Goal: Task Accomplishment & Management: Use online tool/utility

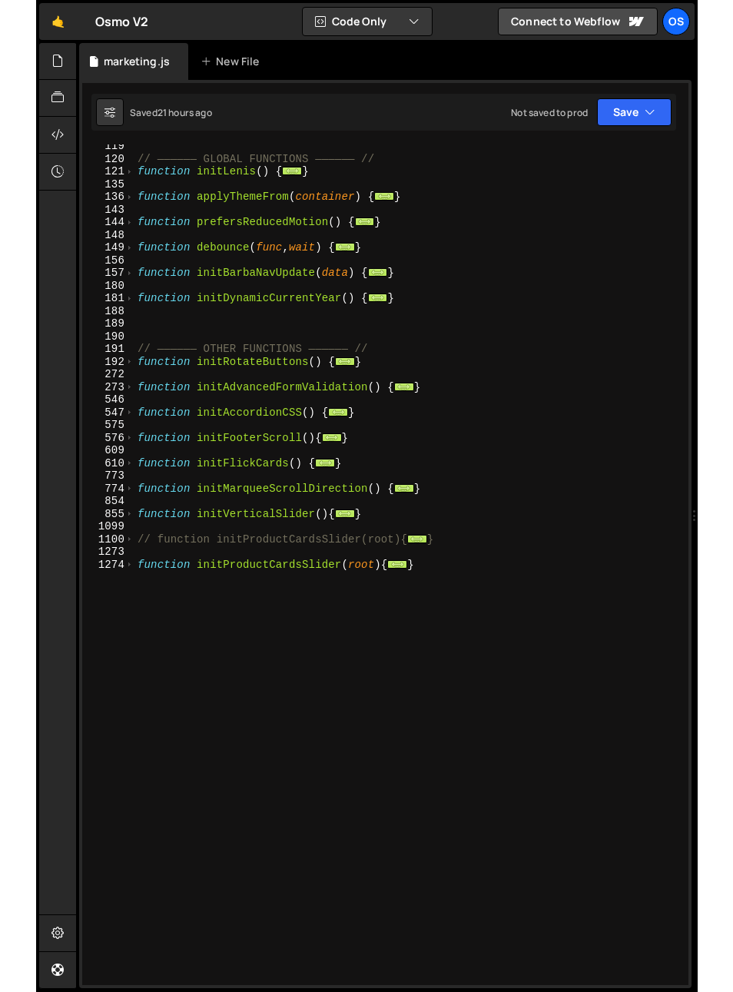
scroll to position [512, 0]
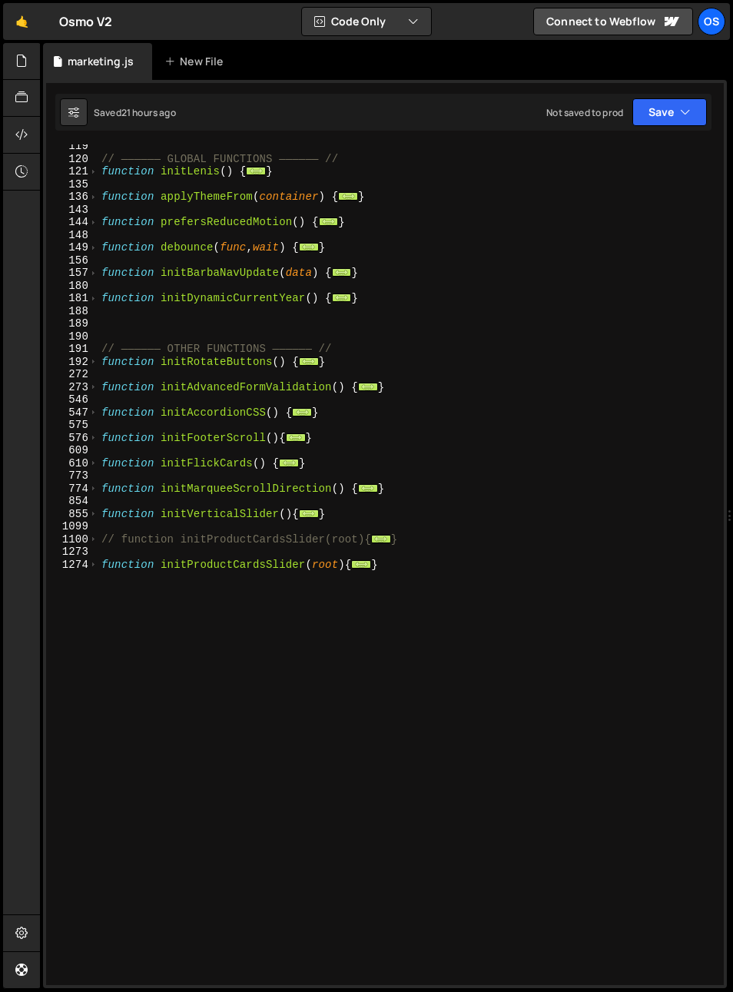
click at [311, 715] on div "// —————— GLOBAL FUNCTIONS —————— // function initLenis ( ) { ... } function ap…" at bounding box center [408, 573] width 620 height 866
type textarea "}"
paste textarea "}"
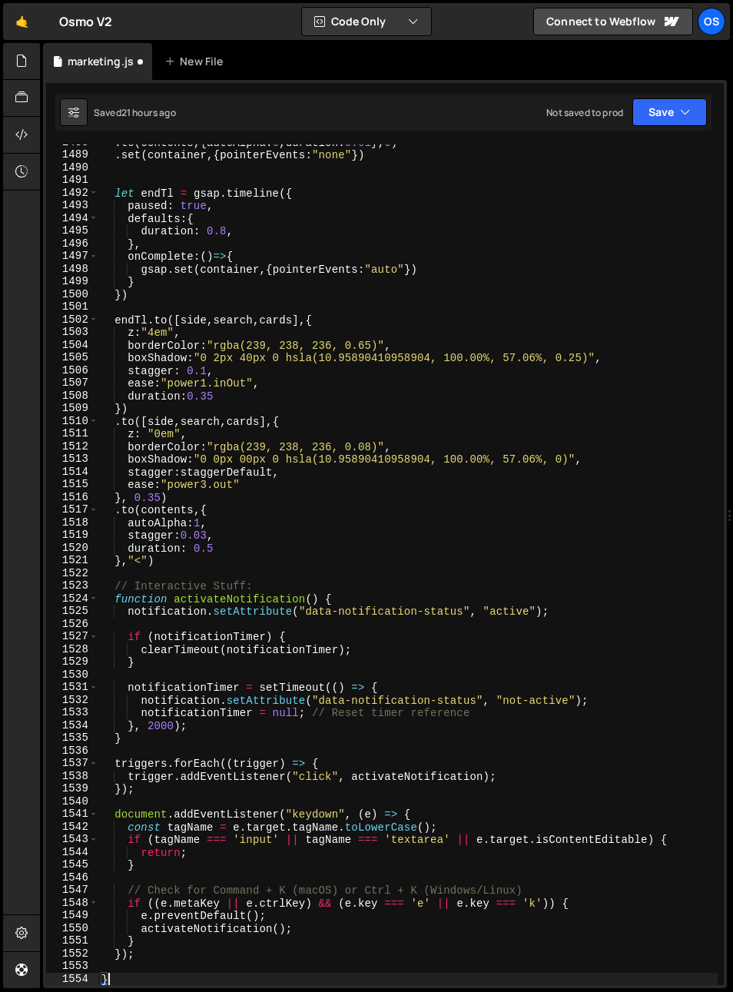
scroll to position [1442, 0]
click at [244, 606] on div ". to ( contents , { autoAlpha : 0 , duration : 0.01 } , 0 ) . set ( container ,…" at bounding box center [408, 569] width 620 height 866
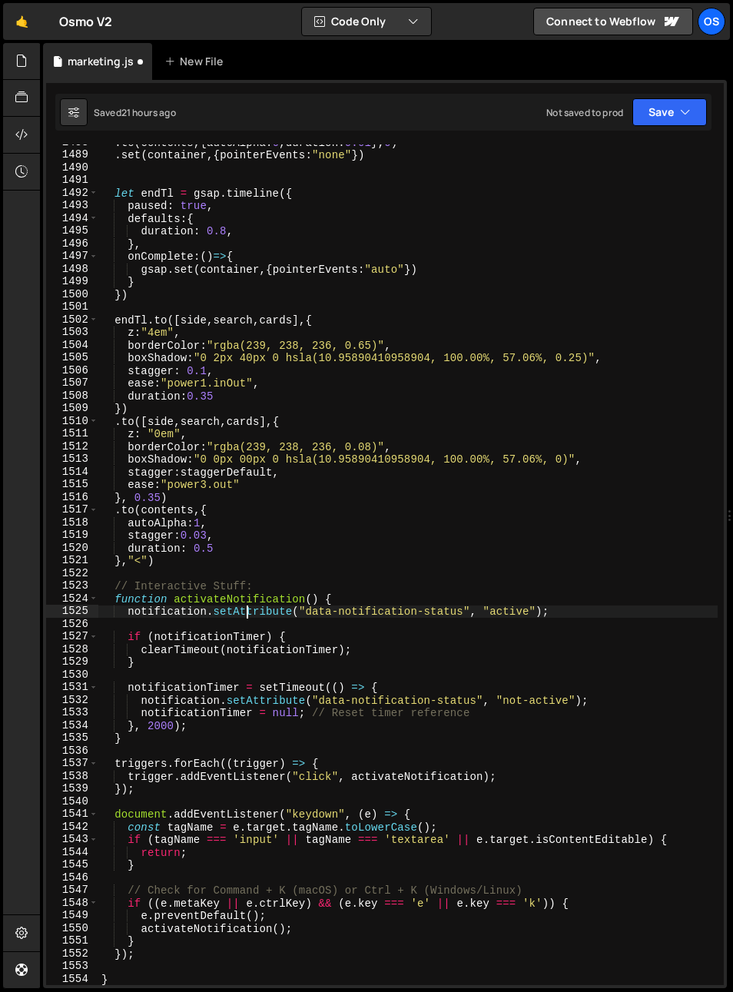
click at [244, 606] on div ". to ( contents , { autoAlpha : 0 , duration : 0.01 } , 0 ) . set ( container ,…" at bounding box center [408, 569] width 620 height 866
click at [365, 597] on div ". to ( contents , { autoAlpha : 0 , duration : 0.01 } , 0 ) . set ( container ,…" at bounding box center [408, 569] width 620 height 866
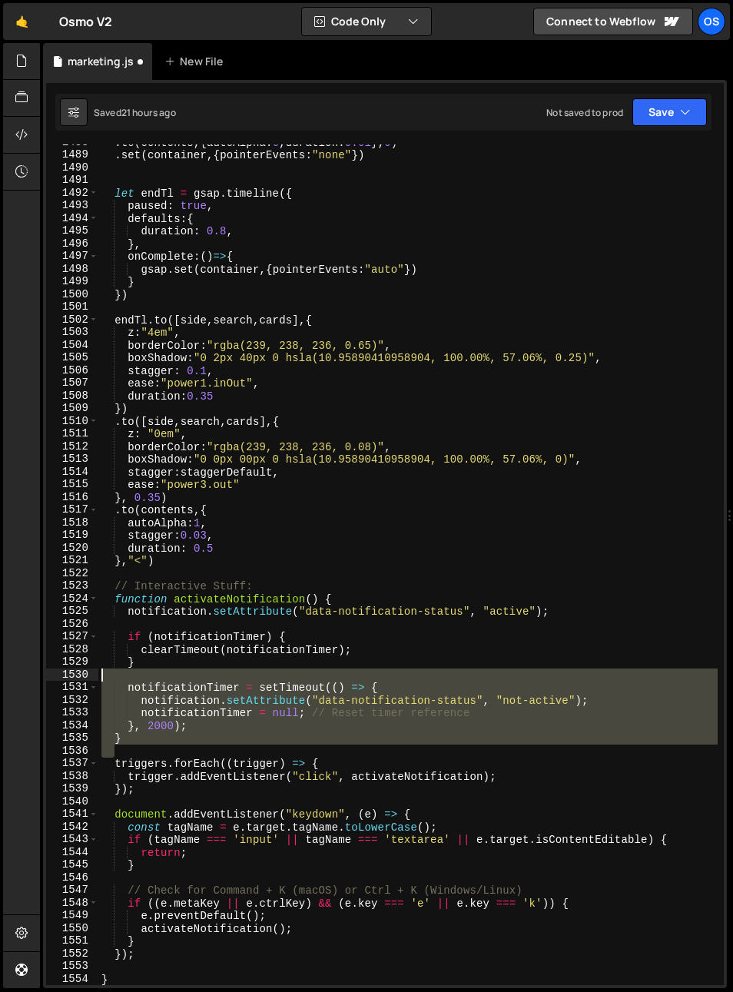
drag, startPoint x: 150, startPoint y: 744, endPoint x: 144, endPoint y: 793, distance: 49.6
click at [81, 678] on div "function activateNotification() { 1488 1489 1490 1491 1492 1493 1494 1495 1496 …" at bounding box center [385, 565] width 678 height 841
click at [144, 793] on div ". to ( contents , { autoAlpha : 0 , duration : 0.01 } , 0 ) . set ( container ,…" at bounding box center [408, 569] width 620 height 866
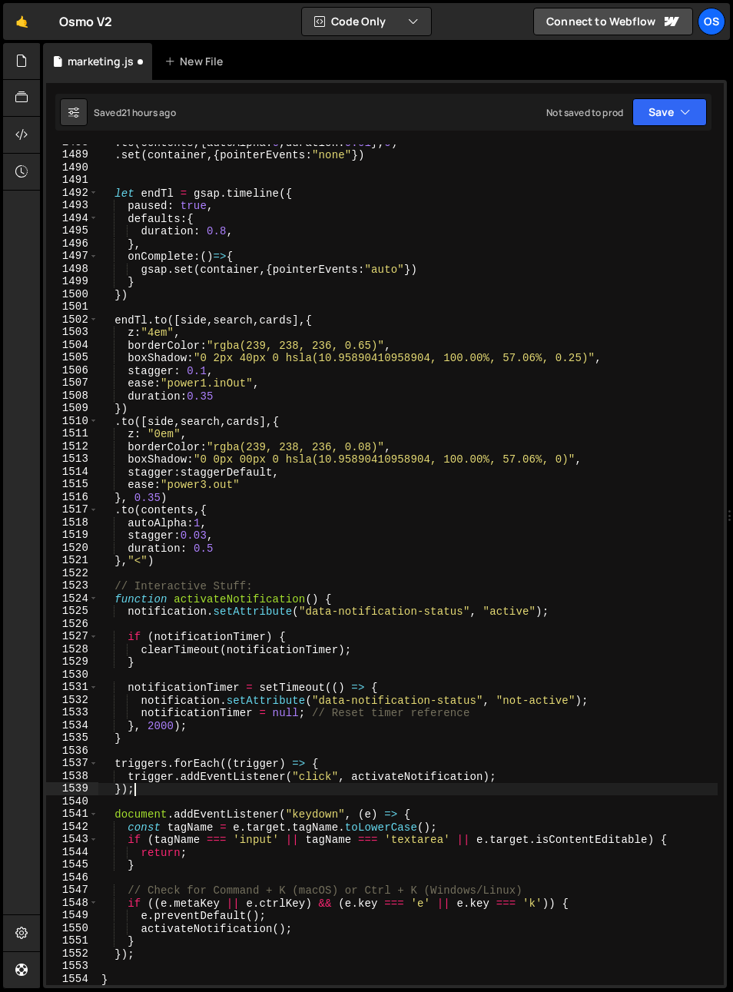
click at [135, 786] on div ". to ( contents , { autoAlpha : 0 , duration : 0.01 } , 0 ) . set ( container ,…" at bounding box center [408, 569] width 620 height 866
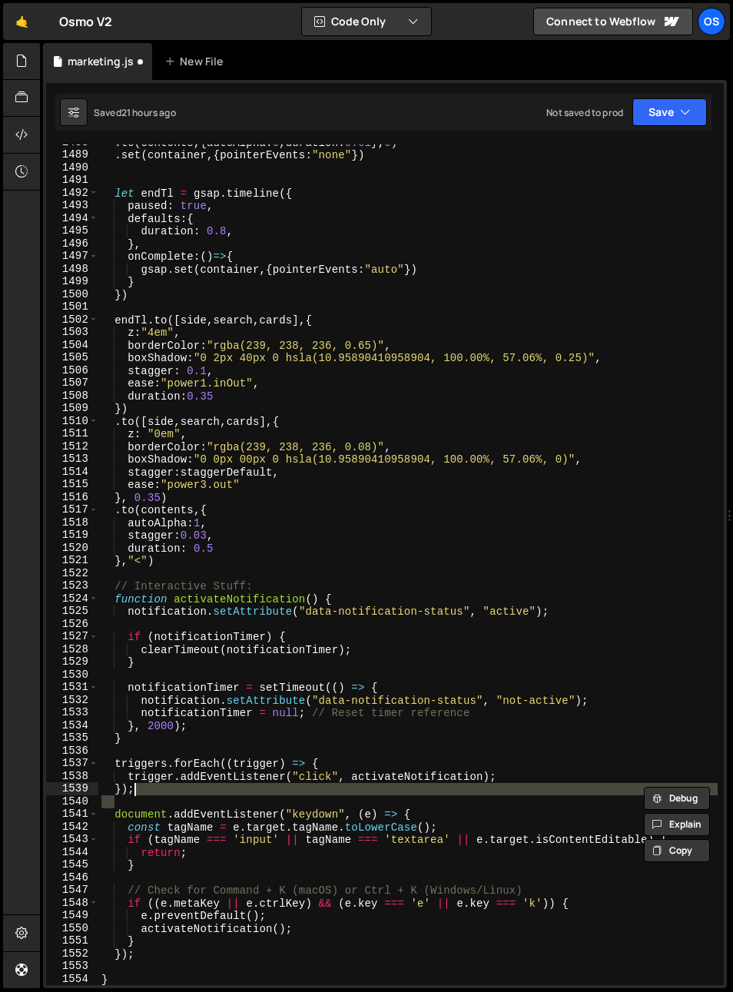
click at [361, 823] on div ". to ( contents , { autoAlpha : 0 , duration : 0.01 } , 0 ) . set ( container ,…" at bounding box center [408, 569] width 620 height 866
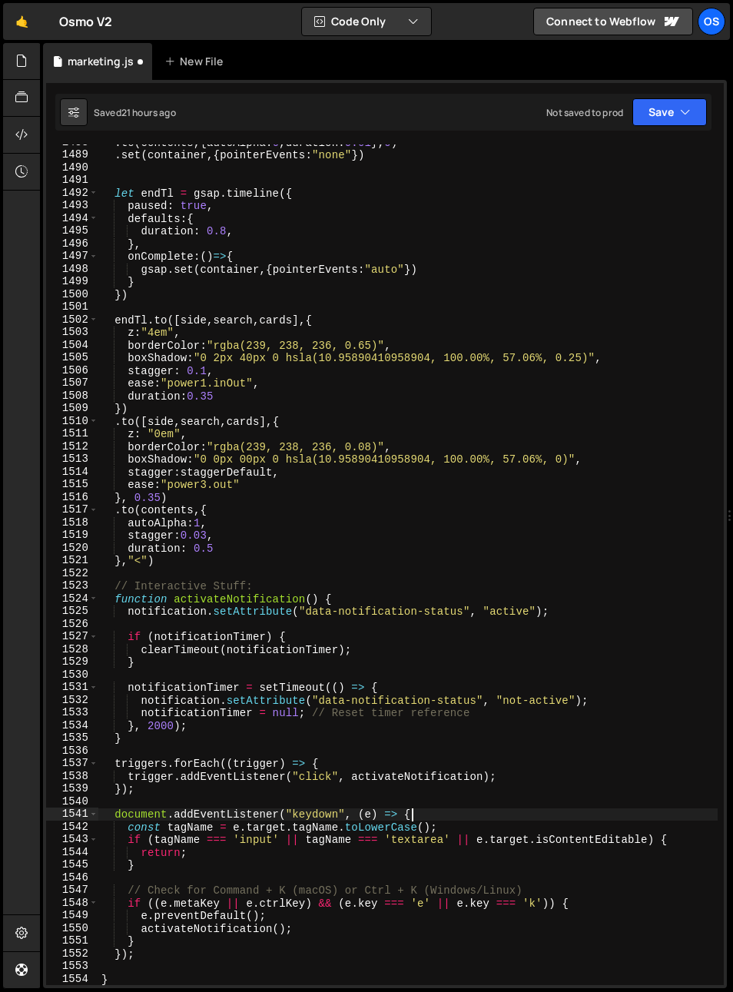
drag, startPoint x: 437, startPoint y: 816, endPoint x: 352, endPoint y: 868, distance: 100.1
click at [437, 816] on div ". to ( contents , { autoAlpha : 0 , duration : 0.01 } , 0 ) . set ( container ,…" at bounding box center [408, 569] width 620 height 866
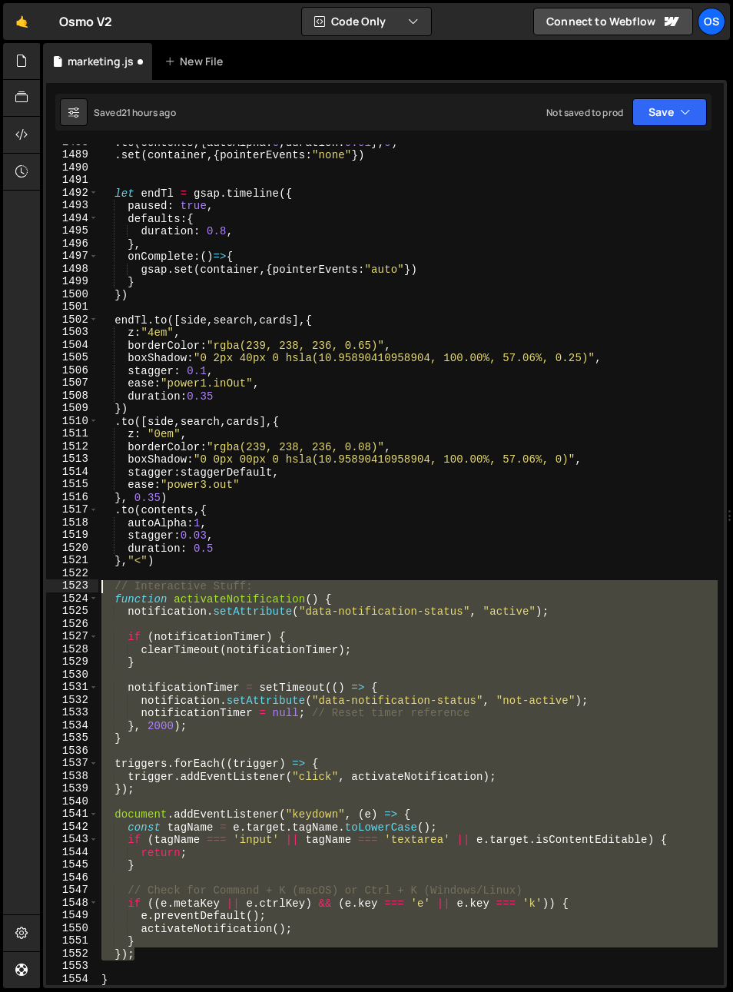
drag, startPoint x: 146, startPoint y: 959, endPoint x: 51, endPoint y: 583, distance: 387.8
click at [51, 583] on div "document.addEventListener("keydown", (e) => { 1488 1489 1490 1491 1492 1493 149…" at bounding box center [385, 565] width 678 height 841
type textarea "// Interactive Stuff: function activateNotification() {"
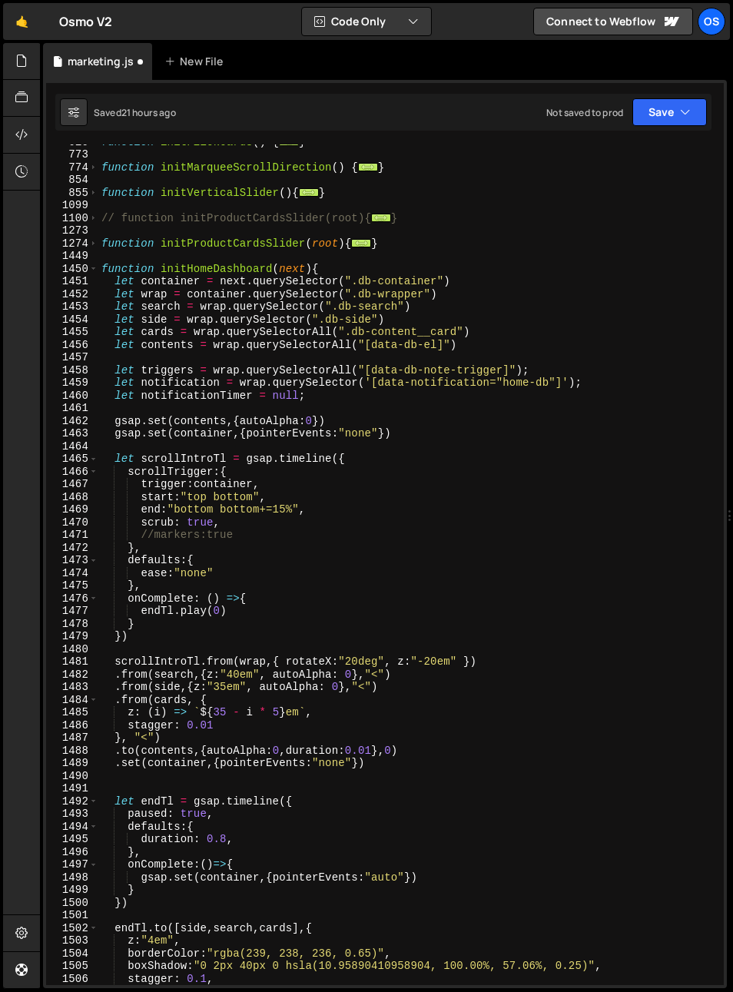
scroll to position [833, 0]
click at [213, 430] on div "function initFlickCards ( ) { ... } function initMarqueeScrollDirection ( ) { .…" at bounding box center [408, 568] width 620 height 866
click at [204, 273] on div "function initFlickCards ( ) { ... } function initMarqueeScrollDirection ( ) { .…" at bounding box center [408, 568] width 620 height 866
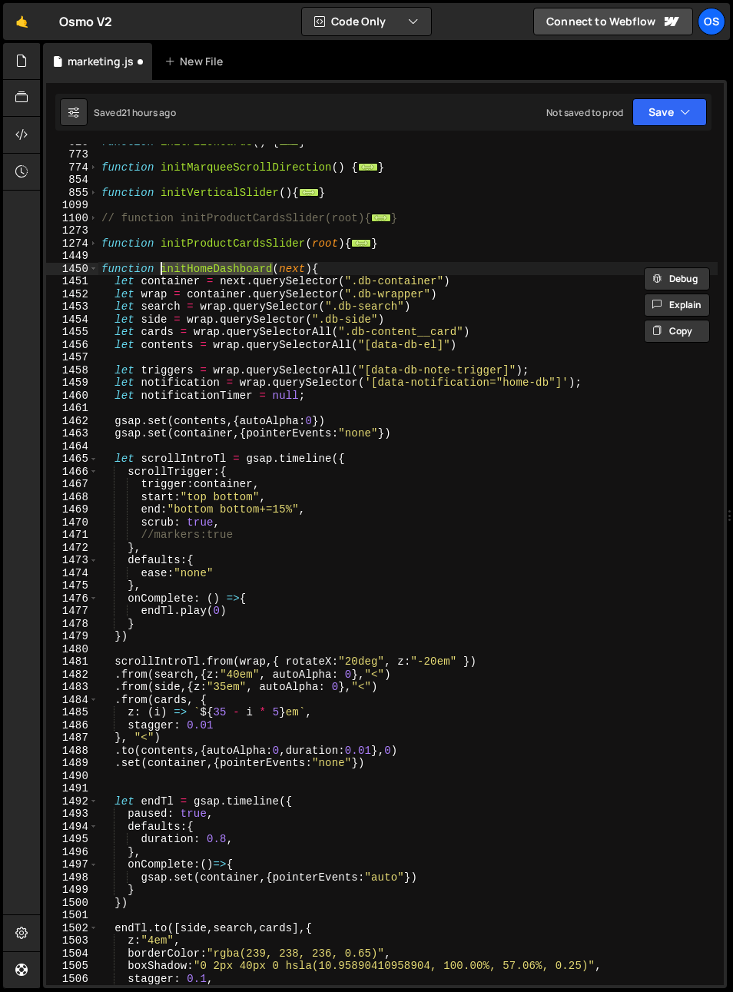
click at [294, 272] on div "function initFlickCards ( ) { ... } function initMarqueeScrollDirection ( ) { .…" at bounding box center [408, 568] width 620 height 866
click at [235, 281] on div "function initFlickCards ( ) { ... } function initMarqueeScrollDirection ( ) { .…" at bounding box center [408, 568] width 620 height 866
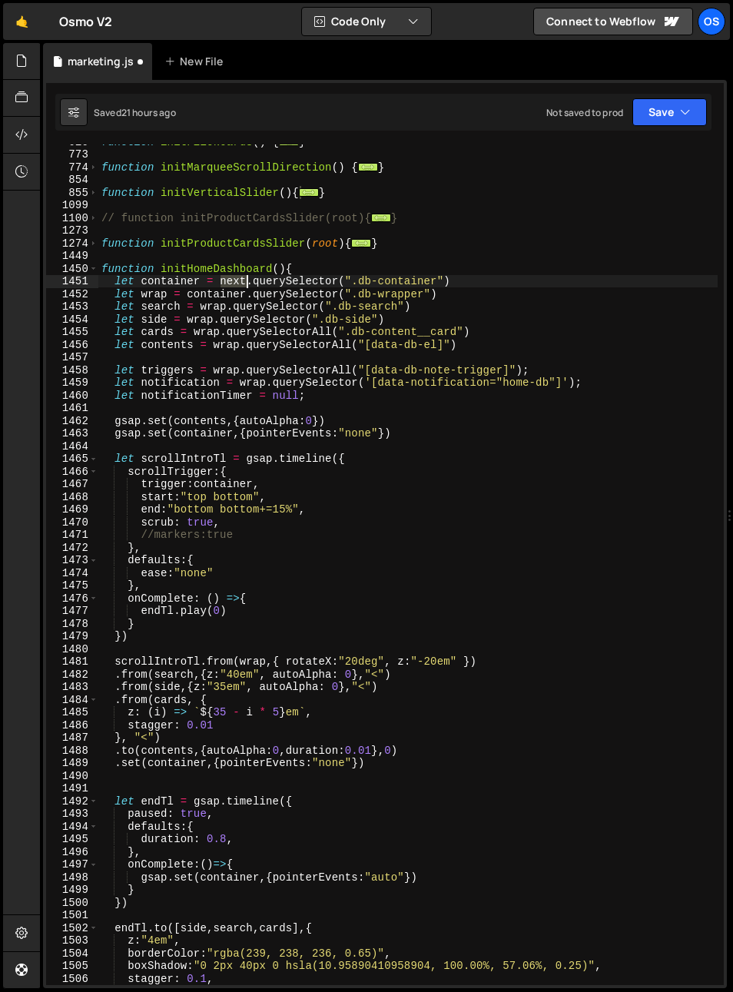
click at [235, 281] on div "function initFlickCards ( ) { ... } function initMarqueeScrollDirection ( ) { .…" at bounding box center [408, 568] width 620 height 866
click at [282, 270] on div "function initFlickCards ( ) { ... } function initMarqueeScrollDirection ( ) { .…" at bounding box center [408, 568] width 620 height 866
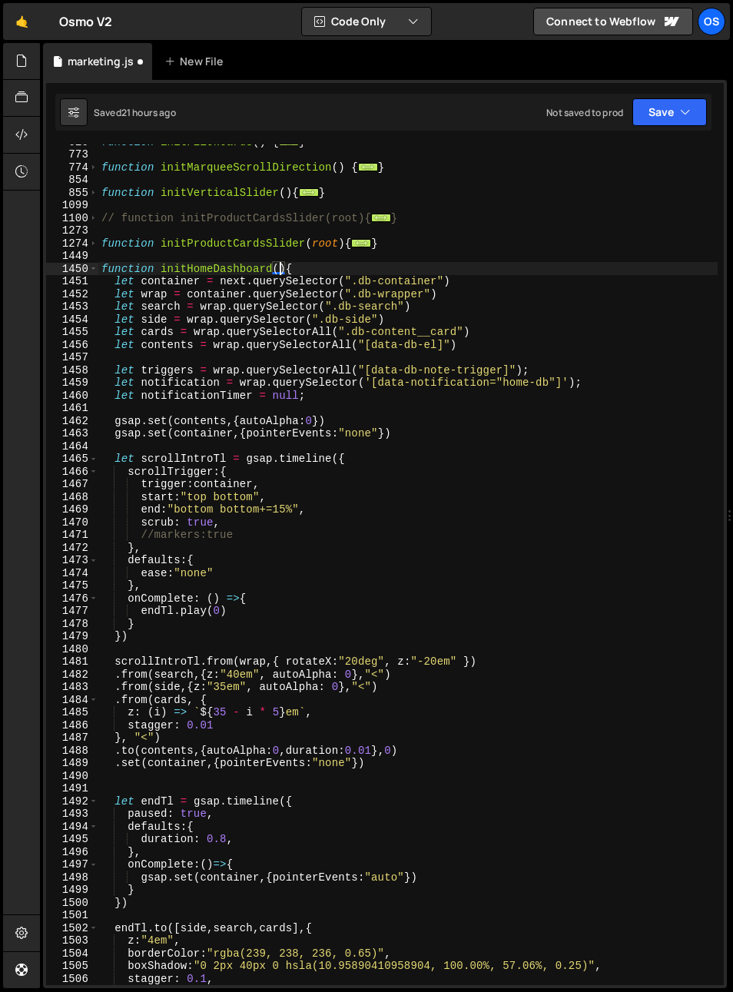
click at [441, 279] on div "function initFlickCards ( ) { ... } function initMarqueeScrollDirection ( ) { .…" at bounding box center [408, 568] width 620 height 866
type textarea "let container = next.querySelector(".db-container")"
click at [510, 284] on div "function initFlickCards ( ) { ... } function initMarqueeScrollDirection ( ) { .…" at bounding box center [408, 568] width 620 height 866
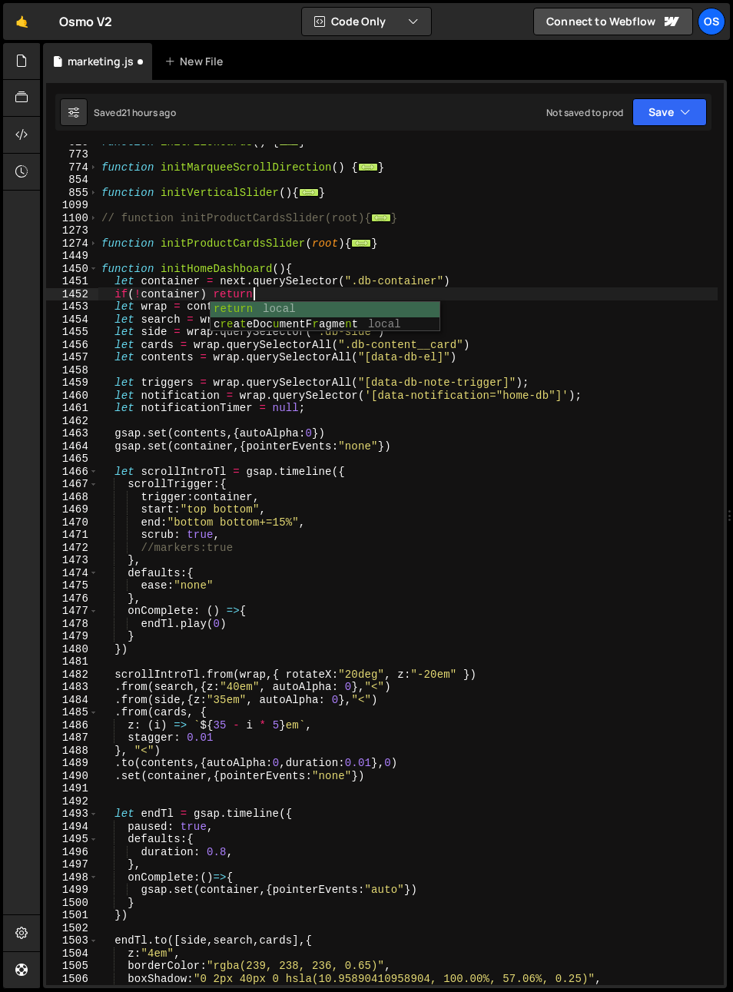
scroll to position [0, 9]
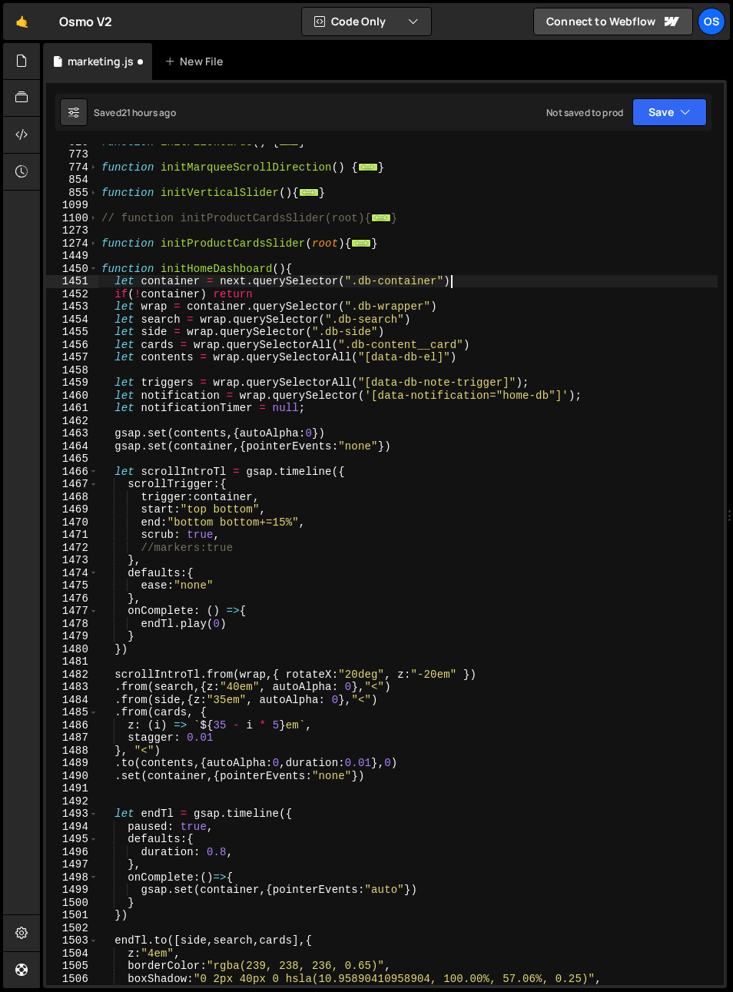
click at [468, 277] on div "function initFlickCards ( ) { ... } function initMarqueeScrollDirection ( ) { .…" at bounding box center [408, 568] width 620 height 866
type textarea "let container = next.querySelector(".db-container")"
drag, startPoint x: 355, startPoint y: 281, endPoint x: 114, endPoint y: 284, distance: 241.4
click at [114, 284] on div "function initFlickCards ( ) { ... } function initMarqueeScrollDirection ( ) { .…" at bounding box center [408, 568] width 620 height 866
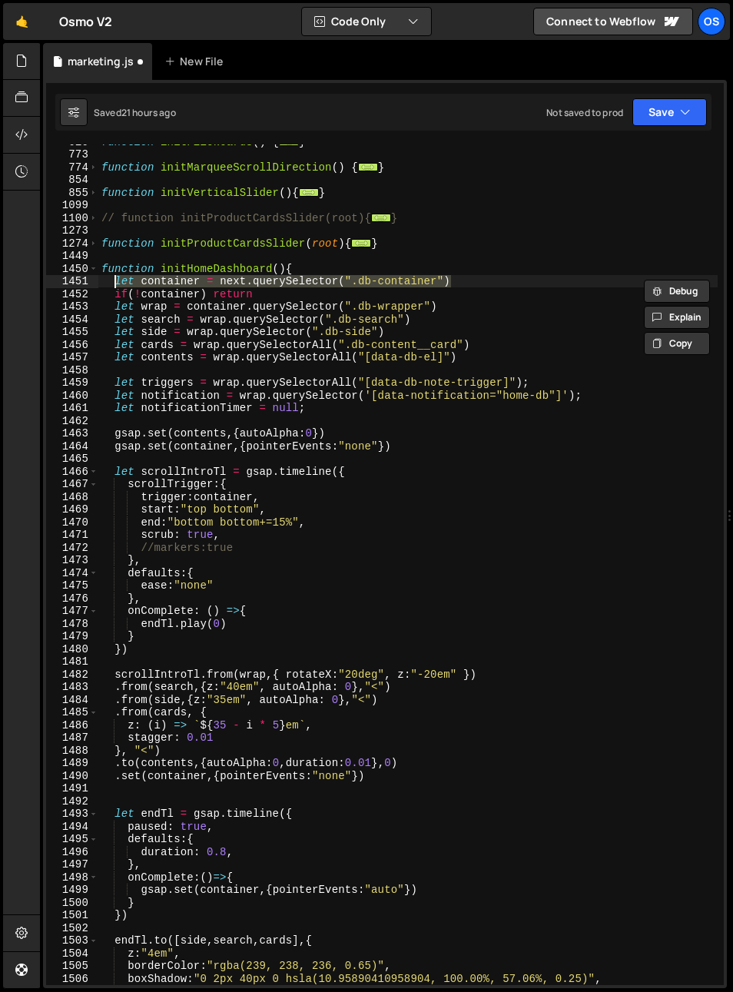
scroll to position [0, 0]
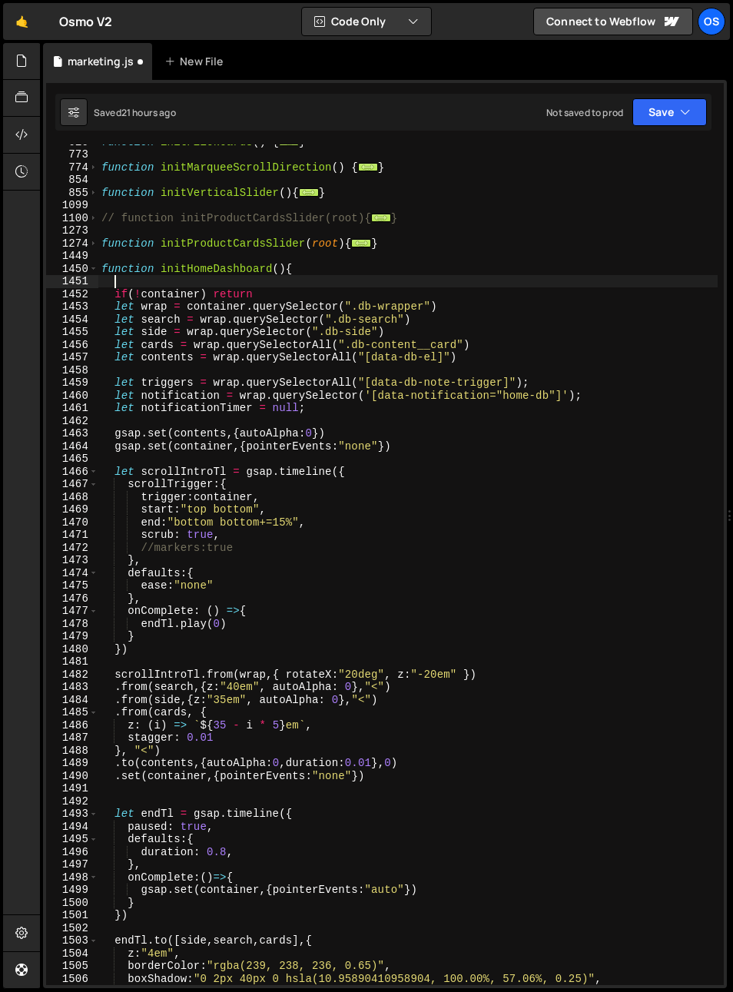
click at [302, 300] on div "function initFlickCards ( ) { ... } function initMarqueeScrollDirection ( ) { .…" at bounding box center [408, 568] width 620 height 866
type textarea "if(!container) return"
paste textarea "let container = next.querySelector(".db-container")"
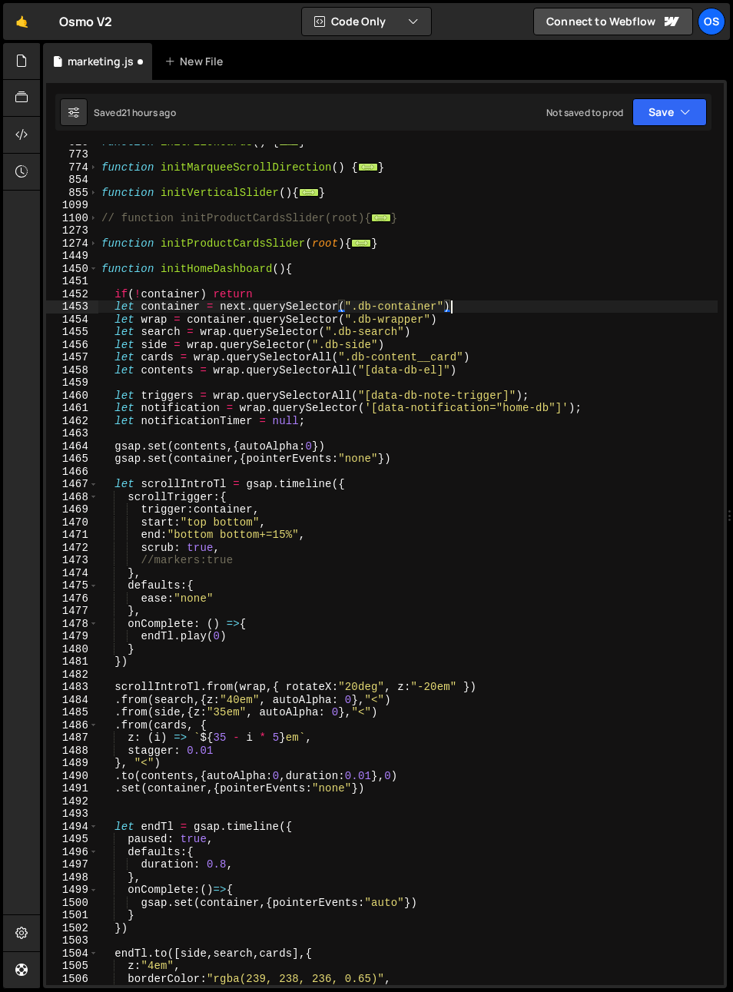
click at [232, 300] on div "function initFlickCards ( ) { ... } function initMarqueeScrollDirection ( ) { .…" at bounding box center [408, 568] width 620 height 866
drag, startPoint x: 232, startPoint y: 300, endPoint x: 235, endPoint y: 315, distance: 15.7
click at [232, 300] on div "function initFlickCards ( ) { ... } function initMarqueeScrollDirection ( ) { .…" at bounding box center [408, 568] width 620 height 866
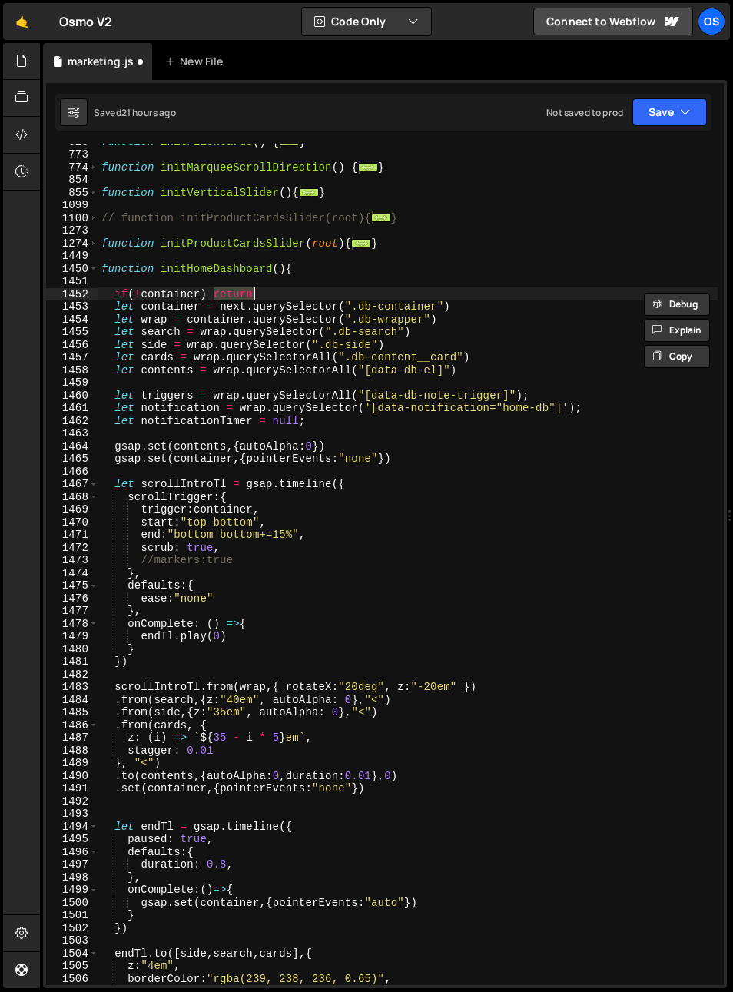
click at [234, 307] on div "function initFlickCards ( ) { ... } function initMarqueeScrollDirection ( ) { .…" at bounding box center [408, 568] width 620 height 866
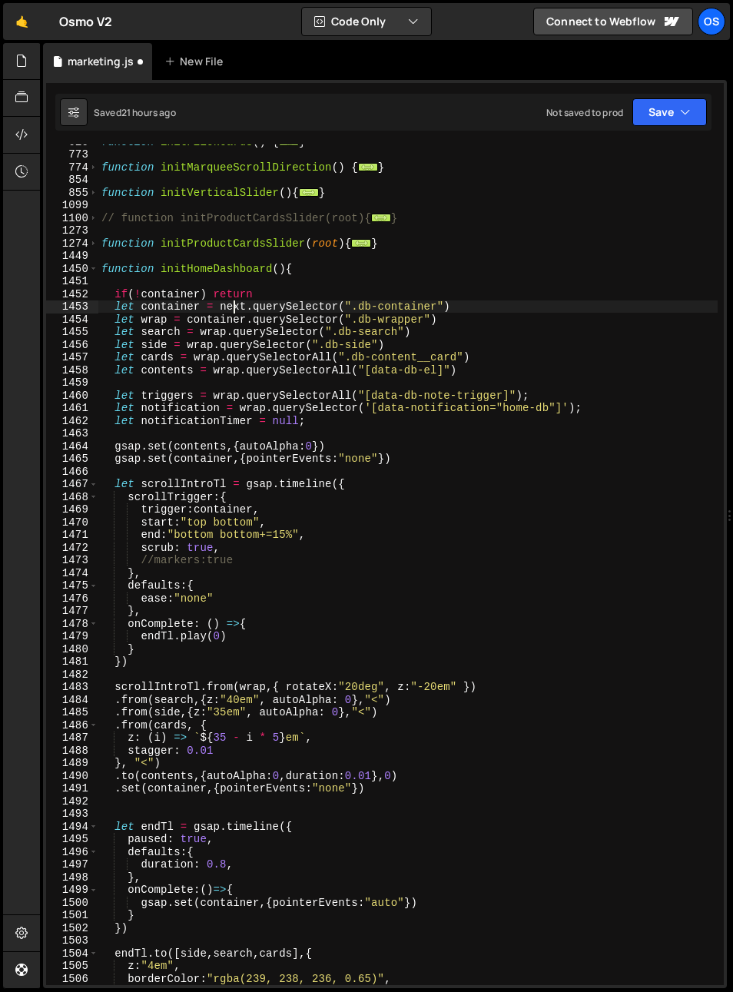
click at [234, 307] on div "function initFlickCards ( ) { ... } function initMarqueeScrollDirection ( ) { .…" at bounding box center [408, 568] width 620 height 866
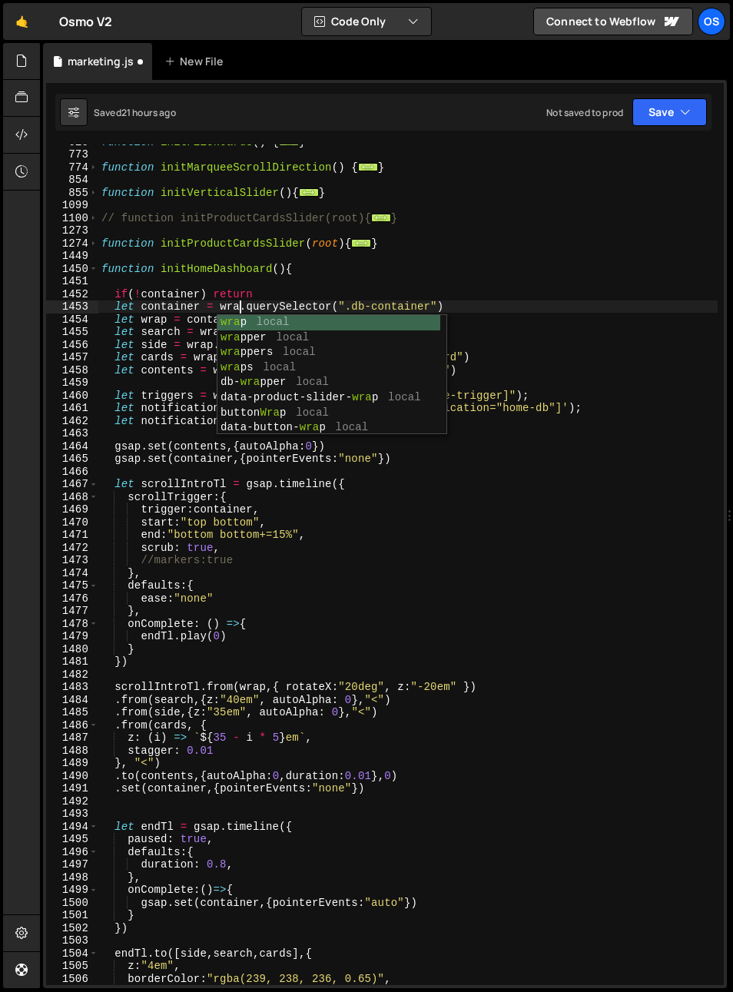
scroll to position [0, 9]
click at [84, 228] on div "1273" at bounding box center [72, 230] width 52 height 13
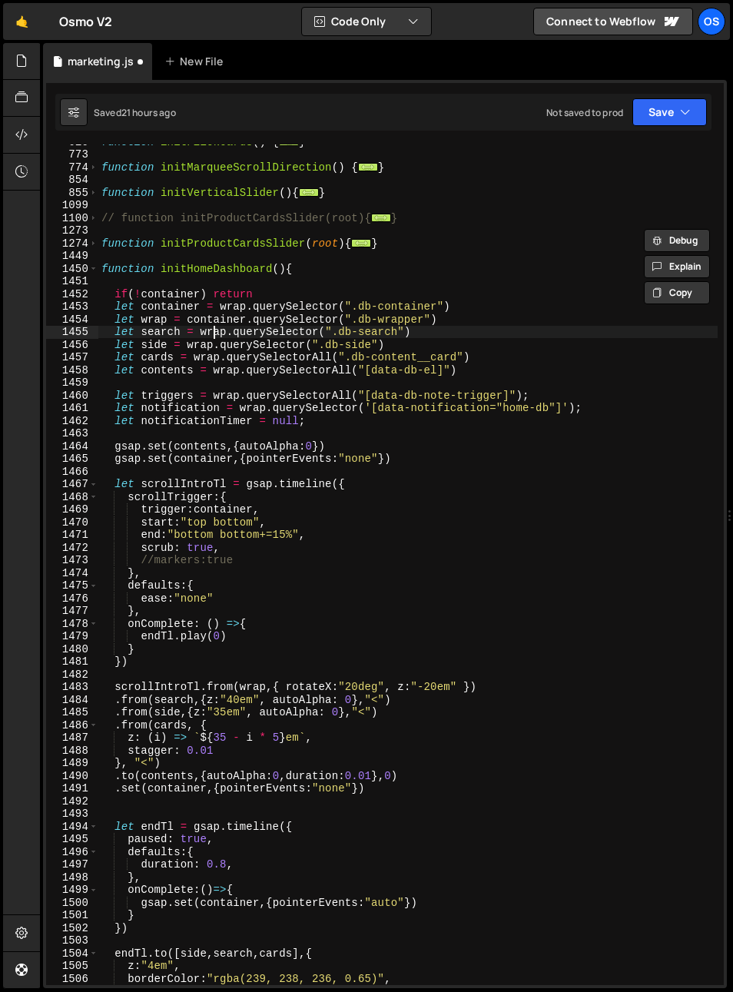
click at [216, 329] on div "function initFlickCards ( ) { ... } function initMarqueeScrollDirection ( ) { .…" at bounding box center [408, 568] width 620 height 866
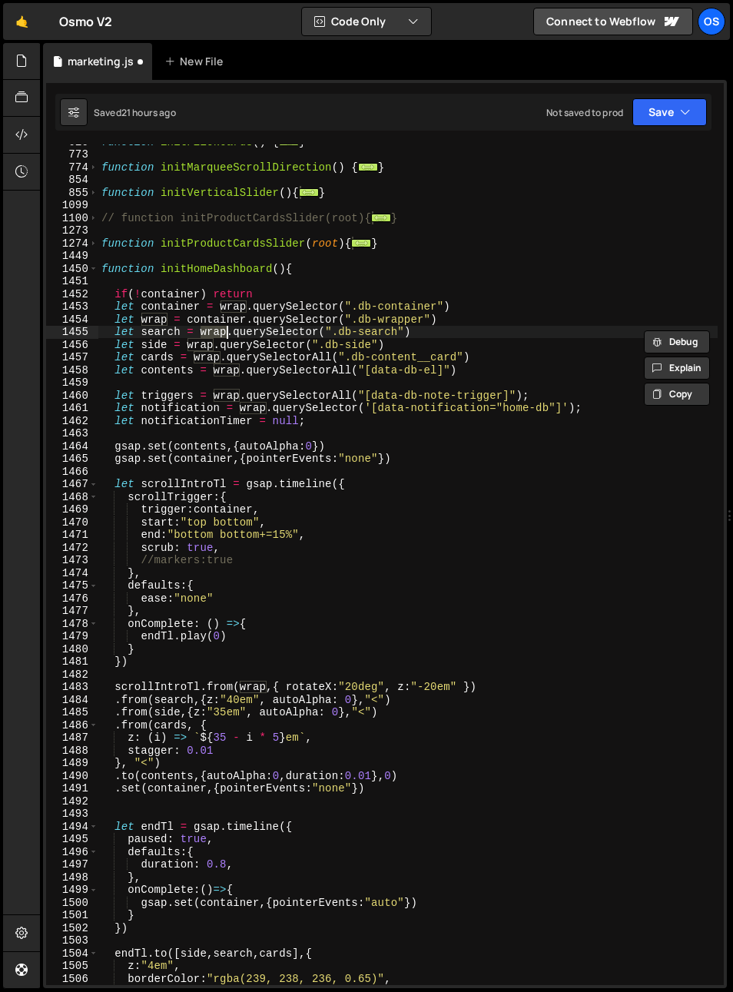
click at [208, 320] on div "function initFlickCards ( ) { ... } function initMarqueeScrollDirection ( ) { .…" at bounding box center [408, 568] width 620 height 866
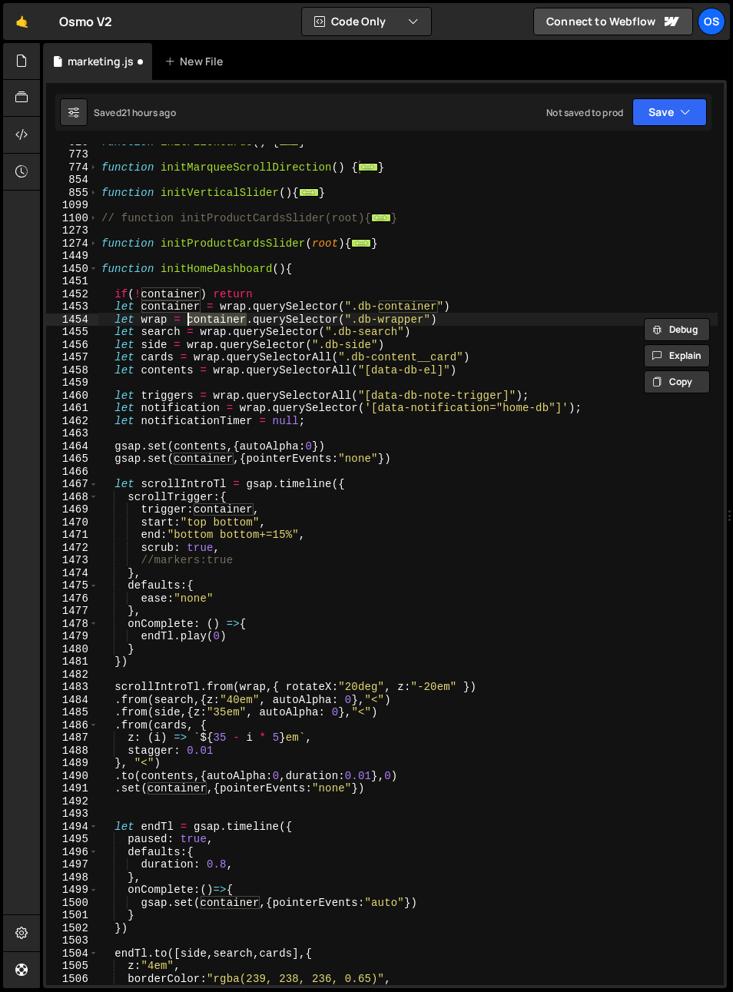
click at [210, 333] on div "function initFlickCards ( ) { ... } function initMarqueeScrollDirection ( ) { .…" at bounding box center [408, 568] width 620 height 866
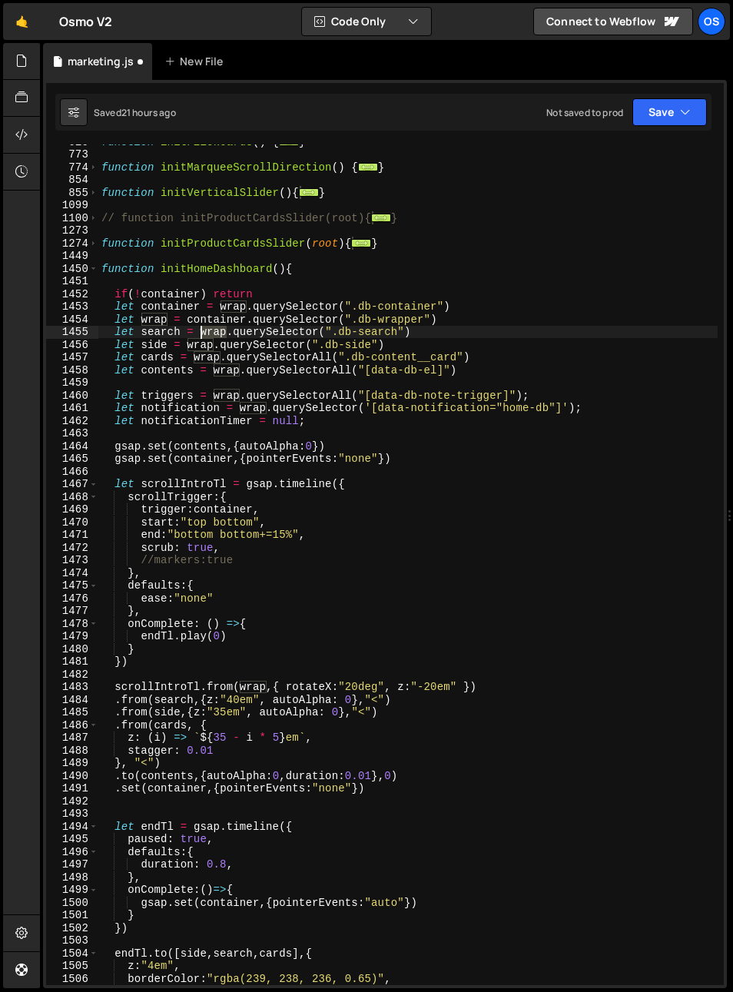
click at [210, 333] on div "function initFlickCards ( ) { ... } function initMarqueeScrollDirection ( ) { .…" at bounding box center [408, 568] width 620 height 866
click at [209, 318] on div "function initFlickCards ( ) { ... } function initMarqueeScrollDirection ( ) { .…" at bounding box center [408, 568] width 620 height 866
click at [209, 319] on div "function initFlickCards ( ) { ... } function initMarqueeScrollDirection ( ) { .…" at bounding box center [408, 568] width 620 height 866
paste textarea "wrap"
click at [193, 321] on div "function initFlickCards ( ) { ... } function initMarqueeScrollDirection ( ) { .…" at bounding box center [408, 568] width 620 height 866
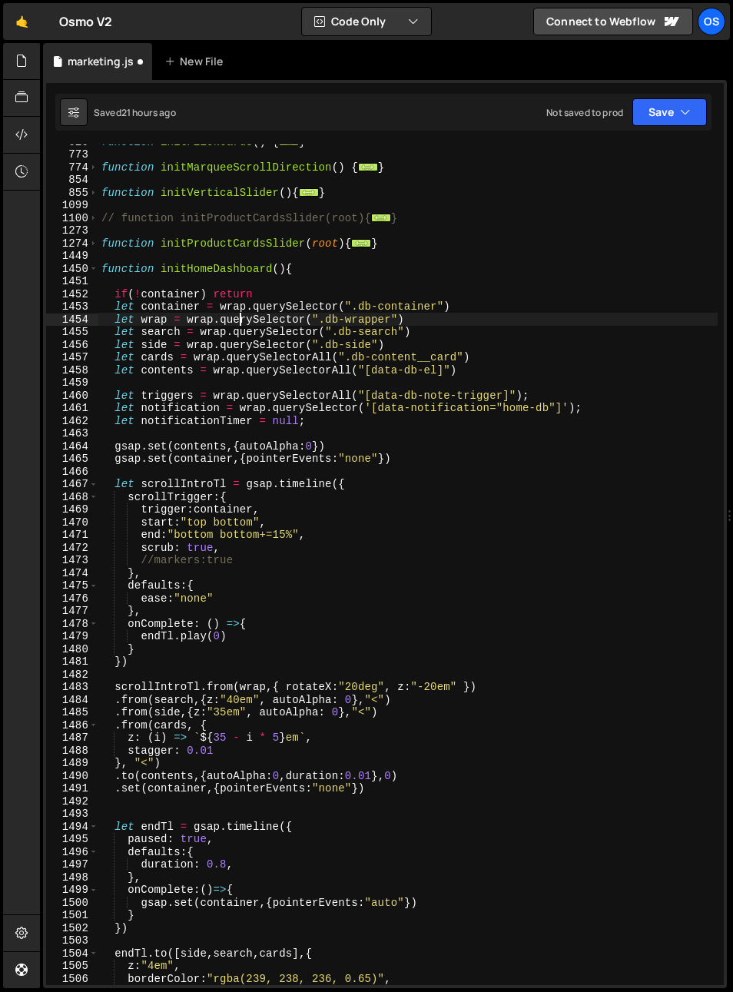
click at [241, 320] on div "function initFlickCards ( ) { ... } function initMarqueeScrollDirection ( ) { .…" at bounding box center [408, 568] width 620 height 866
click at [161, 317] on div "function initFlickCards ( ) { ... } function initMarqueeScrollDirection ( ) { .…" at bounding box center [408, 568] width 620 height 866
click at [231, 320] on div "function initFlickCards ( ) { ... } function initMarqueeScrollDirection ( ) { .…" at bounding box center [408, 568] width 620 height 866
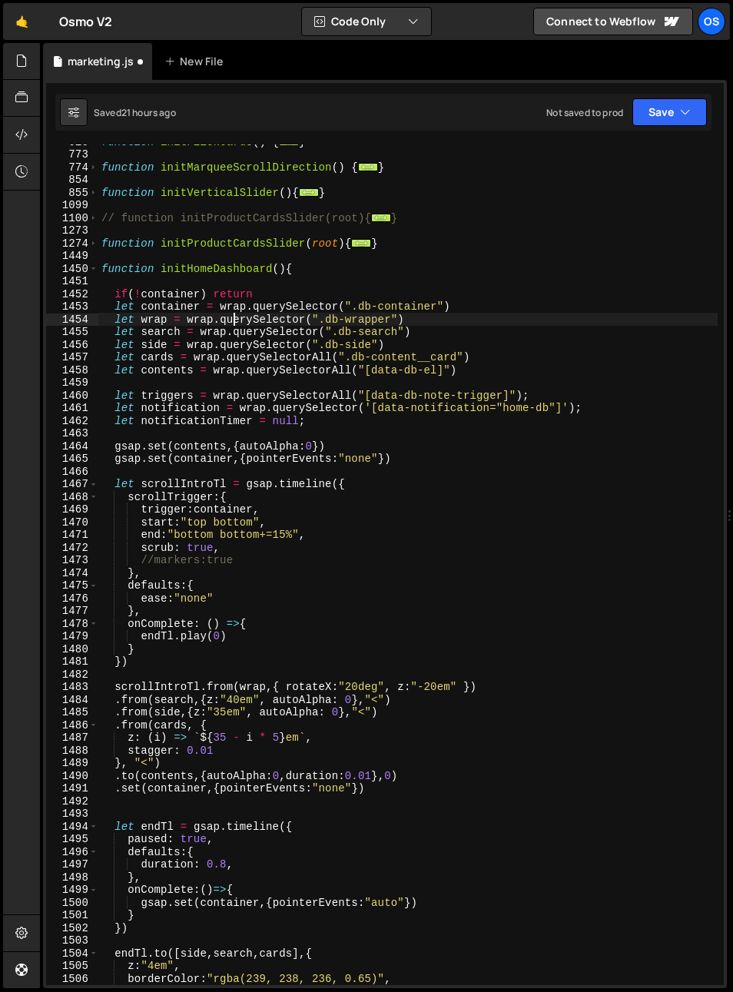
click at [207, 322] on div "function initFlickCards ( ) { ... } function initMarqueeScrollDirection ( ) { .…" at bounding box center [408, 568] width 620 height 866
click at [181, 274] on div "function initFlickCards ( ) { ... } function initMarqueeScrollDirection ( ) { .…" at bounding box center [408, 568] width 620 height 866
type textarea "function initHomeDashboard(){"
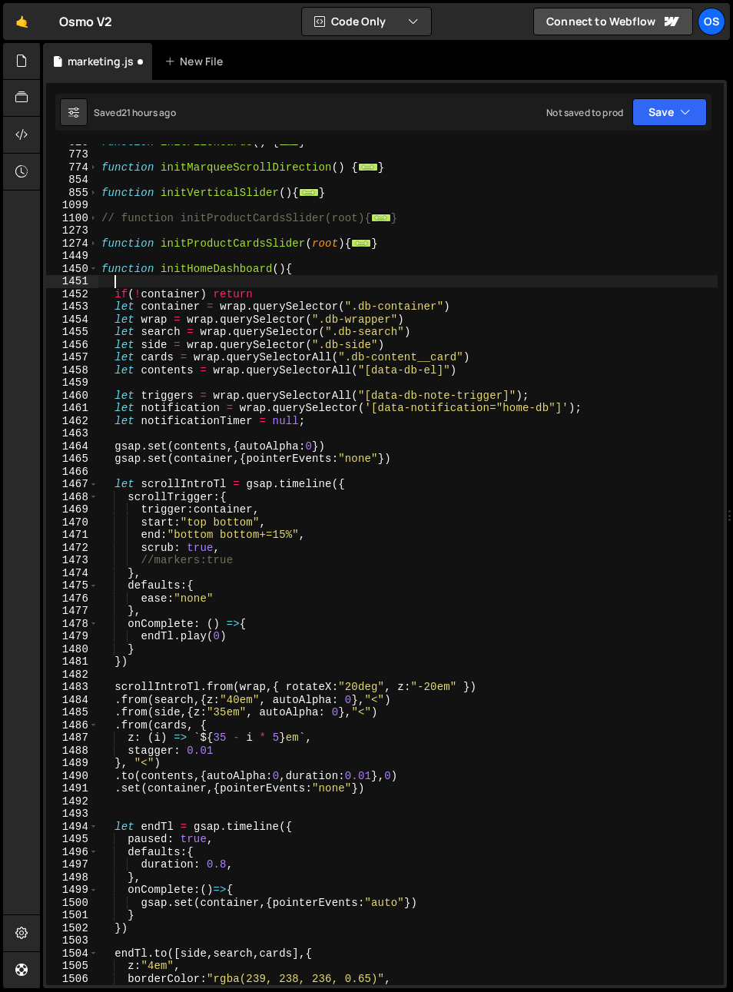
click at [185, 284] on div "function initFlickCards ( ) { ... } function initMarqueeScrollDirection ( ) { .…" at bounding box center [408, 568] width 620 height 866
paste textarea "db-row')"
click at [424, 277] on div "function initFlickCards ( ) { ... } function initMarqueeScrollDirection ( ) { .…" at bounding box center [408, 568] width 620 height 866
click at [163, 277] on div "function initFlickCards ( ) { ... } function initMarqueeScrollDirection ( ) { .…" at bounding box center [408, 568] width 620 height 866
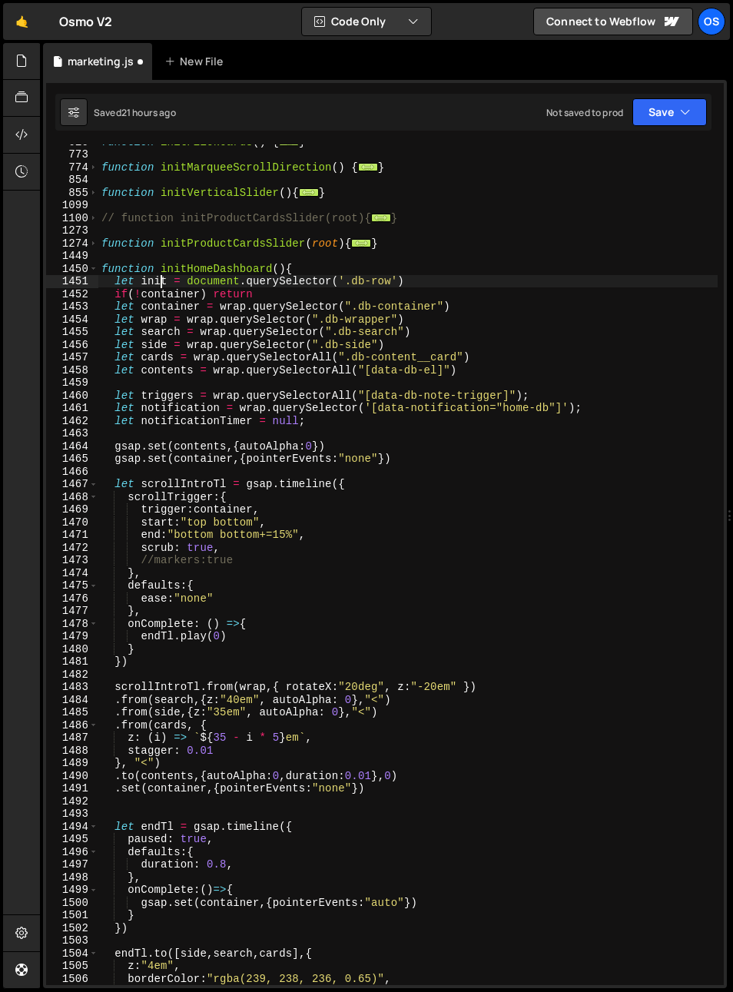
click at [163, 278] on div "function initFlickCards ( ) { ... } function initMarqueeScrollDirection ( ) { .…" at bounding box center [408, 568] width 620 height 866
click at [171, 291] on div "function initFlickCards ( ) { ... } function initMarqueeScrollDirection ( ) { .…" at bounding box center [408, 568] width 620 height 866
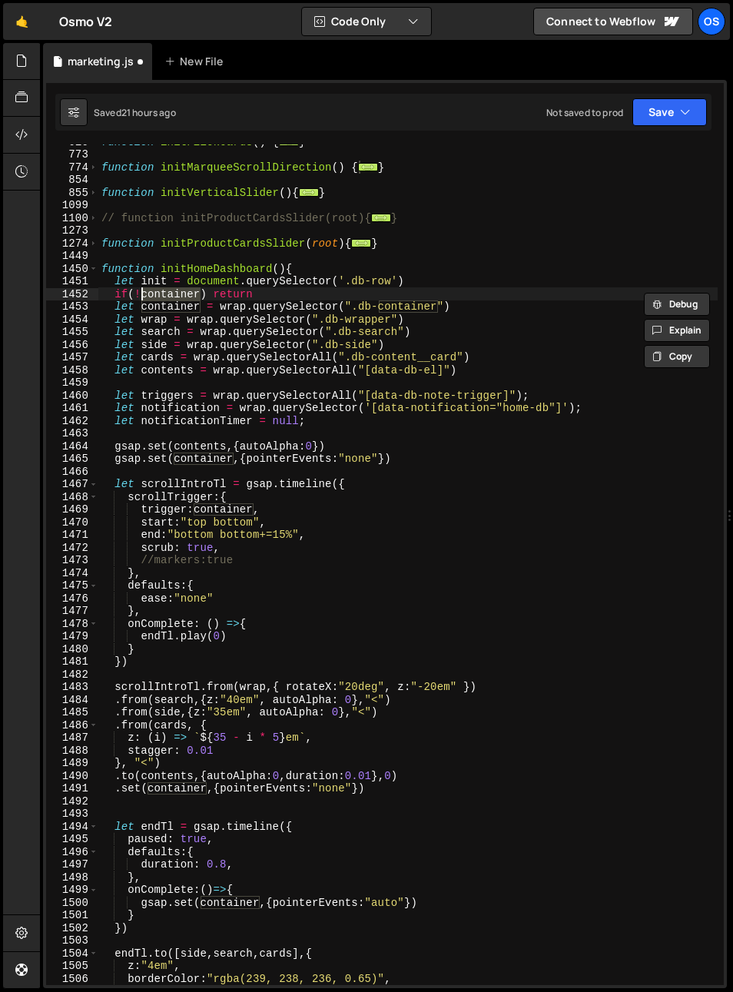
paste textarea "init"
click at [313, 291] on div "function initFlickCards ( ) { ... } function initMarqueeScrollDirection ( ) { .…" at bounding box center [408, 568] width 620 height 866
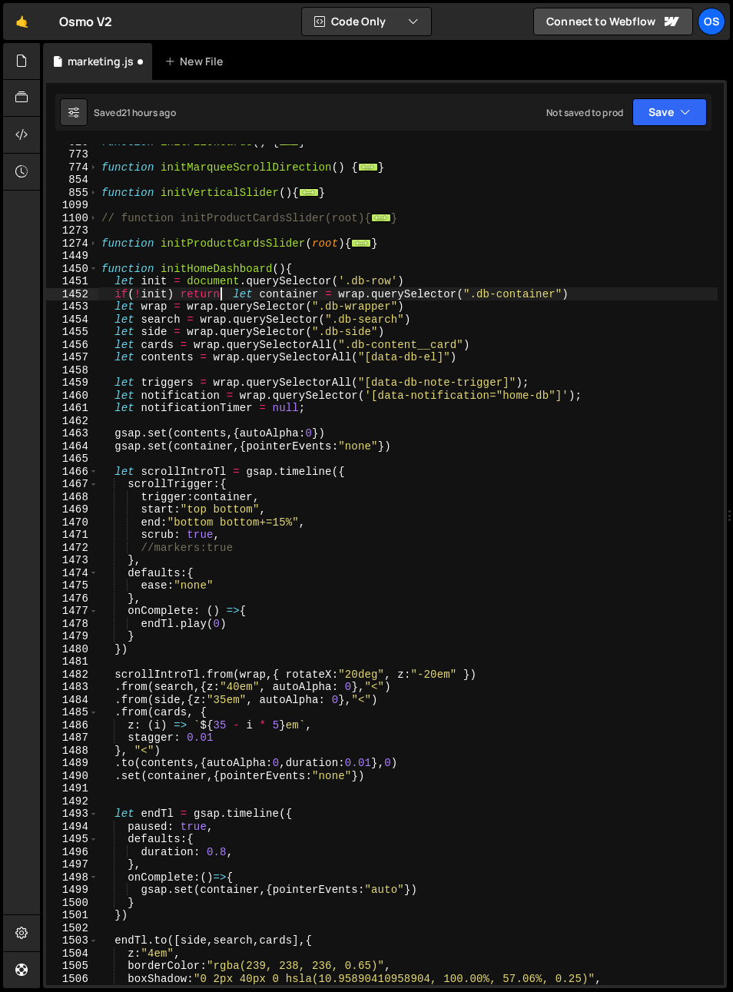
scroll to position [0, 1]
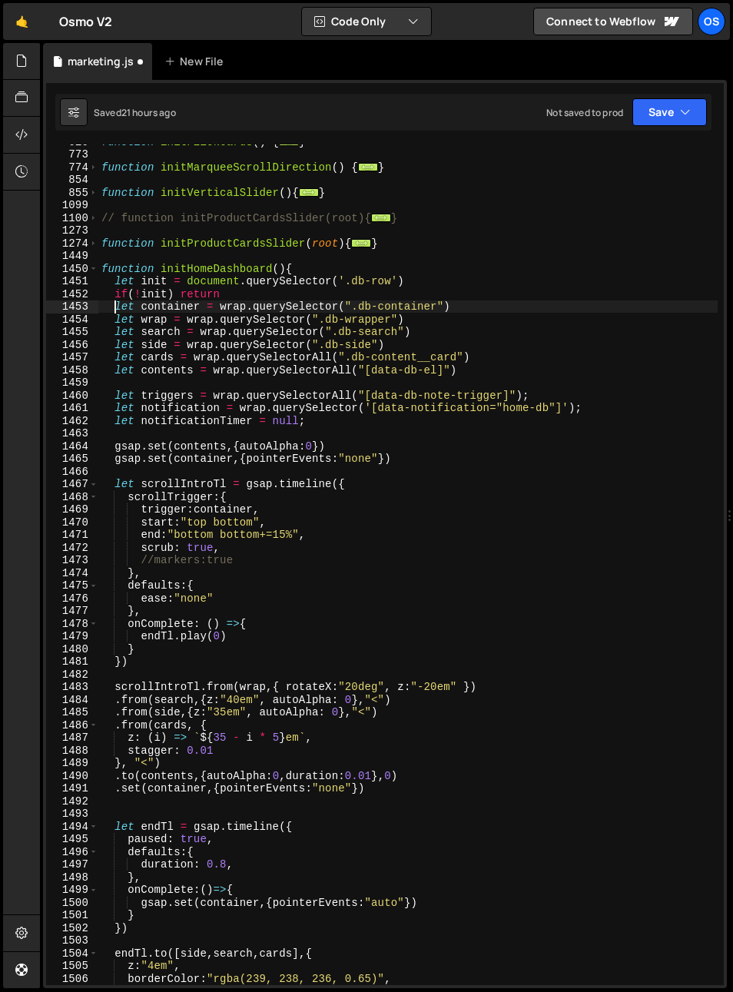
type textarea "let container = wrap.querySelector(".db-container")"
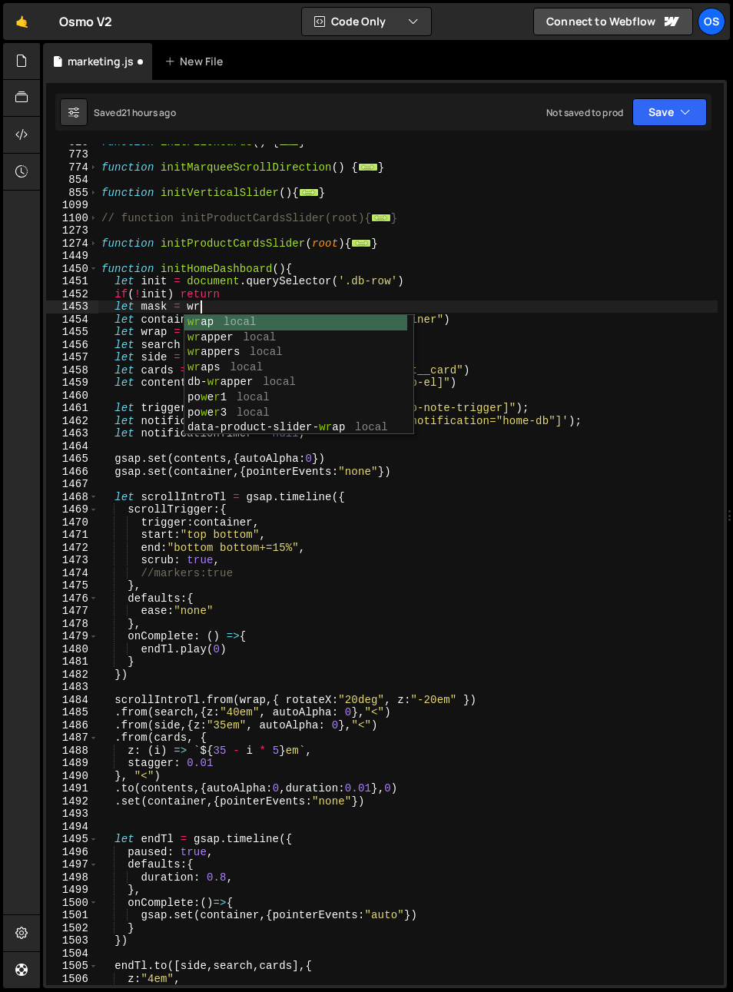
scroll to position [0, 6]
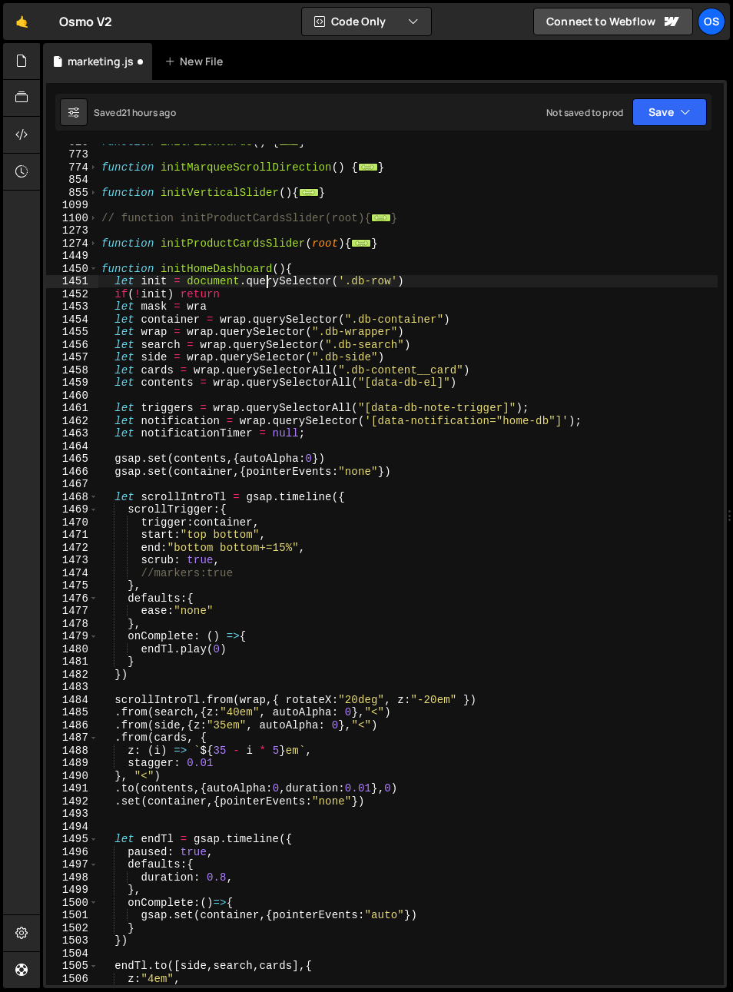
click at [265, 287] on div "function initFlickCards ( ) { ... } function initMarqueeScrollDirection ( ) { .…" at bounding box center [408, 568] width 620 height 866
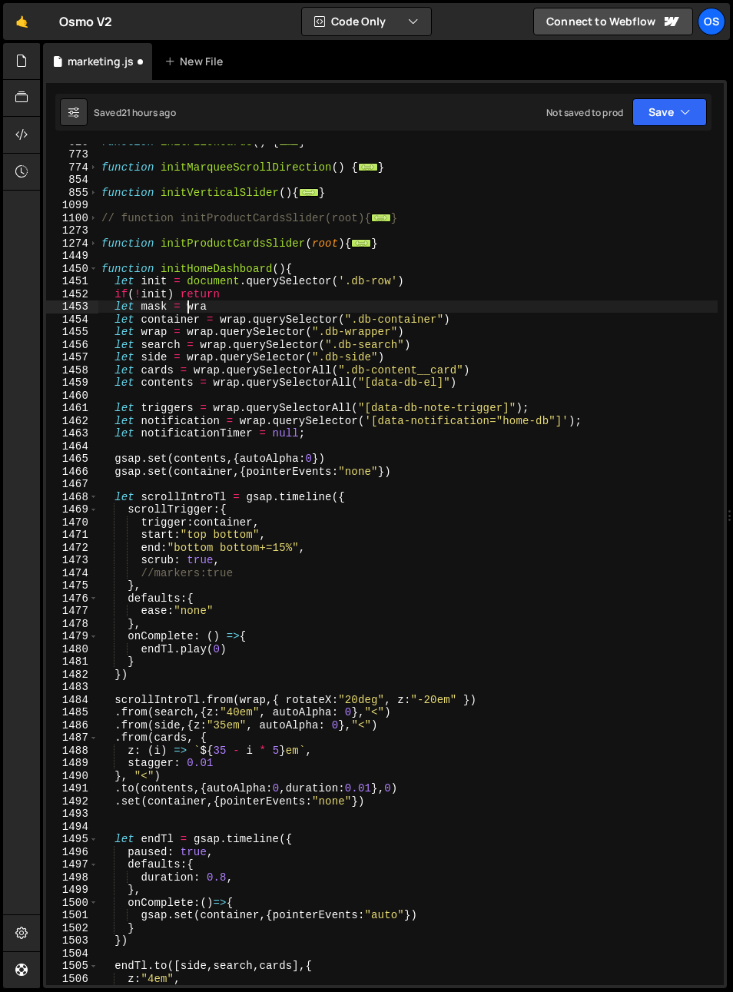
click at [187, 307] on div "function initFlickCards ( ) { ... } function initMarqueeScrollDirection ( ) { .…" at bounding box center [408, 568] width 620 height 866
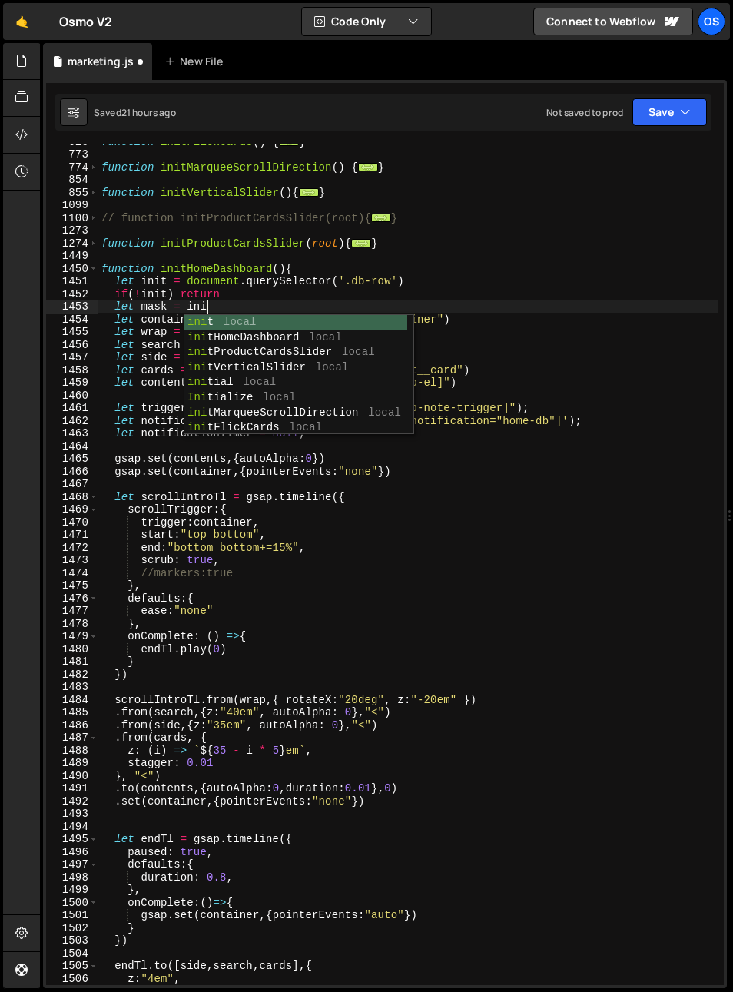
scroll to position [0, 7]
drag, startPoint x: 224, startPoint y: 327, endPoint x: 177, endPoint y: 322, distance: 48.0
click at [224, 327] on div "init local init HomeDashboard local init ProductCardsSlider local init Vertical…" at bounding box center [295, 390] width 223 height 151
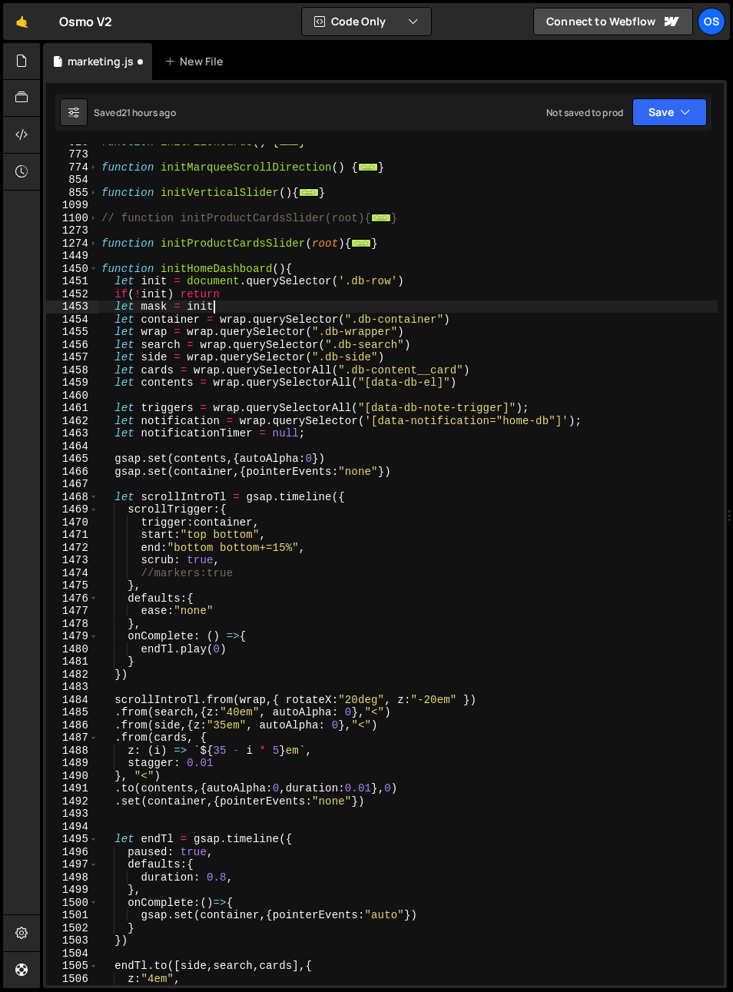
click at [149, 280] on div "function initFlickCards ( ) { ... } function initMarqueeScrollDirection ( ) { .…" at bounding box center [408, 568] width 620 height 866
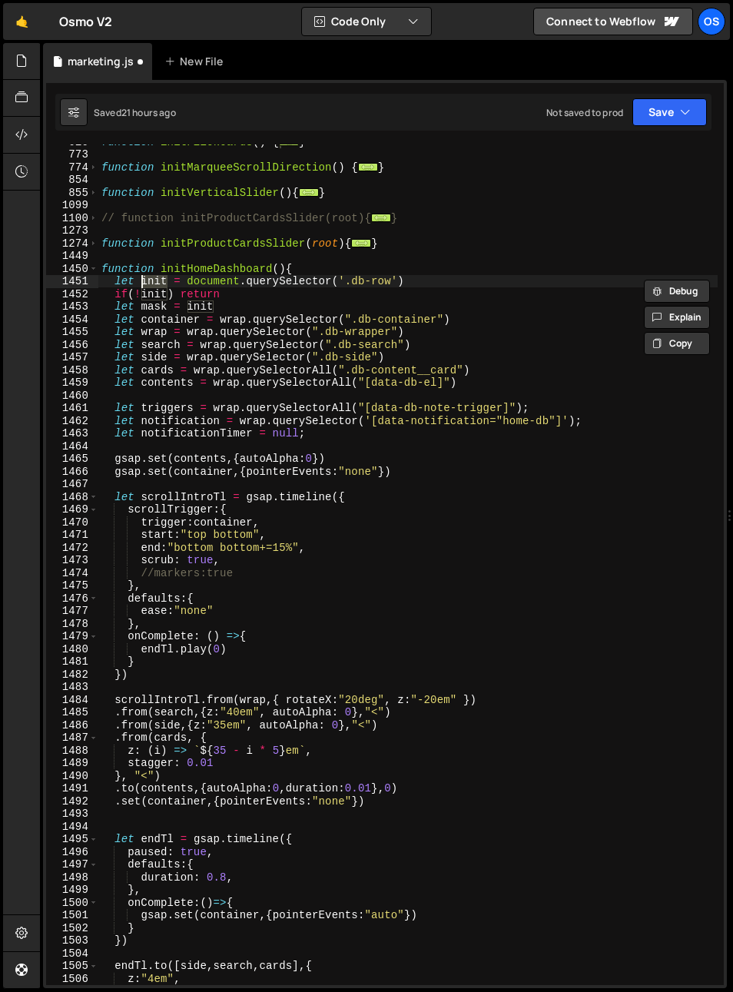
click at [228, 321] on div "function initFlickCards ( ) { ... } function initMarqueeScrollDirection ( ) { .…" at bounding box center [408, 568] width 620 height 866
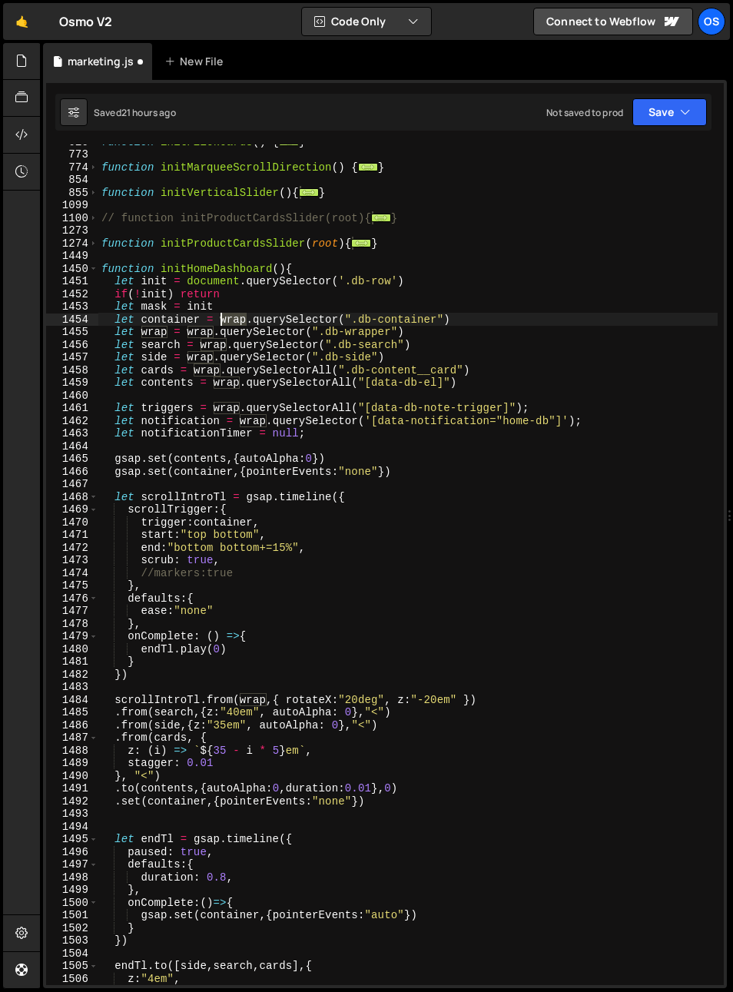
click at [228, 321] on div "function initFlickCards ( ) { ... } function initMarqueeScrollDirection ( ) { .…" at bounding box center [408, 568] width 620 height 866
paste textarea "init"
click at [199, 331] on div "function initFlickCards ( ) { ... } function initMarqueeScrollDirection ( ) { .…" at bounding box center [408, 568] width 620 height 866
click at [199, 332] on div "function initFlickCards ( ) { ... } function initMarqueeScrollDirection ( ) { .…" at bounding box center [408, 568] width 620 height 866
paste textarea "init"
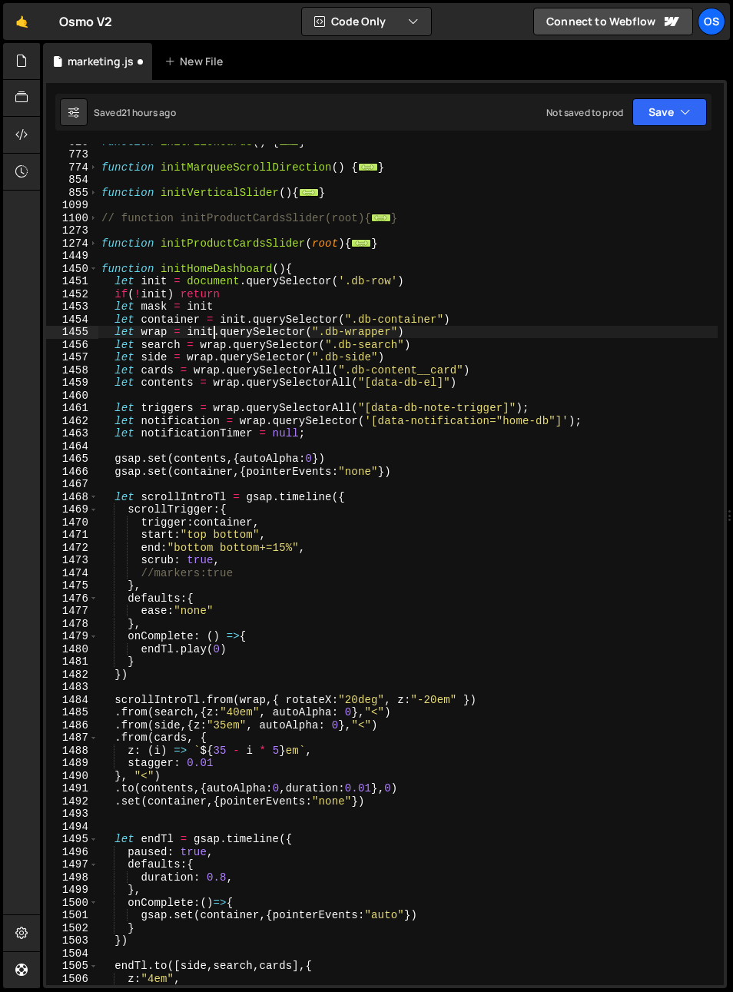
click at [210, 343] on div "function initFlickCards ( ) { ... } function initMarqueeScrollDirection ( ) { .…" at bounding box center [408, 568] width 620 height 866
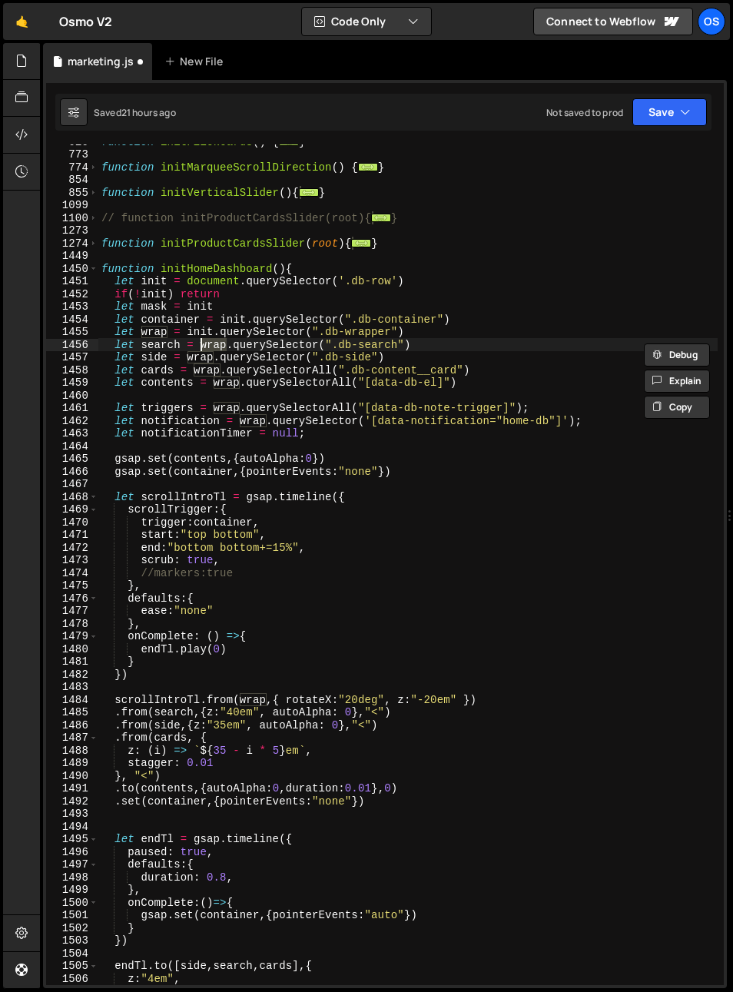
paste textarea "init"
click at [199, 358] on div "function initFlickCards ( ) { ... } function initMarqueeScrollDirection ( ) { .…" at bounding box center [408, 568] width 620 height 866
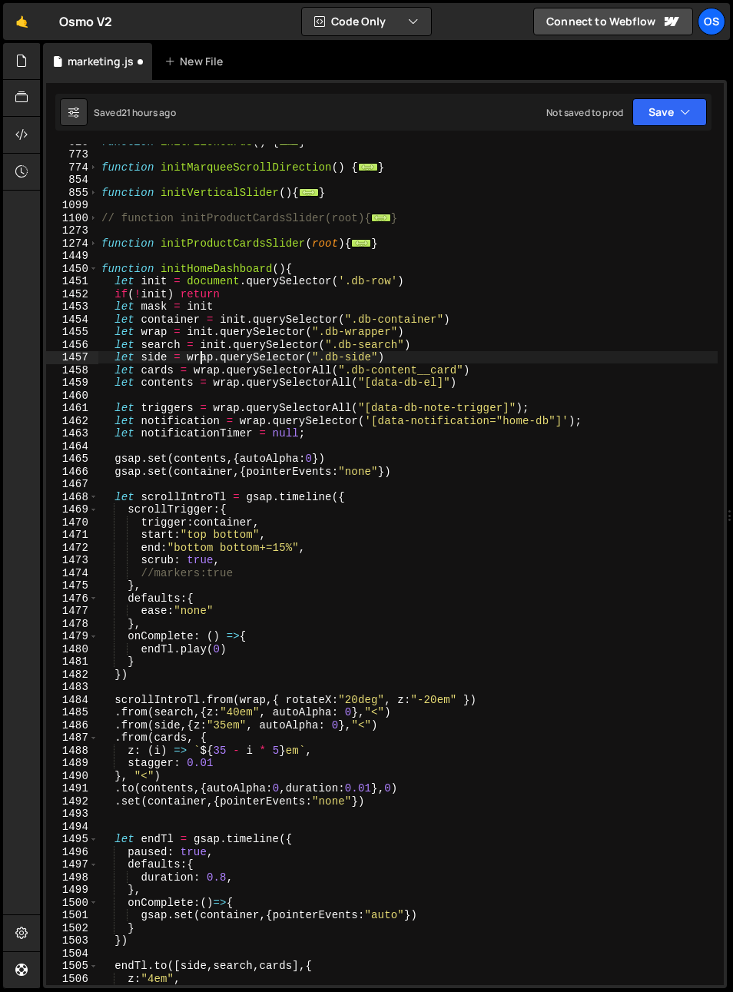
click at [199, 358] on div "function initFlickCards ( ) { ... } function initMarqueeScrollDirection ( ) { .…" at bounding box center [408, 568] width 620 height 866
paste textarea "init"
click at [204, 366] on div "function initFlickCards ( ) { ... } function initMarqueeScrollDirection ( ) { .…" at bounding box center [408, 568] width 620 height 866
click at [204, 367] on div "function initFlickCards ( ) { ... } function initMarqueeScrollDirection ( ) { .…" at bounding box center [408, 568] width 620 height 866
click at [206, 357] on div "function initFlickCards ( ) { ... } function initMarqueeScrollDirection ( ) { .…" at bounding box center [408, 568] width 620 height 866
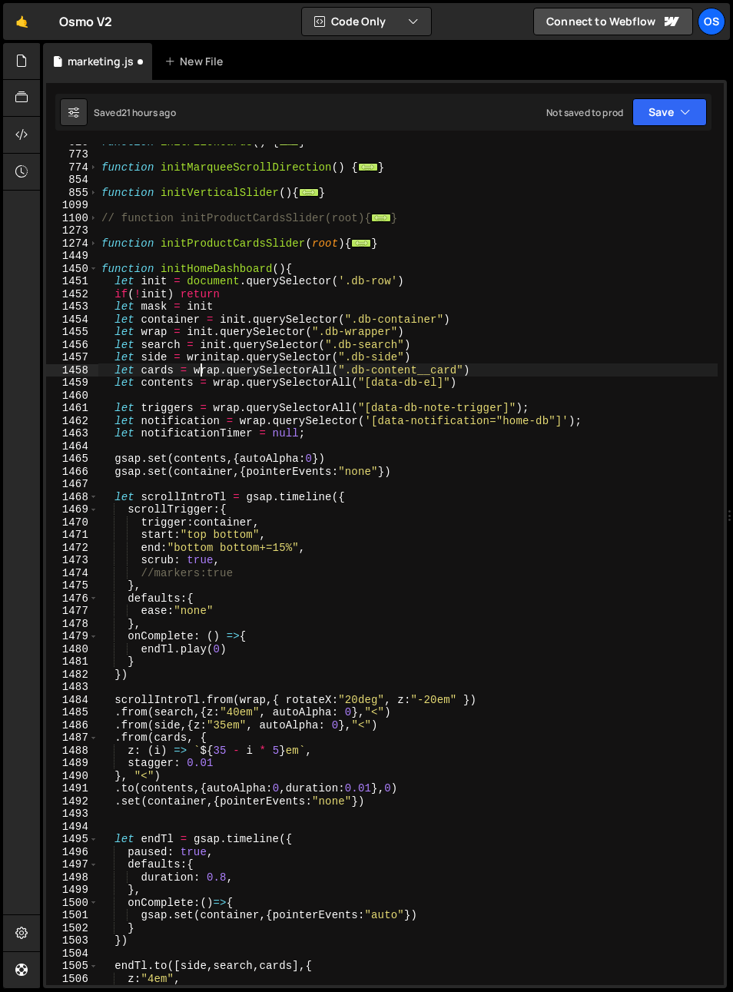
click at [206, 357] on div "function initFlickCards ( ) { ... } function initMarqueeScrollDirection ( ) { .…" at bounding box center [408, 568] width 620 height 866
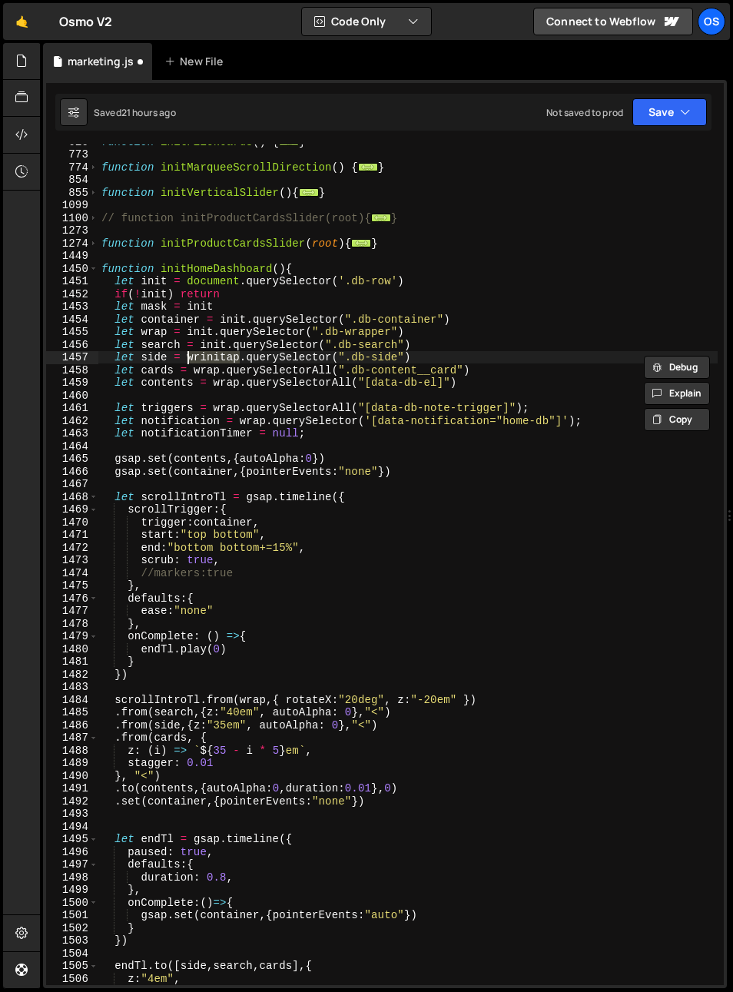
paste textarea "init"
click at [205, 370] on div "function initFlickCards ( ) { ... } function initMarqueeScrollDirection ( ) { .…" at bounding box center [408, 568] width 620 height 866
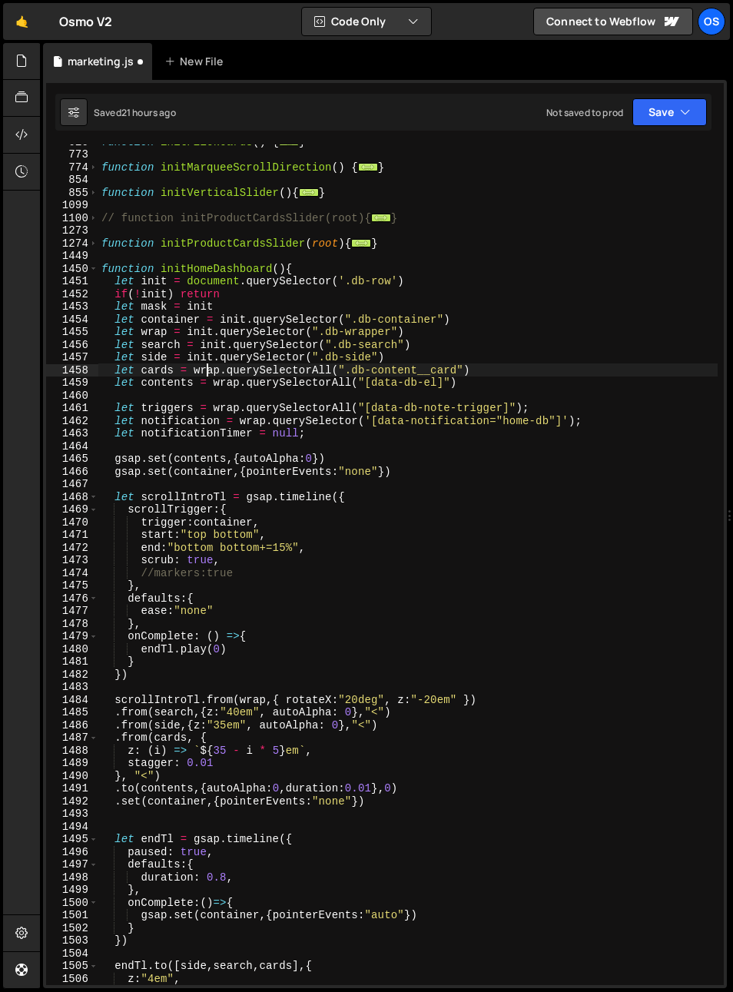
click at [205, 370] on div "function initFlickCards ( ) { ... } function initMarqueeScrollDirection ( ) { .…" at bounding box center [408, 568] width 620 height 866
paste textarea "init"
click at [224, 384] on div "function initFlickCards ( ) { ... } function initMarqueeScrollDirection ( ) { .…" at bounding box center [408, 568] width 620 height 866
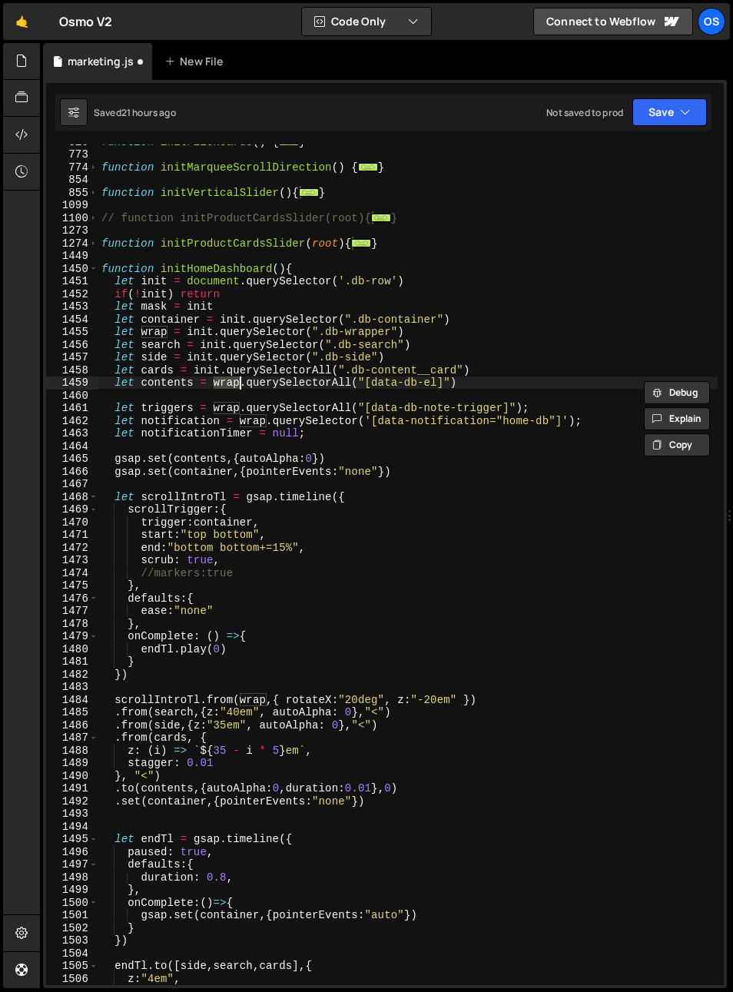
paste textarea "init"
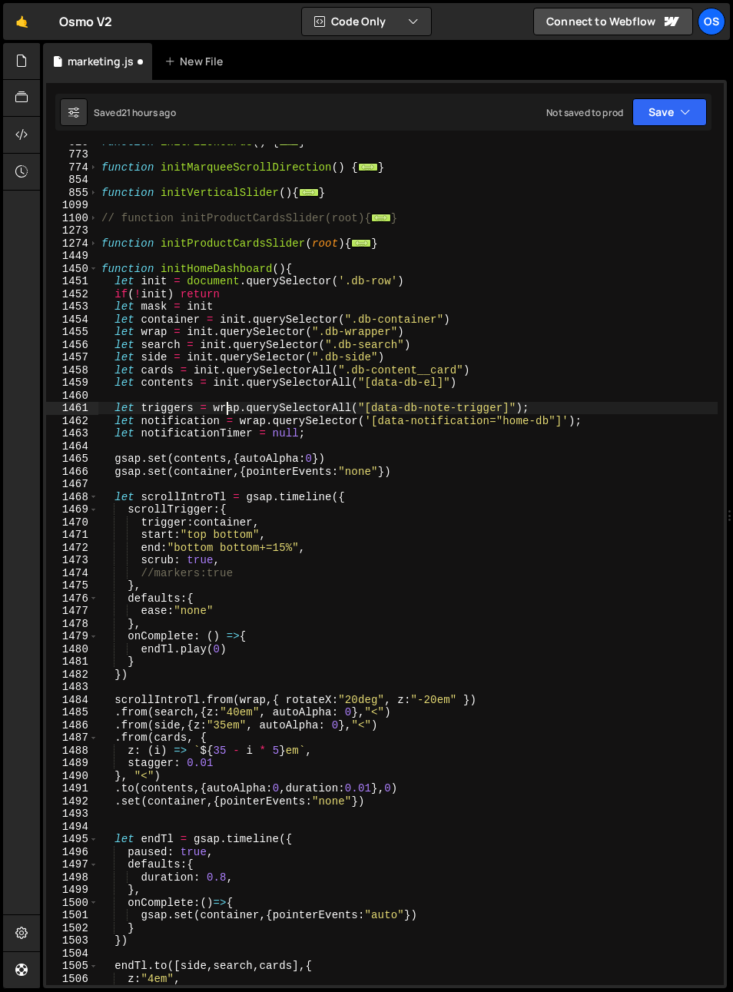
click at [227, 406] on div "function initFlickCards ( ) { ... } function initMarqueeScrollDirection ( ) { .…" at bounding box center [408, 568] width 620 height 866
paste textarea "init"
click at [255, 424] on div "function initFlickCards ( ) { ... } function initMarqueeScrollDirection ( ) { .…" at bounding box center [408, 568] width 620 height 866
click at [255, 425] on div "function initFlickCards ( ) { ... } function initMarqueeScrollDirection ( ) { .…" at bounding box center [408, 568] width 620 height 866
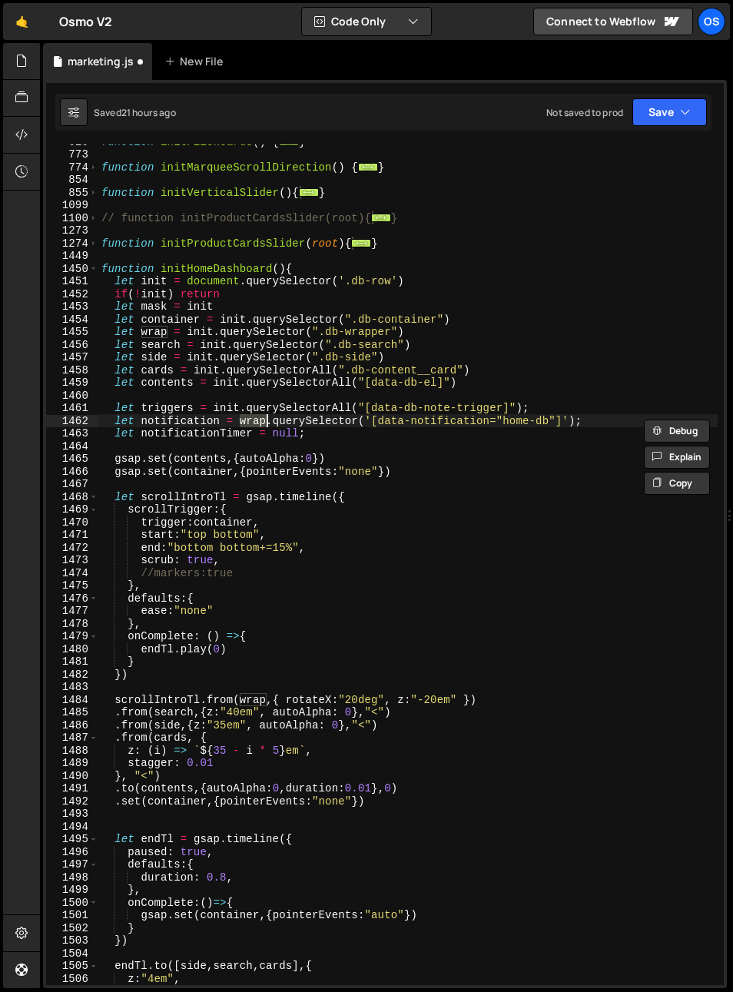
paste textarea "init"
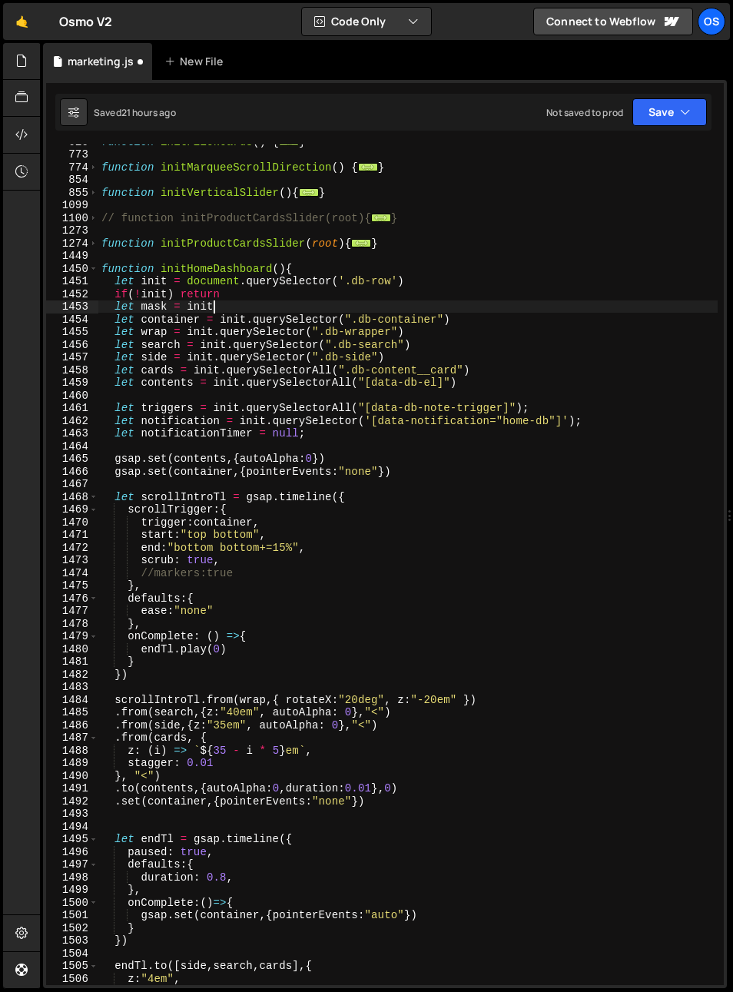
click at [243, 307] on div "function initFlickCards ( ) { ... } function initMarqueeScrollDirection ( ) { .…" at bounding box center [408, 568] width 620 height 866
paste textarea "db-row-inner")"
click at [155, 308] on div "function initFlickCards ( ) { ... } function initMarqueeScrollDirection ( ) { .…" at bounding box center [408, 568] width 620 height 866
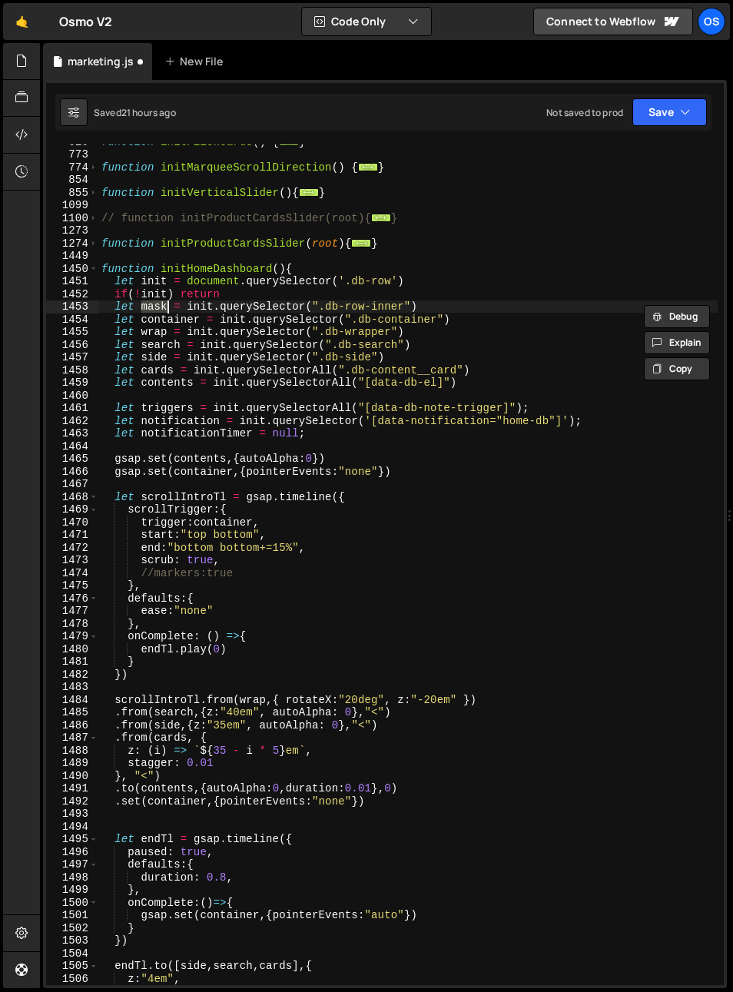
click at [200, 329] on div "function initFlickCards ( ) { ... } function initMarqueeScrollDirection ( ) { .…" at bounding box center [408, 568] width 620 height 866
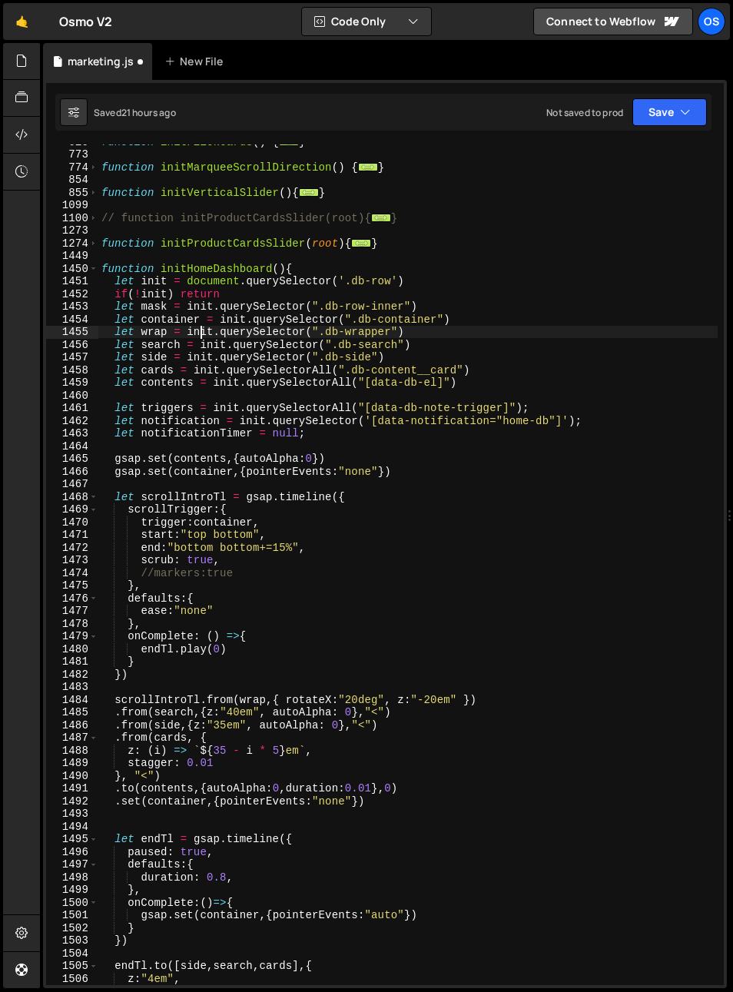
click at [160, 424] on div "function initFlickCards ( ) { ... } function initMarqueeScrollDirection ( ) { .…" at bounding box center [408, 568] width 620 height 866
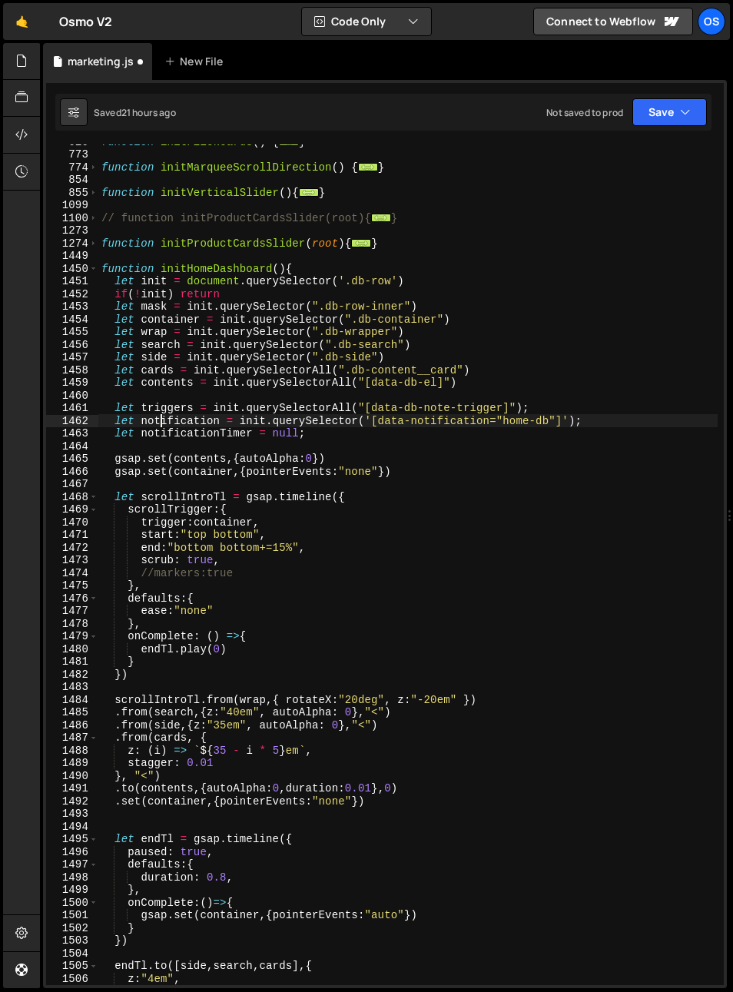
click at [160, 424] on div "function initFlickCards ( ) { ... } function initMarqueeScrollDirection ( ) { .…" at bounding box center [408, 568] width 620 height 866
click at [237, 436] on div "function initFlickCards ( ) { ... } function initMarqueeScrollDirection ( ) { .…" at bounding box center [408, 568] width 620 height 866
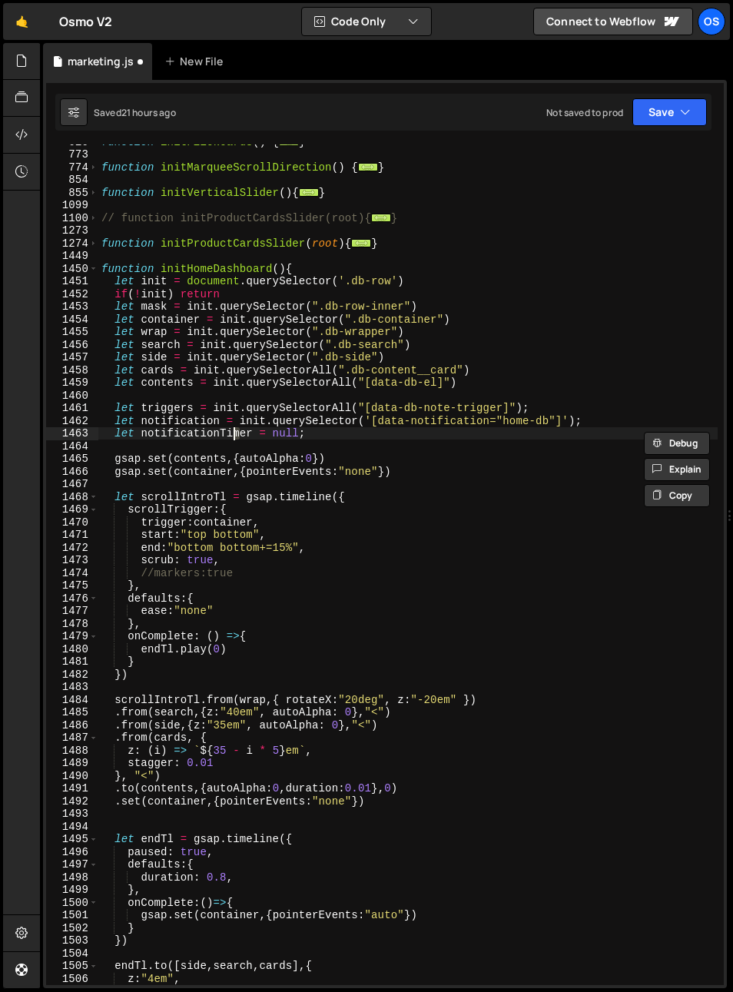
click at [195, 429] on div "function initFlickCards ( ) { ... } function initMarqueeScrollDirection ( ) { .…" at bounding box center [408, 568] width 620 height 866
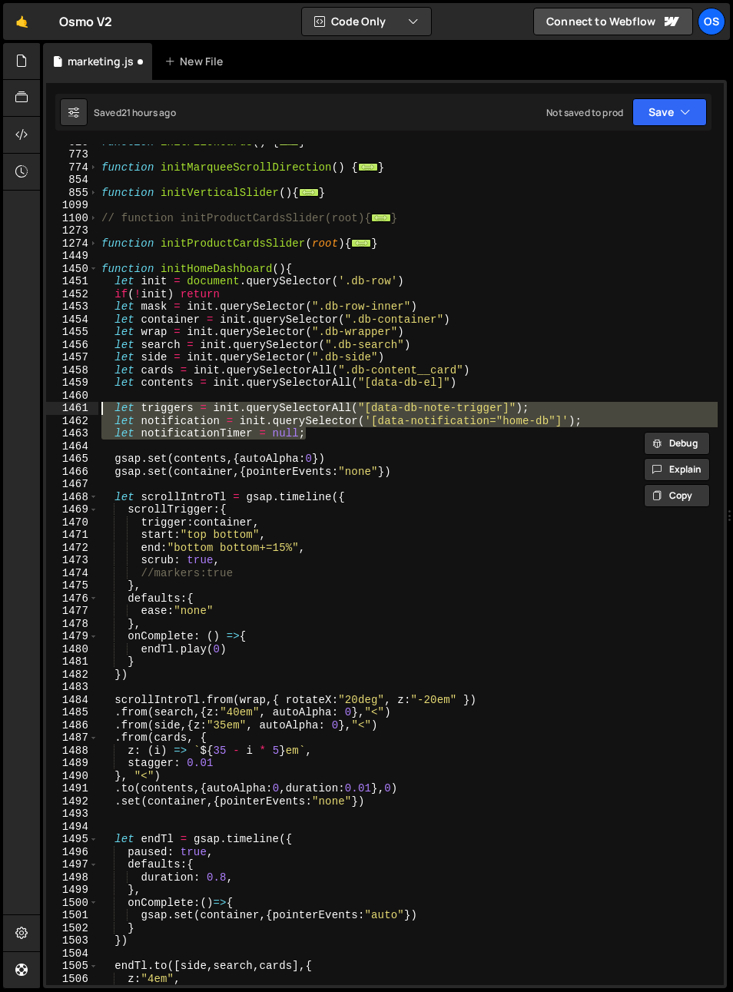
drag, startPoint x: 352, startPoint y: 439, endPoint x: 28, endPoint y: 404, distance: 325.5
click at [28, 404] on div "Hold on a sec... Are you certain you wish to leave this page? Any changes you'v…" at bounding box center [366, 496] width 733 height 992
type textarea "let triggers = init.querySelectorAll("[data-db-note-trigger]"); let notificatio…"
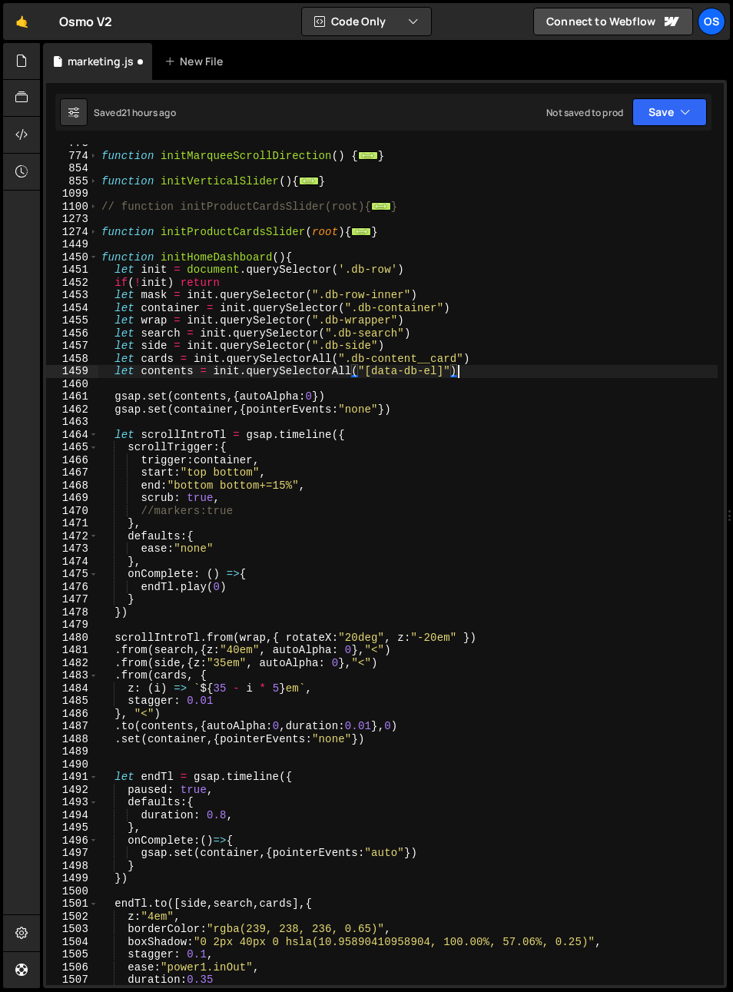
scroll to position [861, 0]
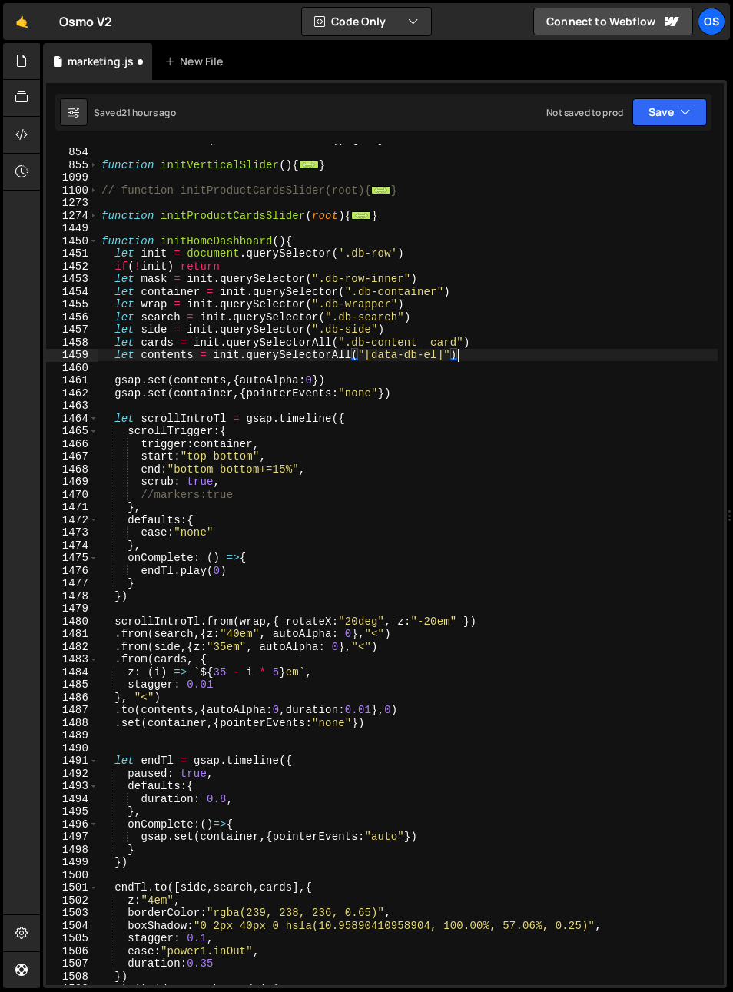
click at [153, 497] on div "function initMarqueeScrollDirection ( ) { ... } function initVerticalSlider ( )…" at bounding box center [408, 566] width 620 height 866
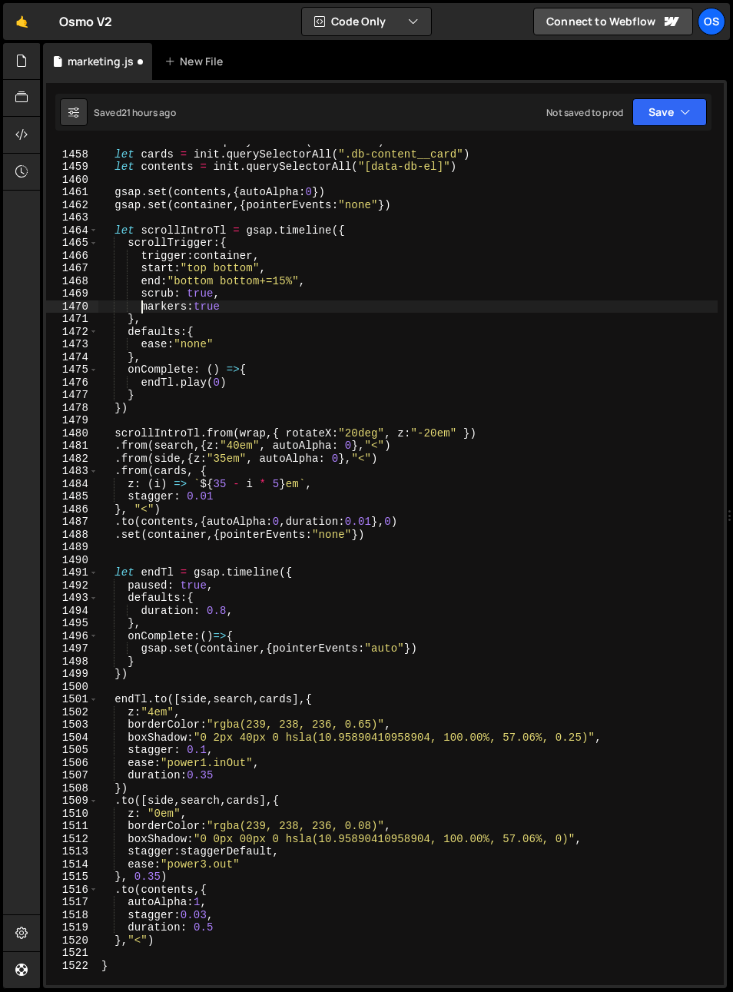
scroll to position [957, 0]
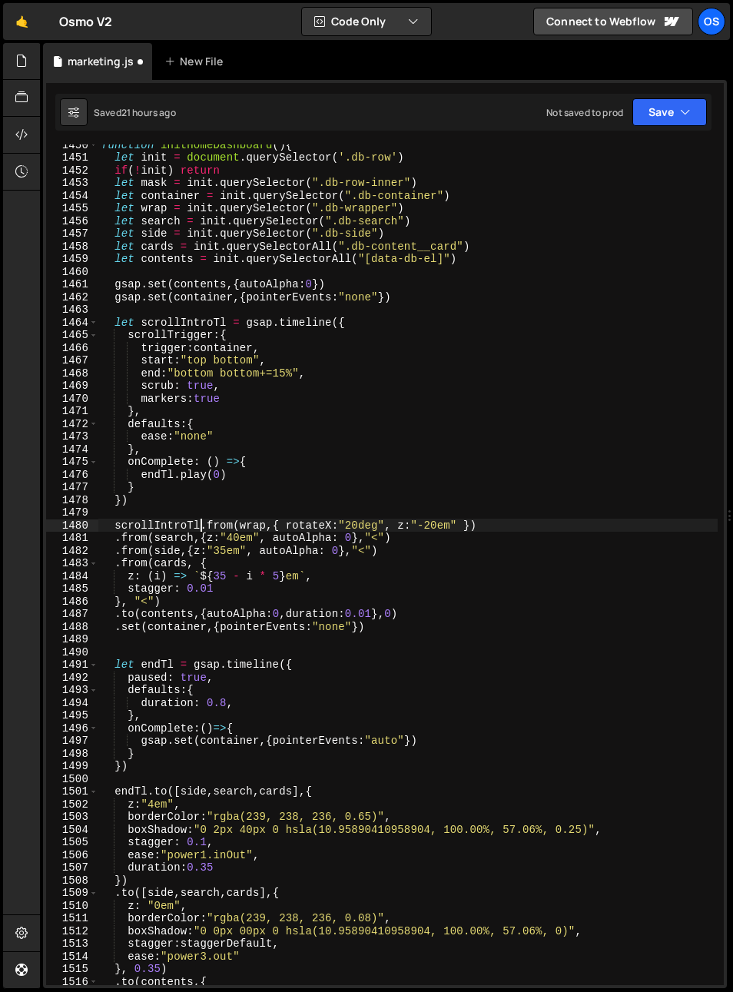
click at [201, 523] on div "function initHomeDashboard ( ) { let init = document . querySelector ( '.db-row…" at bounding box center [408, 571] width 620 height 866
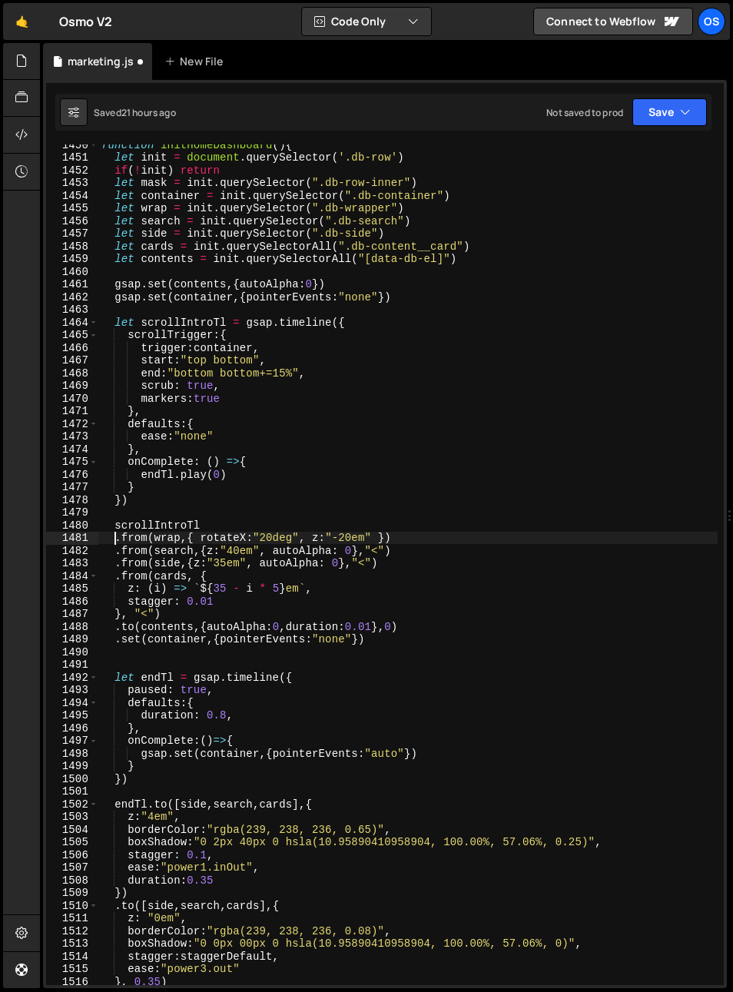
click at [212, 527] on div "function initHomeDashboard ( ) { let init = document . querySelector ( '.db-row…" at bounding box center [408, 571] width 620 height 866
type textarea "scrollIntroTl"
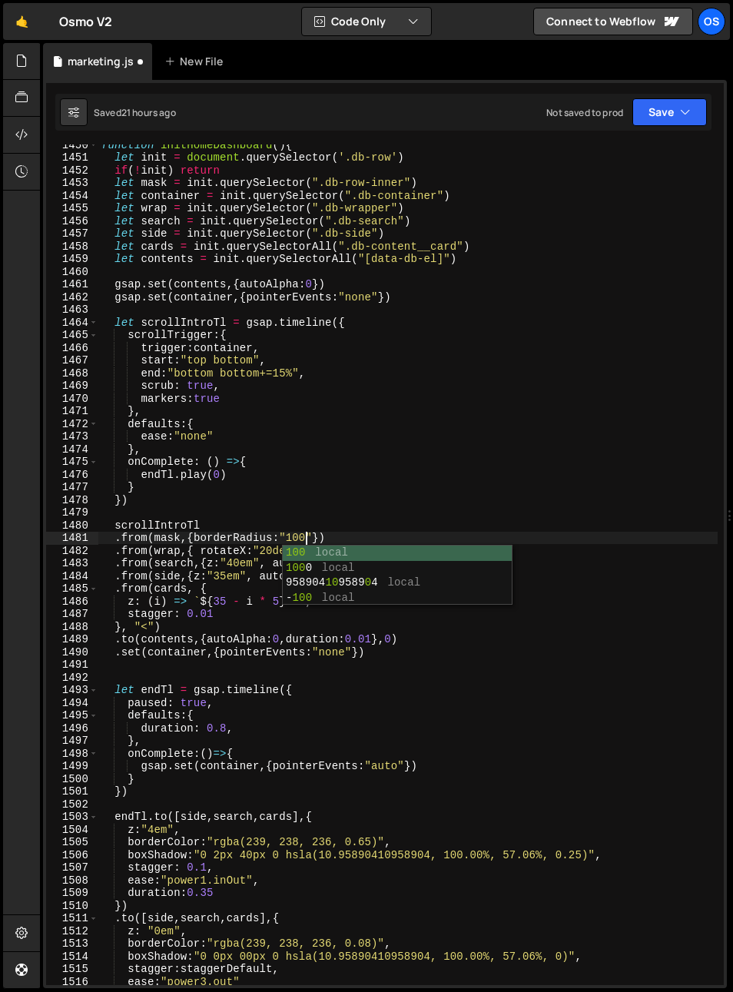
scroll to position [0, 15]
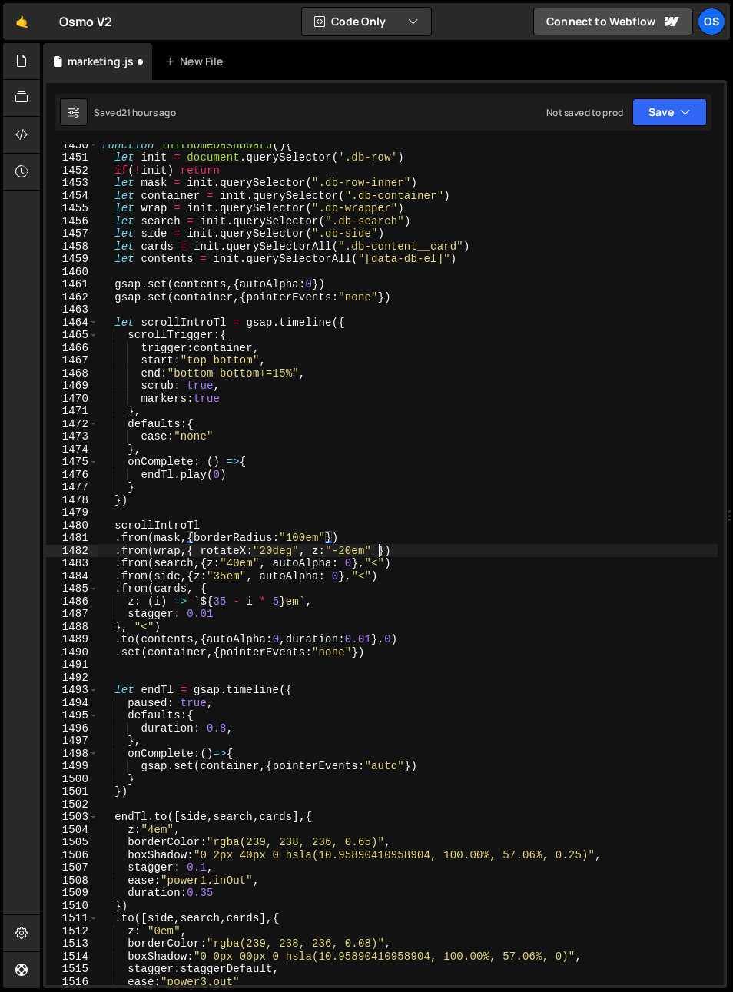
click at [381, 550] on div "function initHomeDashboard ( ) { let init = document . querySelector ( '.db-row…" at bounding box center [408, 571] width 620 height 866
click at [387, 550] on div "function initHomeDashboard ( ) { let init = document . querySelector ( '.db-row…" at bounding box center [408, 571] width 620 height 866
click at [356, 530] on div "function initHomeDashboard ( ) { let init = document . querySelector ( '.db-row…" at bounding box center [408, 571] width 620 height 866
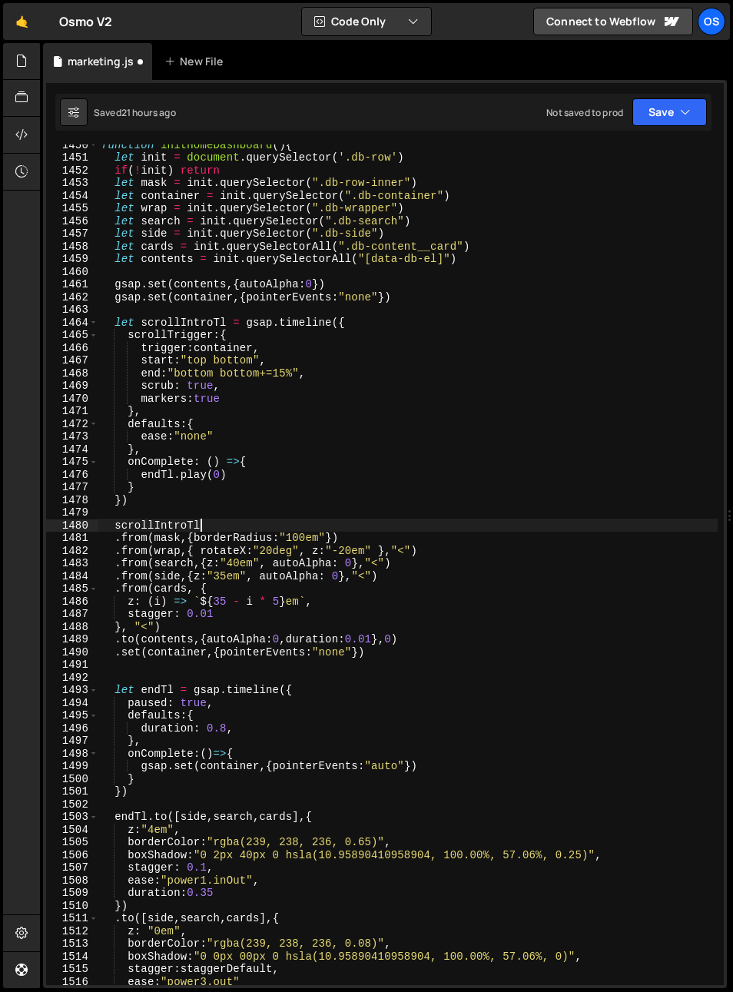
scroll to position [0, 6]
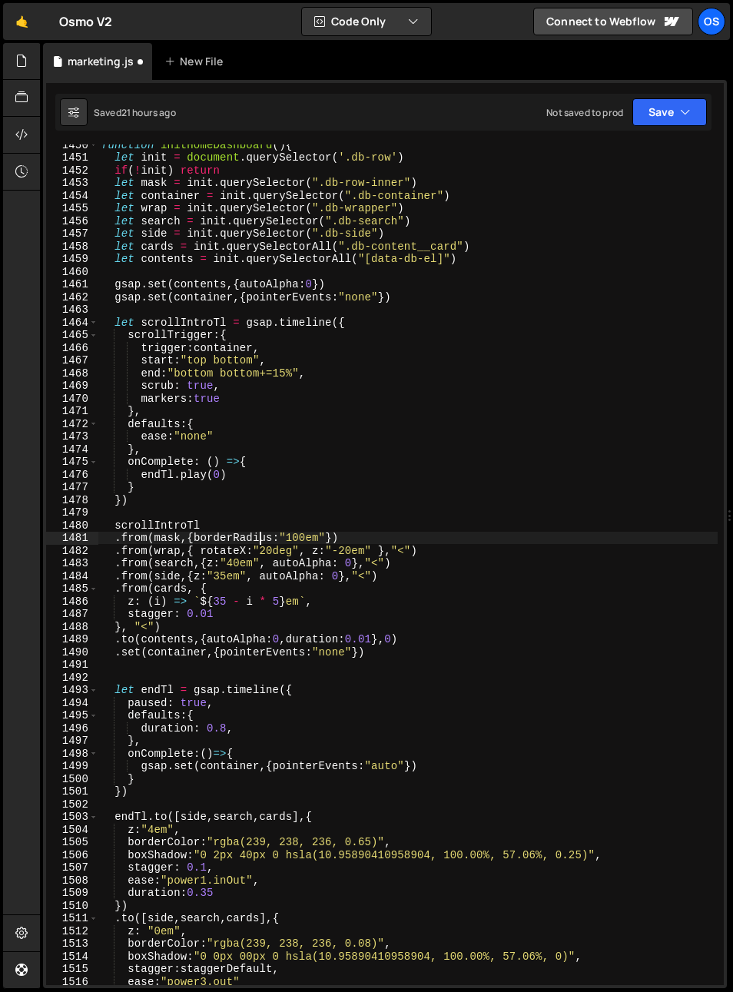
click at [257, 533] on div "function initHomeDashboard ( ) { let init = document . querySelector ( '.db-row…" at bounding box center [408, 571] width 620 height 866
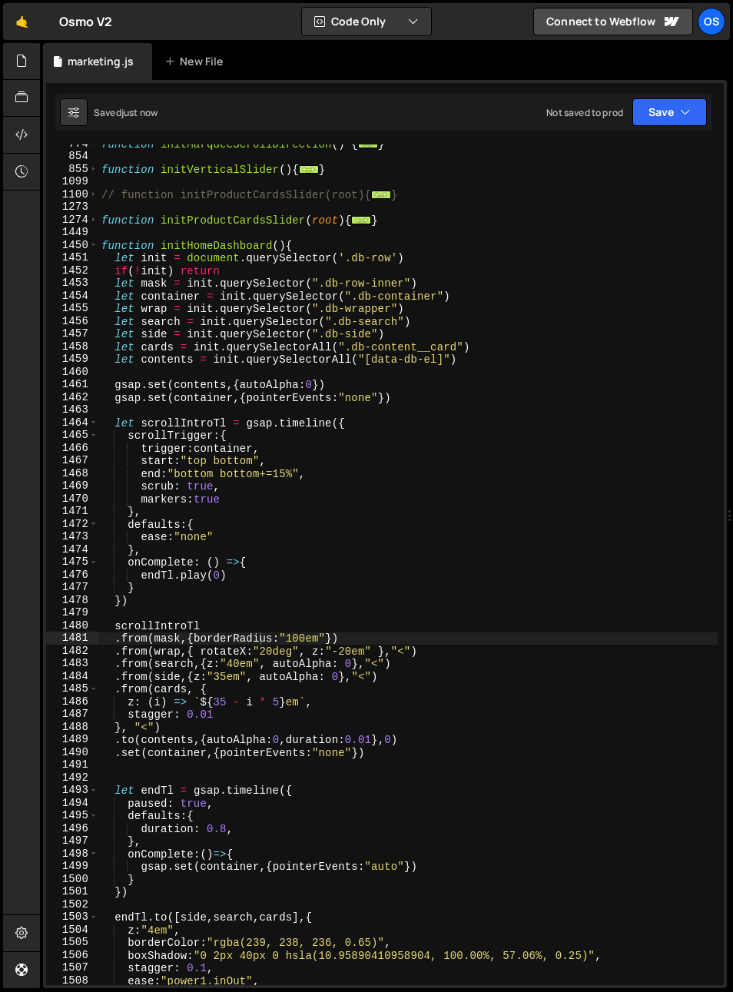
scroll to position [809, 0]
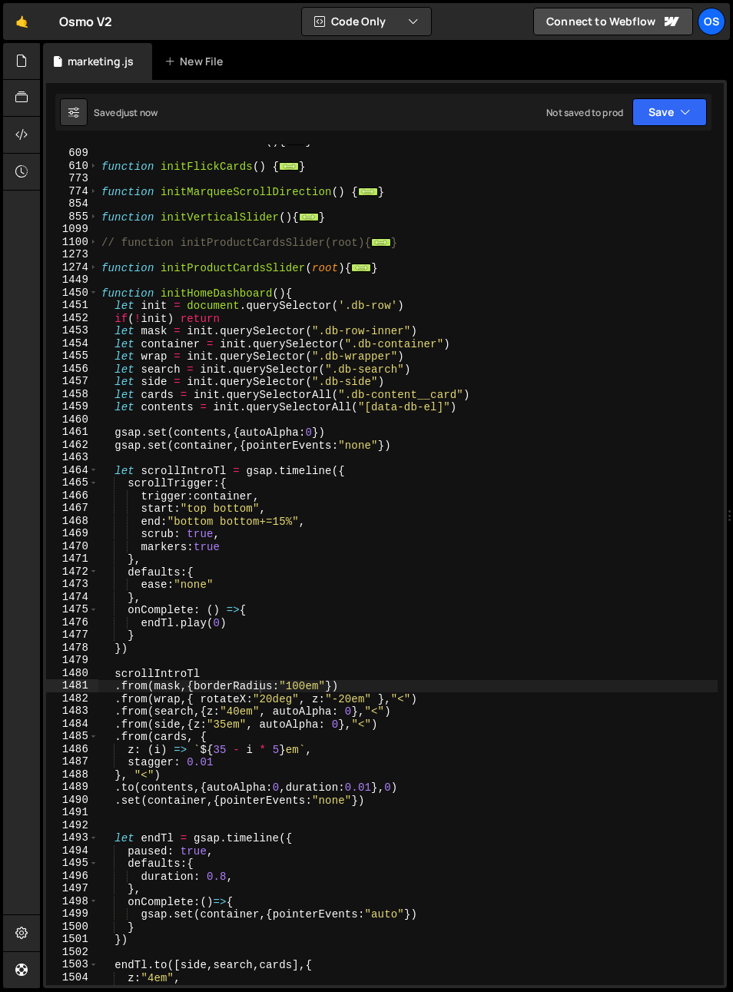
click at [194, 296] on div "function initFooterScroll ( ) { ... } function initFlickCards ( ) { ... } funct…" at bounding box center [408, 568] width 620 height 866
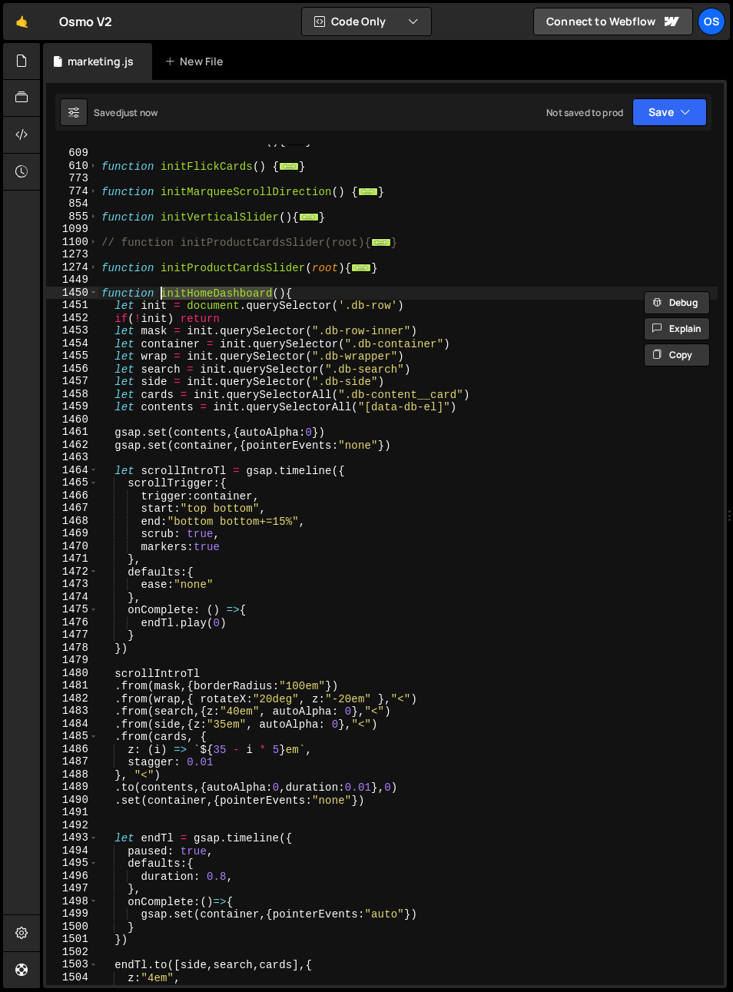
scroll to position [0, 0]
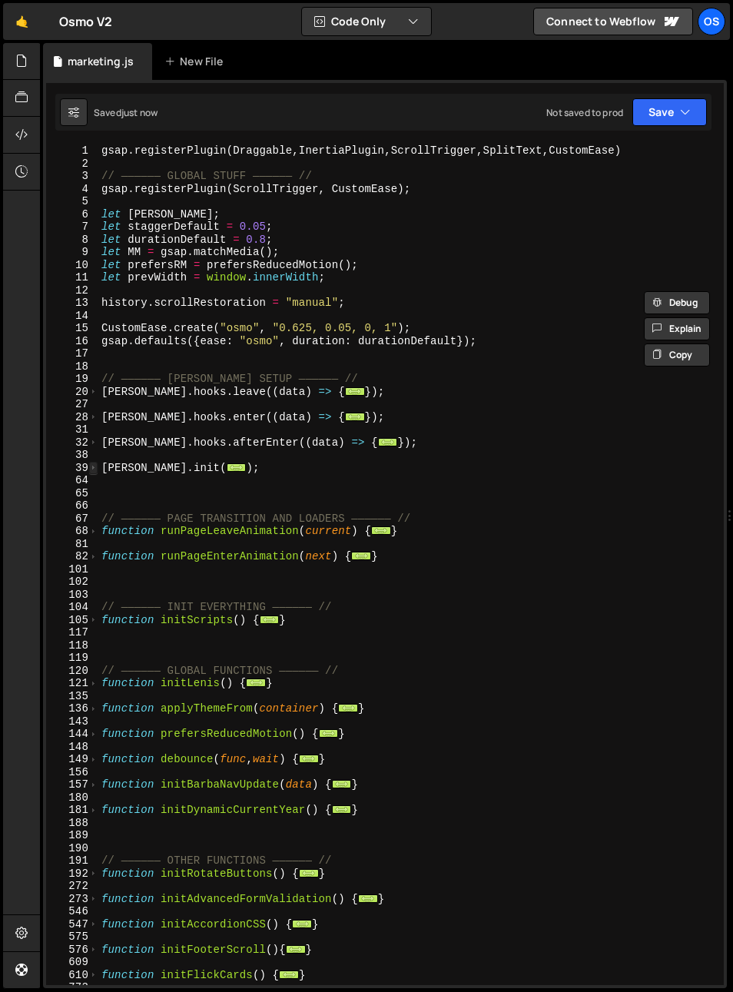
click at [96, 469] on span at bounding box center [93, 468] width 8 height 13
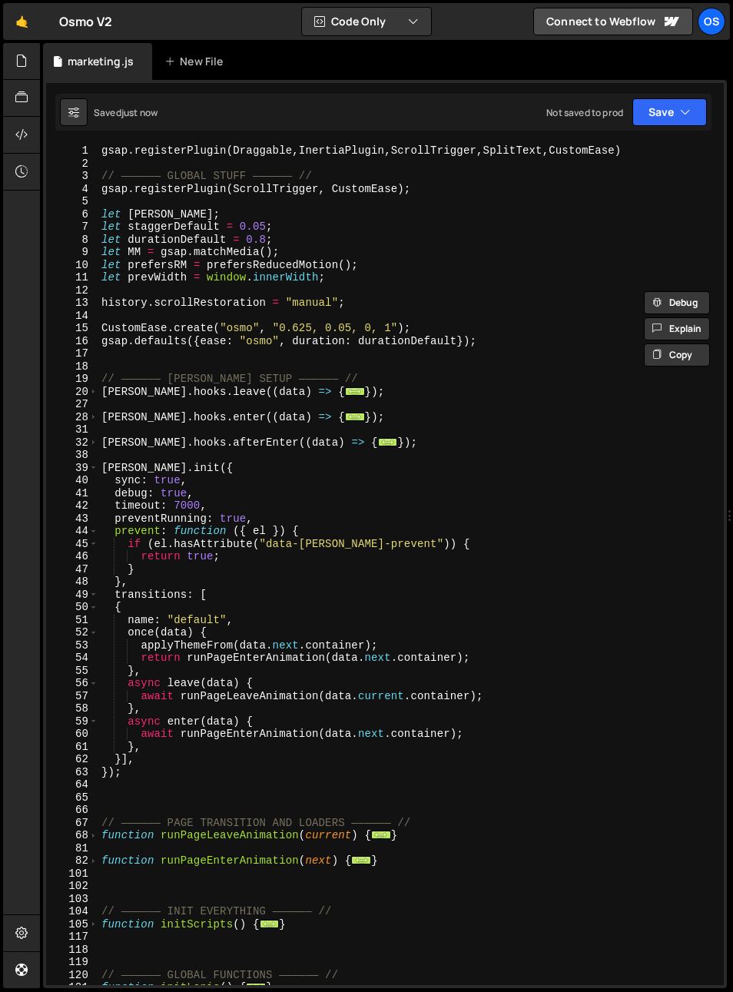
click at [99, 474] on div "gsap . registerPlugin ( Draggable , InertiaPlugin , ScrollTrigger , SplitText ,…" at bounding box center [408, 578] width 620 height 866
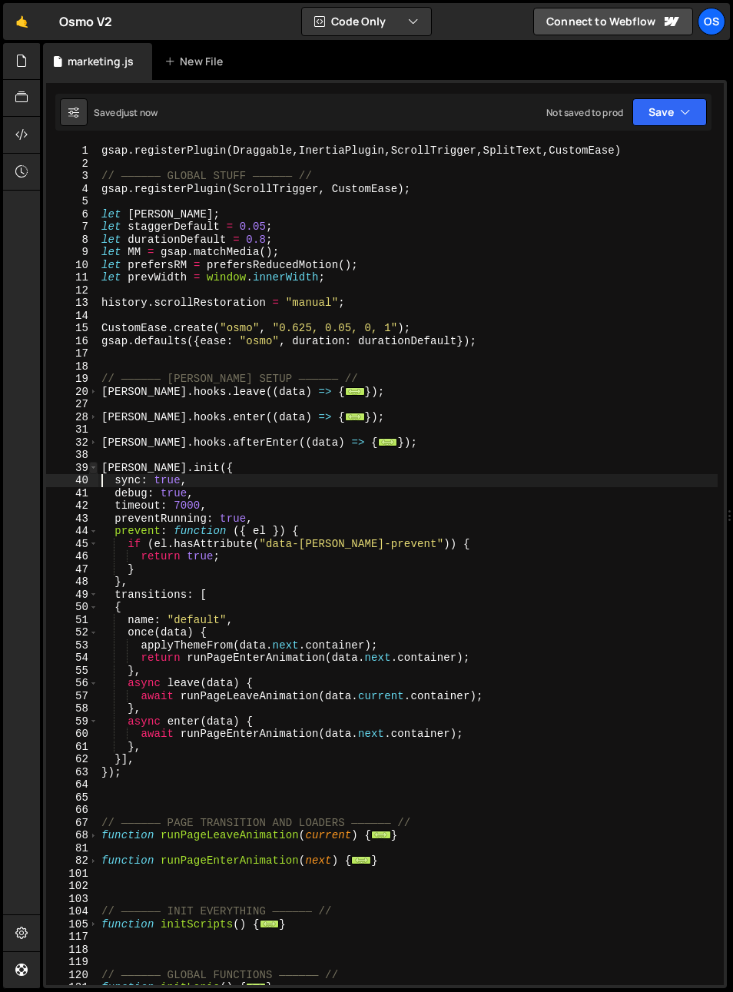
click at [94, 470] on span at bounding box center [93, 468] width 8 height 13
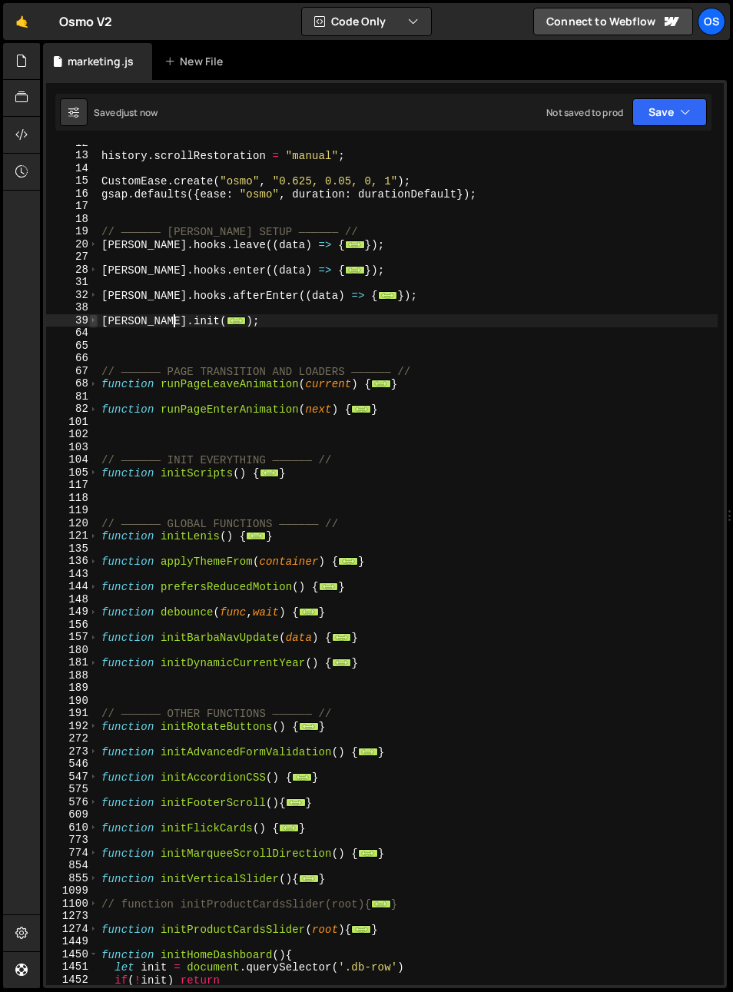
scroll to position [242, 0]
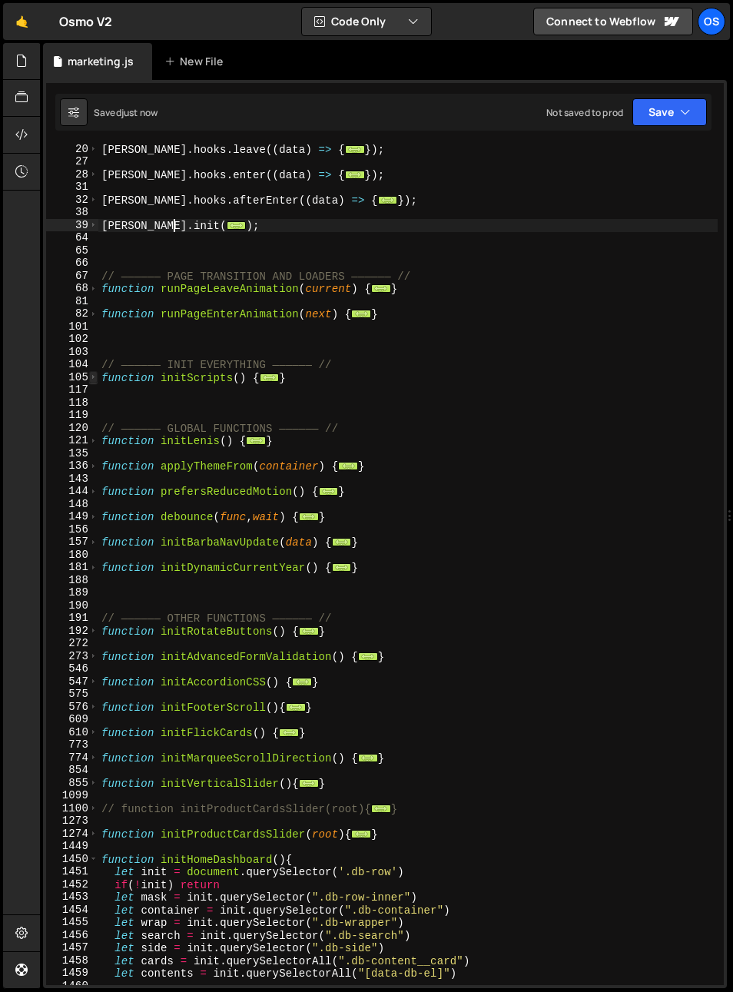
click at [91, 379] on span at bounding box center [93, 377] width 8 height 13
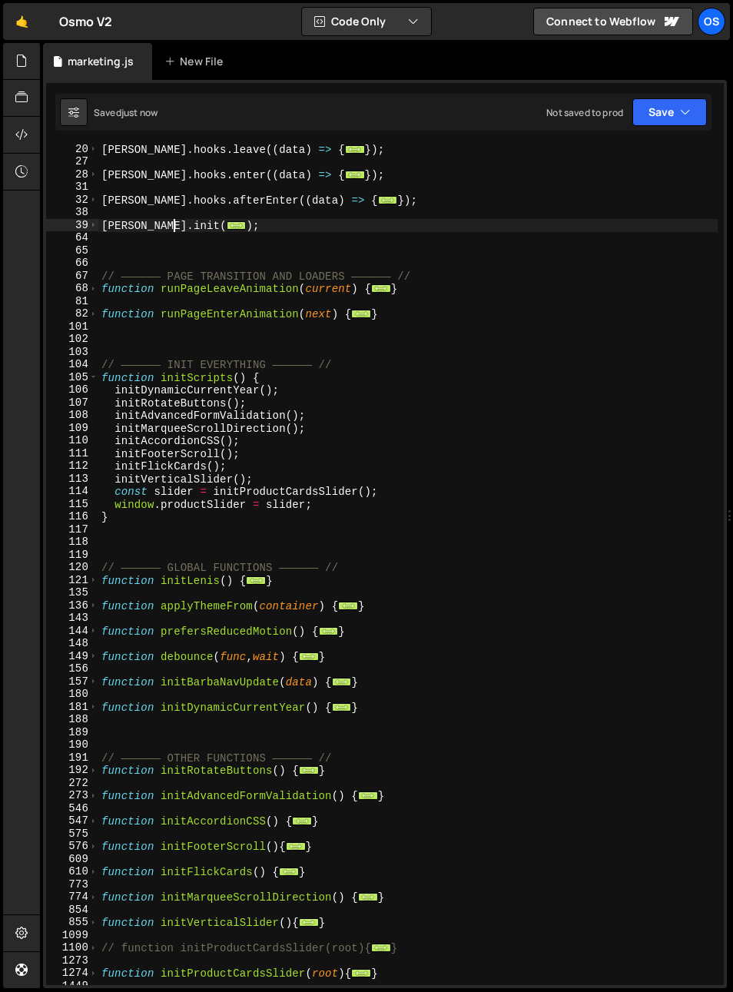
click at [347, 510] on div "[PERSON_NAME] . hooks . leave (( data ) => { ... }) ; [PERSON_NAME] . hooks . e…" at bounding box center [408, 576] width 620 height 866
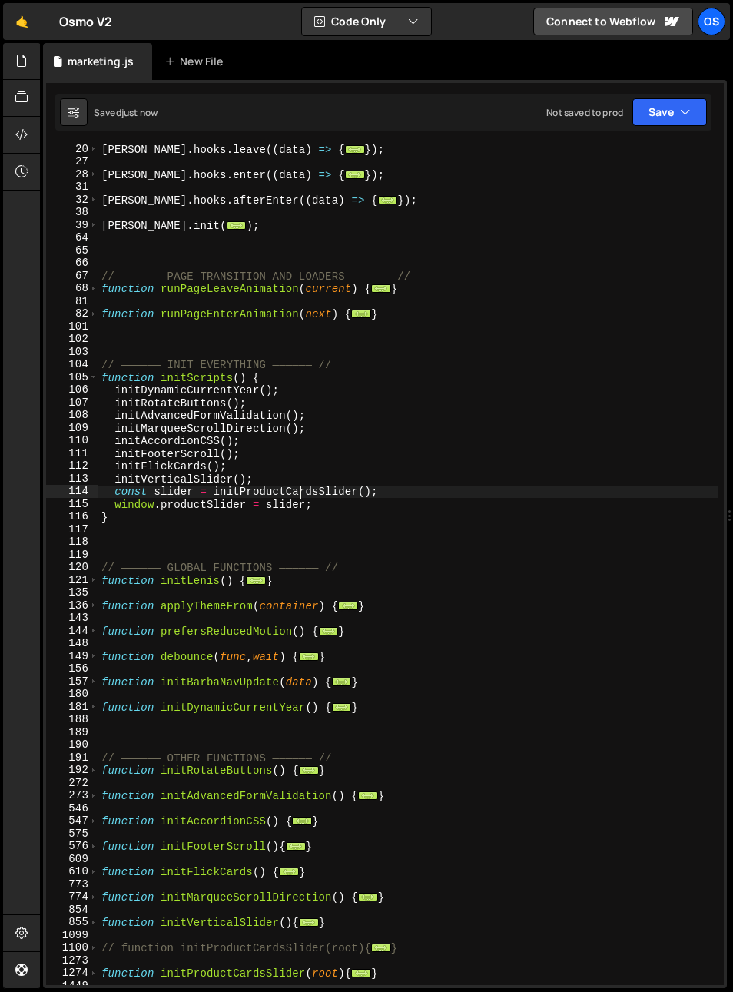
click at [301, 488] on div "[PERSON_NAME] . hooks . leave (( data ) => { ... }) ; [PERSON_NAME] . hooks . e…" at bounding box center [408, 576] width 620 height 866
click at [299, 480] on div "[PERSON_NAME] . hooks . leave (( data ) => { ... }) ; [PERSON_NAME] . hooks . e…" at bounding box center [408, 576] width 620 height 866
type textarea "initVerticalSlider();"
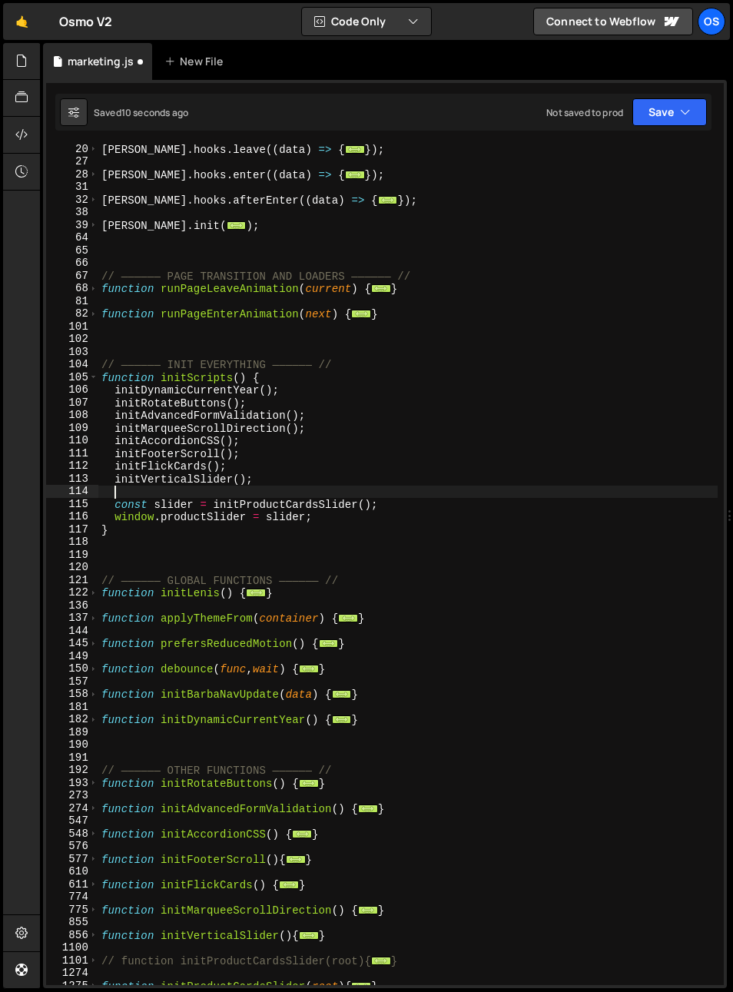
scroll to position [0, 0]
paste textarea "initHomeDashboard"
click at [174, 504] on div "[PERSON_NAME] . hooks . leave (( data ) => { ... }) ; [PERSON_NAME] . hooks . e…" at bounding box center [408, 576] width 620 height 866
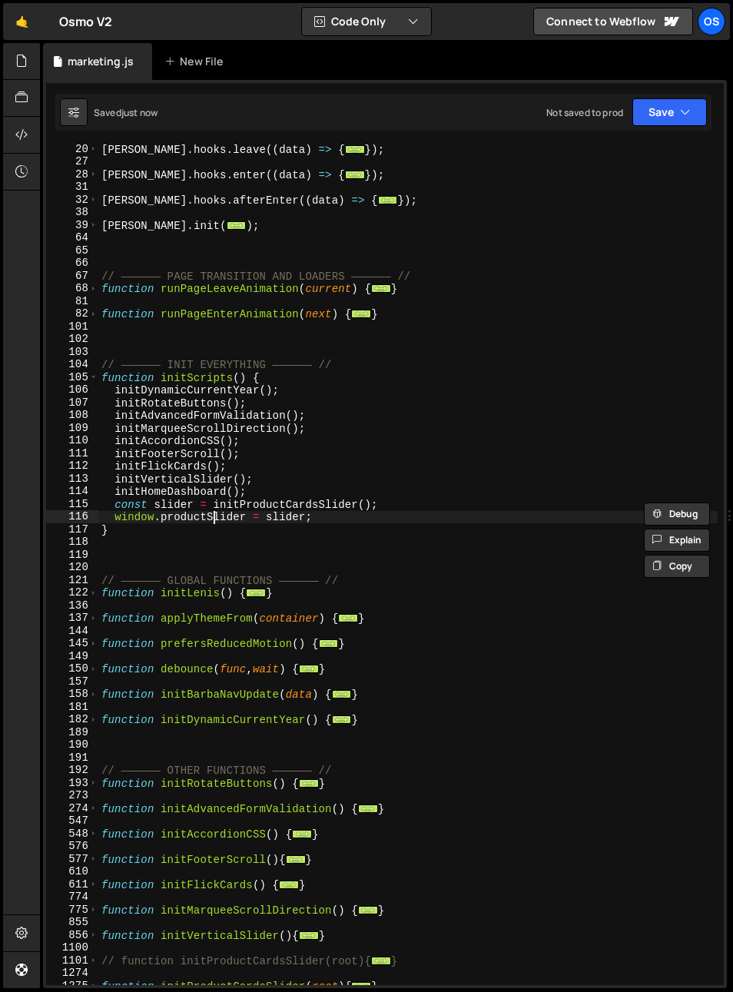
click at [211, 517] on div "[PERSON_NAME] . hooks . leave (( data ) => { ... }) ; [PERSON_NAME] . hooks . e…" at bounding box center [408, 576] width 620 height 866
drag, startPoint x: 128, startPoint y: 519, endPoint x: 247, endPoint y: 518, distance: 118.4
click at [247, 518] on div "[PERSON_NAME] . hooks . leave (( data ) => { ... }) ; [PERSON_NAME] . hooks . e…" at bounding box center [408, 576] width 620 height 866
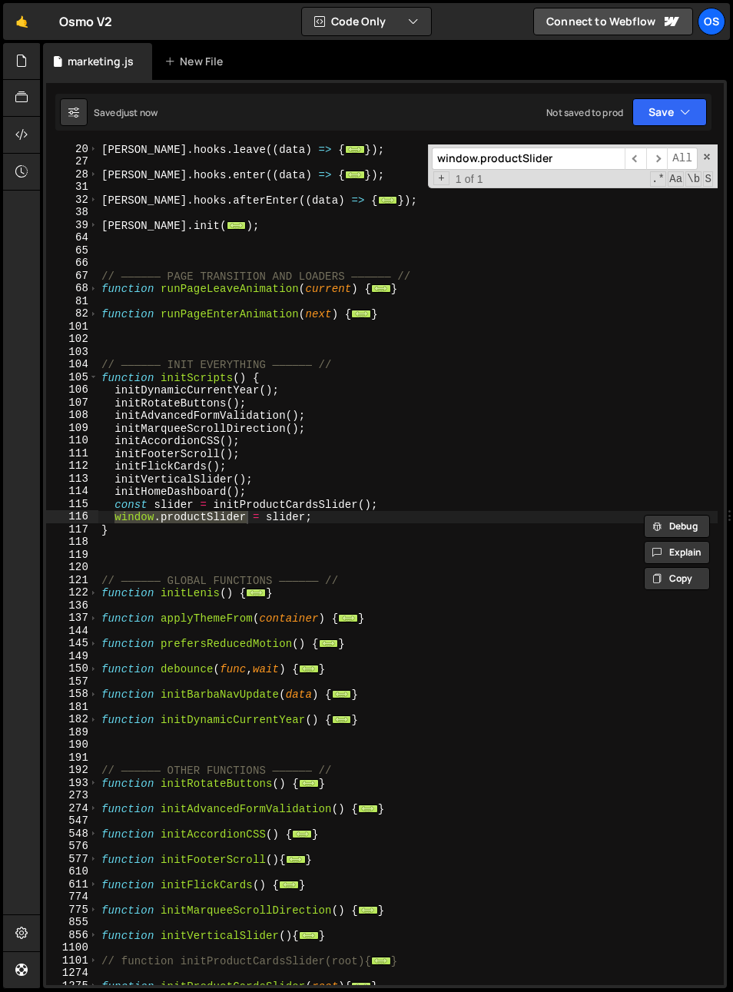
drag, startPoint x: 222, startPoint y: 477, endPoint x: 212, endPoint y: 487, distance: 13.6
click at [221, 478] on div "[PERSON_NAME] . hooks . leave (( data ) => { ... }) ; [PERSON_NAME] . hooks . e…" at bounding box center [408, 576] width 620 height 866
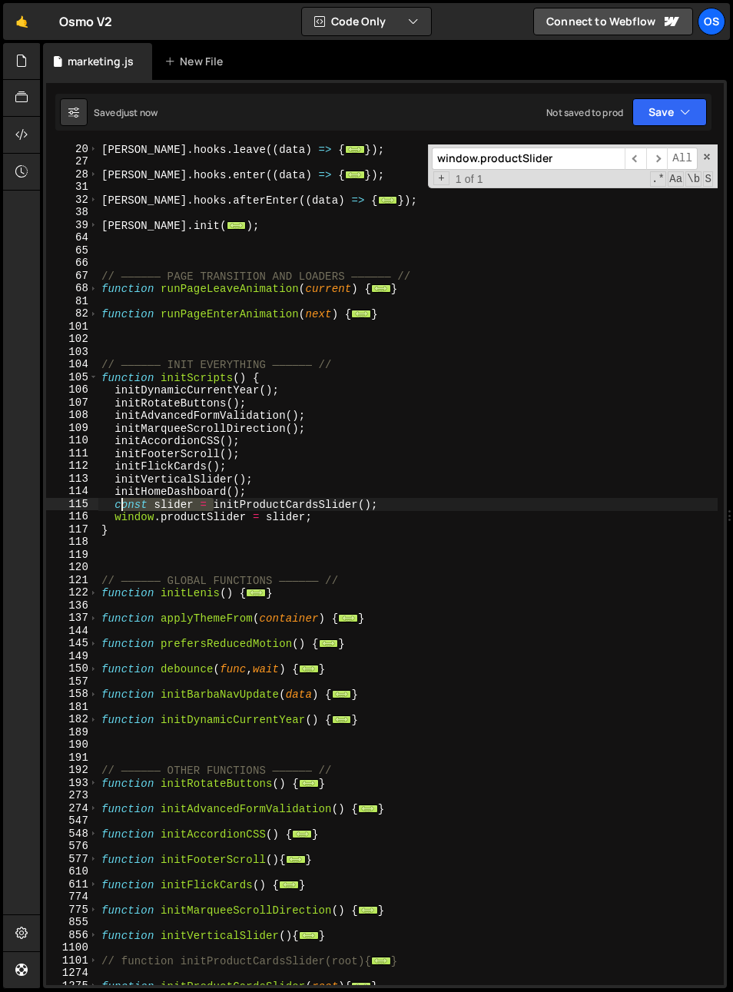
drag, startPoint x: 214, startPoint y: 505, endPoint x: 114, endPoint y: 509, distance: 100.8
click at [114, 509] on div "[PERSON_NAME] . hooks . leave (( data ) => { ... }) ; [PERSON_NAME] . hooks . e…" at bounding box center [408, 576] width 620 height 866
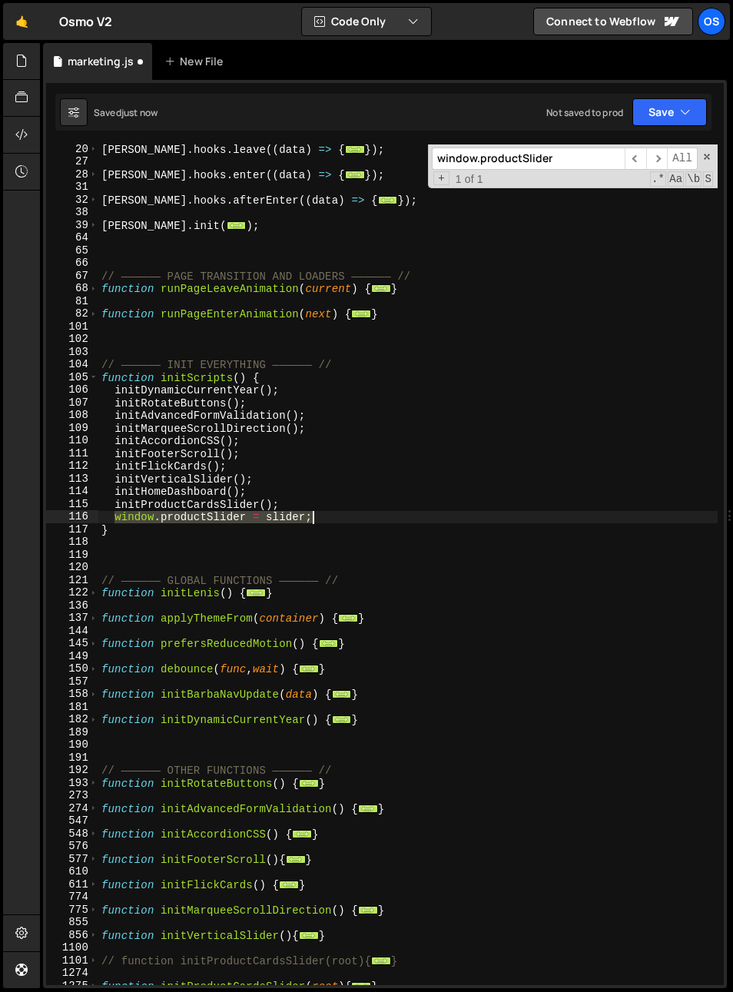
drag, startPoint x: 157, startPoint y: 520, endPoint x: 326, endPoint y: 515, distance: 169.2
click at [326, 515] on div "[PERSON_NAME] . hooks . leave (( data ) => { ... }) ; [PERSON_NAME] . hooks . e…" at bounding box center [408, 576] width 620 height 866
type textarea "window.productSlider = slider;"
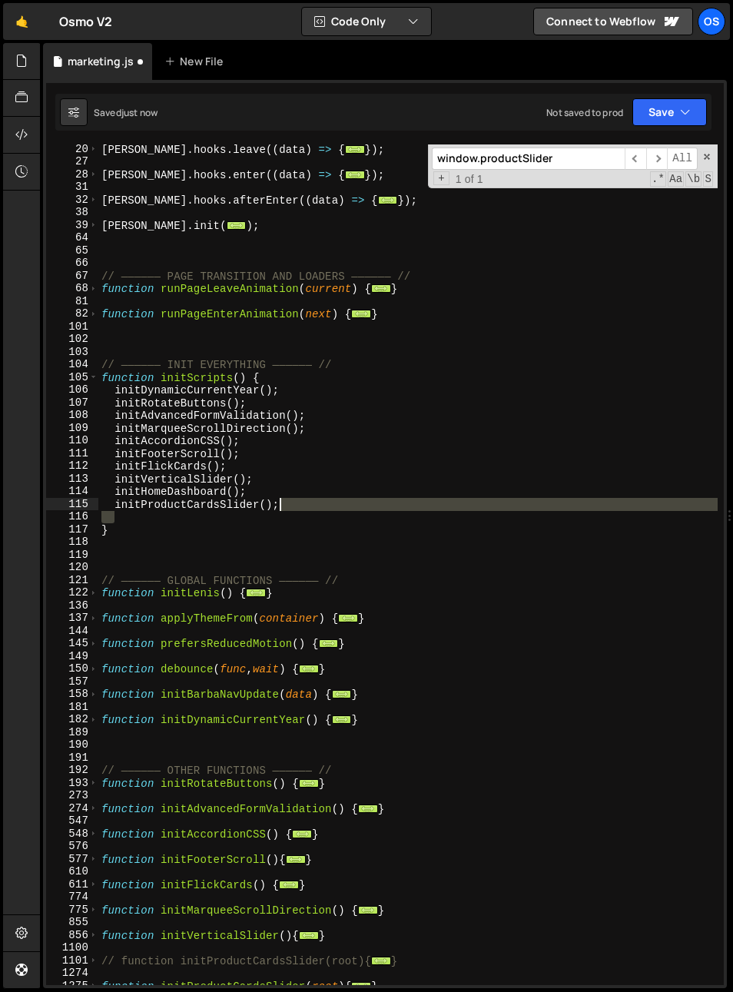
drag, startPoint x: 320, startPoint y: 517, endPoint x: 318, endPoint y: 505, distance: 11.6
click at [318, 505] on div "[PERSON_NAME] . hooks . leave (( data ) => { ... }) ; [PERSON_NAME] . hooks . e…" at bounding box center [408, 576] width 620 height 866
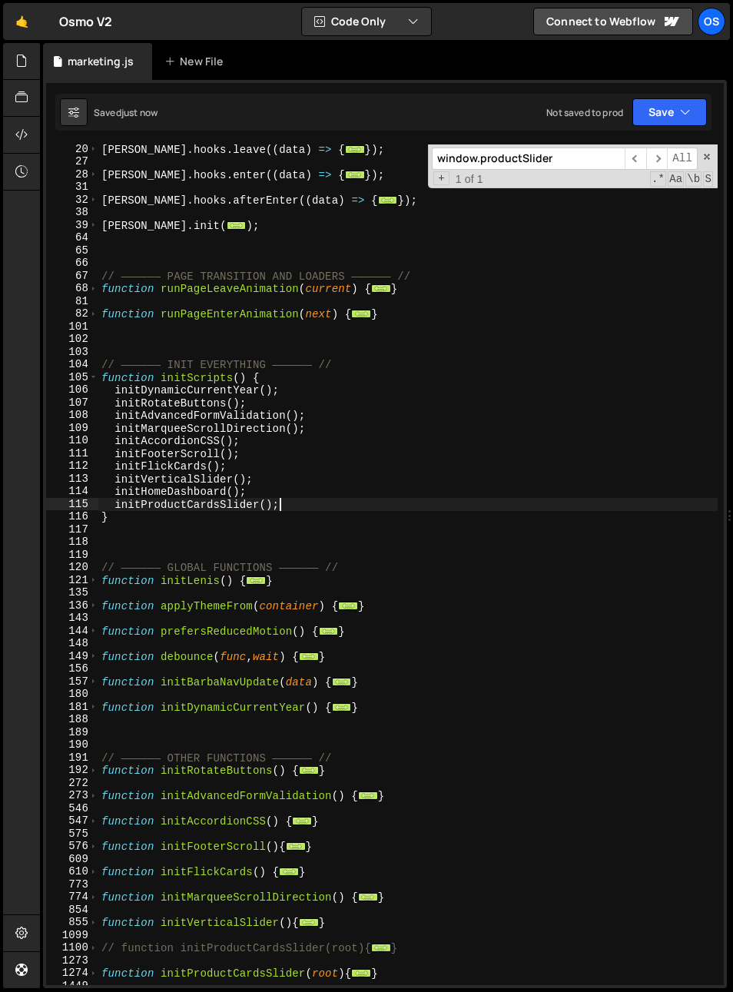
click at [328, 499] on div "[PERSON_NAME] . hooks . leave (( data ) => { ... }) ; [PERSON_NAME] . hooks . e…" at bounding box center [408, 576] width 620 height 866
click at [136, 507] on div "[PERSON_NAME] . hooks . leave (( data ) => { ... }) ; [PERSON_NAME] . hooks . e…" at bounding box center [408, 576] width 620 height 866
click at [146, 492] on div "[PERSON_NAME] . hooks . leave (( data ) => { ... }) ; [PERSON_NAME] . hooks . e…" at bounding box center [408, 576] width 620 height 866
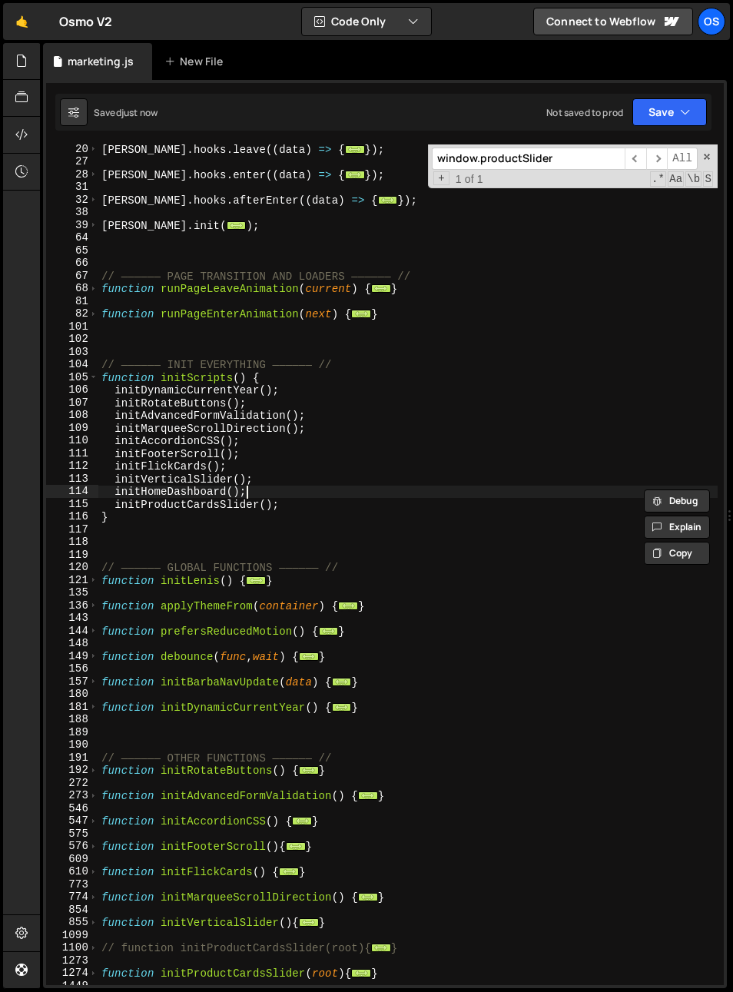
click at [265, 491] on div "[PERSON_NAME] . hooks . leave (( data ) => { ... }) ; [PERSON_NAME] . hooks . e…" at bounding box center [408, 576] width 620 height 866
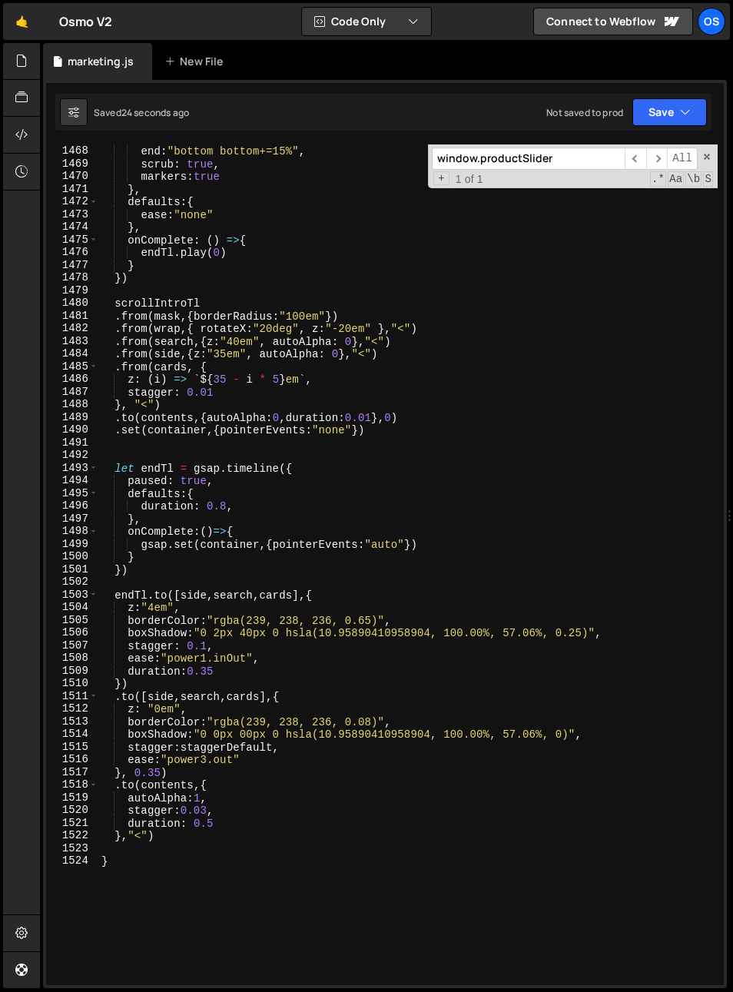
scroll to position [1164, 0]
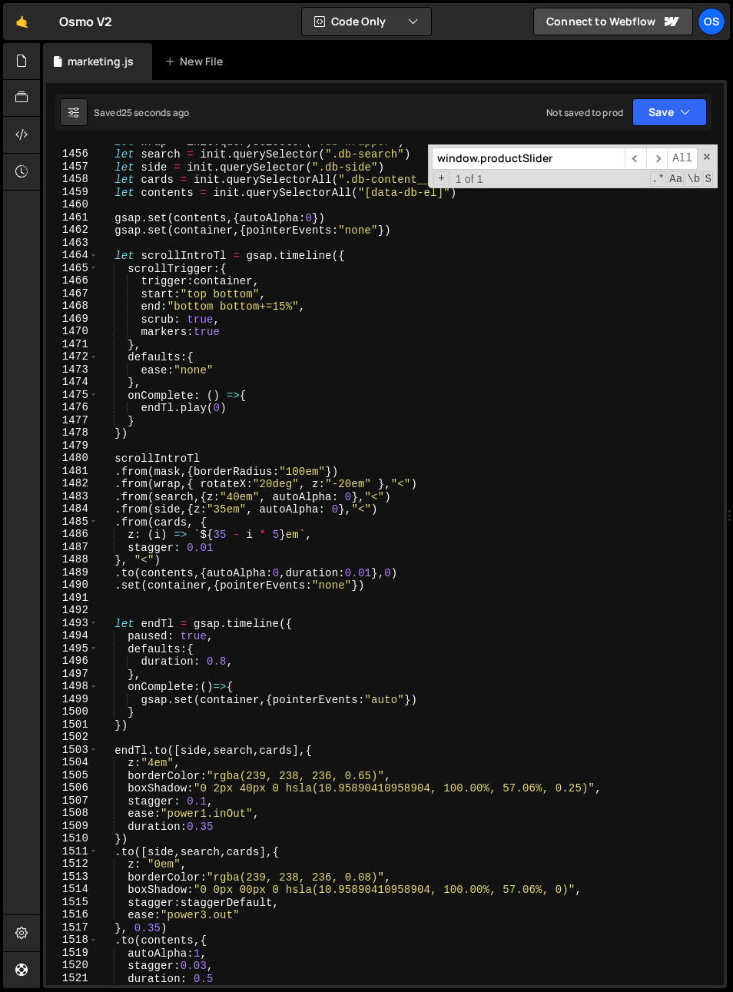
click at [133, 454] on div "let wrap = init . querySelector ( ".db-wrapper" ) let search = init . querySele…" at bounding box center [408, 568] width 620 height 866
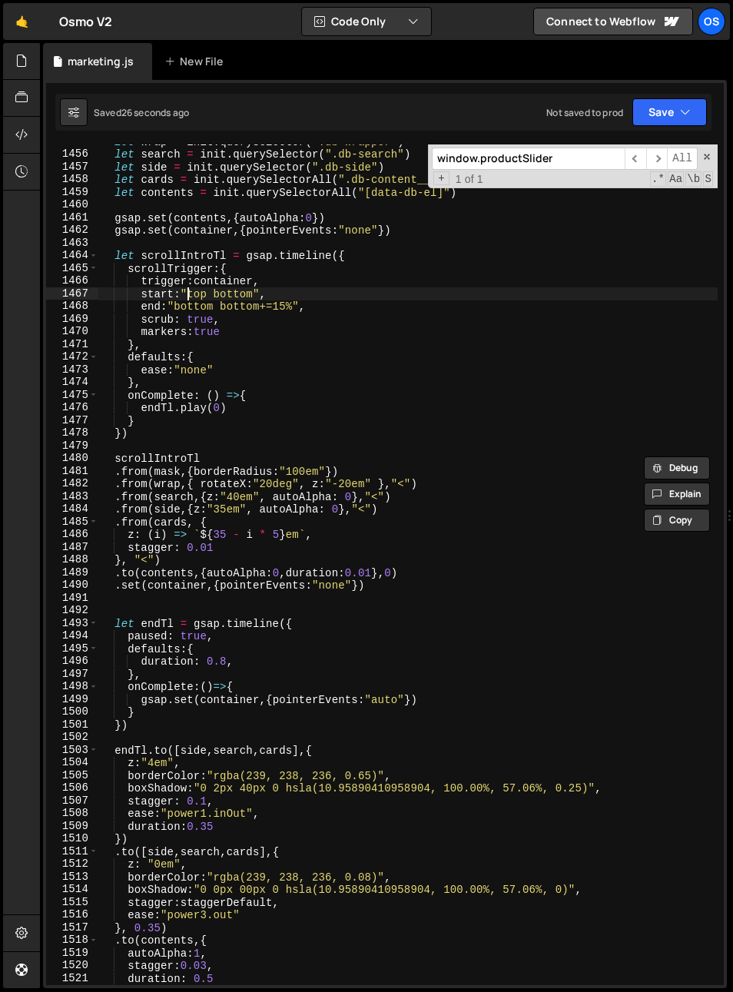
click at [190, 291] on div "let wrap = init . querySelector ( ".db-wrapper" ) let search = init . querySele…" at bounding box center [408, 568] width 620 height 866
click at [235, 291] on div "let wrap = init . querySelector ( ".db-wrapper" ) let search = init . querySele…" at bounding box center [408, 568] width 620 height 866
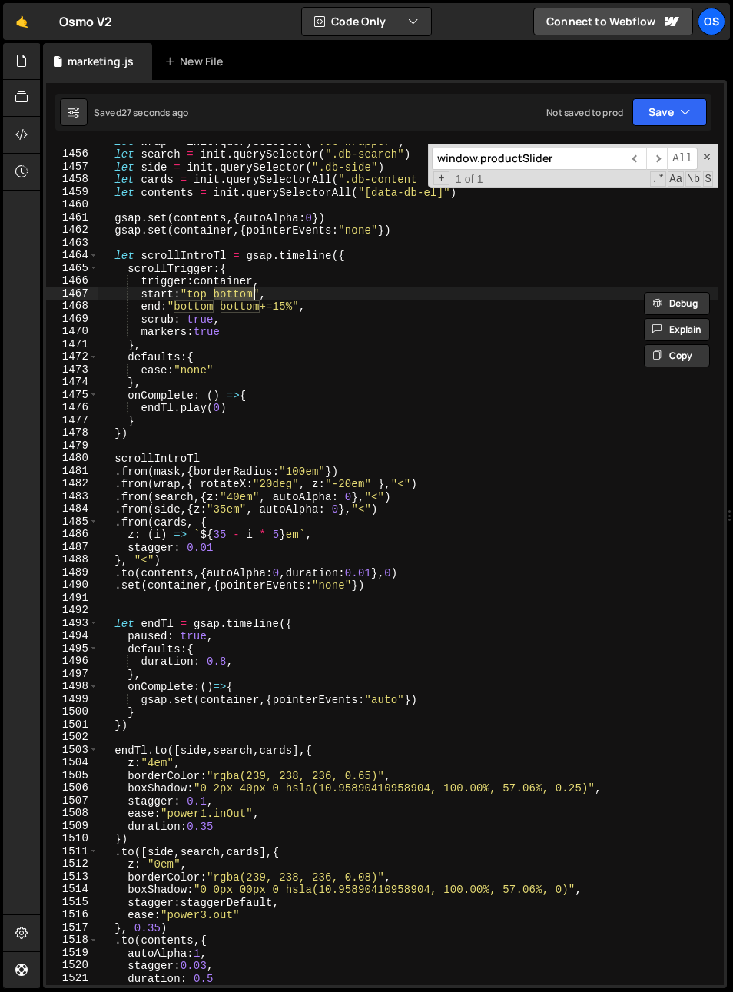
click at [228, 317] on div "let wrap = init . querySelector ( ".db-wrapper" ) let search = init . querySele…" at bounding box center [408, 568] width 620 height 866
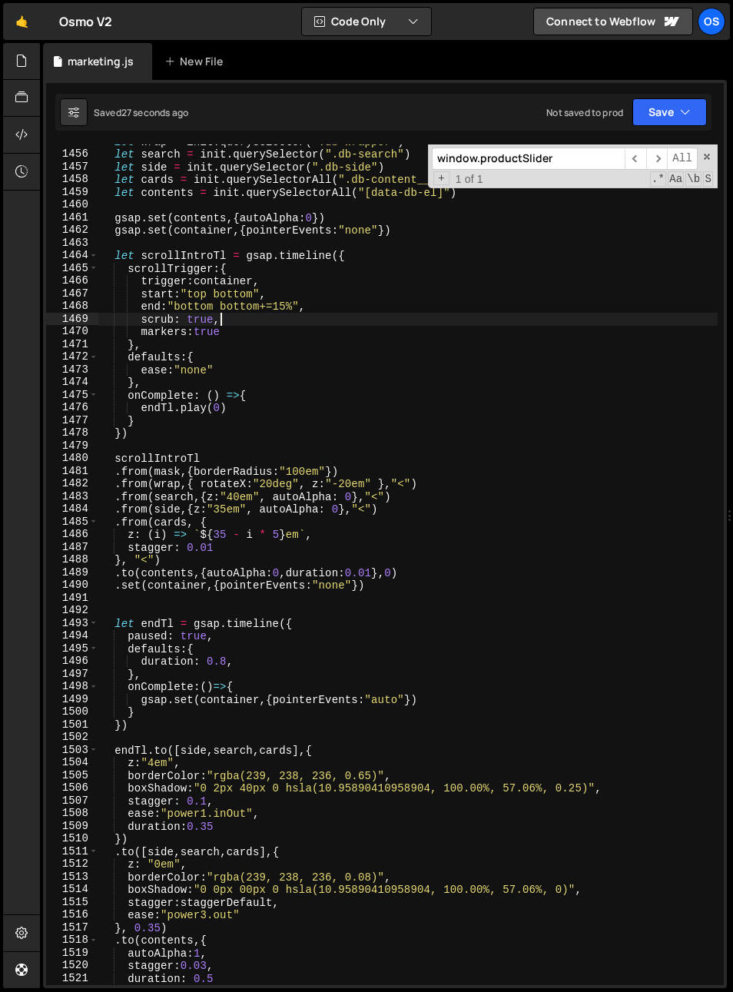
click at [183, 314] on div "let wrap = init . querySelector ( ".db-wrapper" ) let search = init . querySele…" at bounding box center [408, 568] width 620 height 866
click at [267, 316] on div "let wrap = init . querySelector ( ".db-wrapper" ) let search = init . querySele…" at bounding box center [408, 568] width 620 height 866
drag, startPoint x: 174, startPoint y: 306, endPoint x: 291, endPoint y: 310, distance: 116.9
click at [291, 310] on div "let wrap = init . querySelector ( ".db-wrapper" ) let search = init . querySele…" at bounding box center [408, 568] width 620 height 866
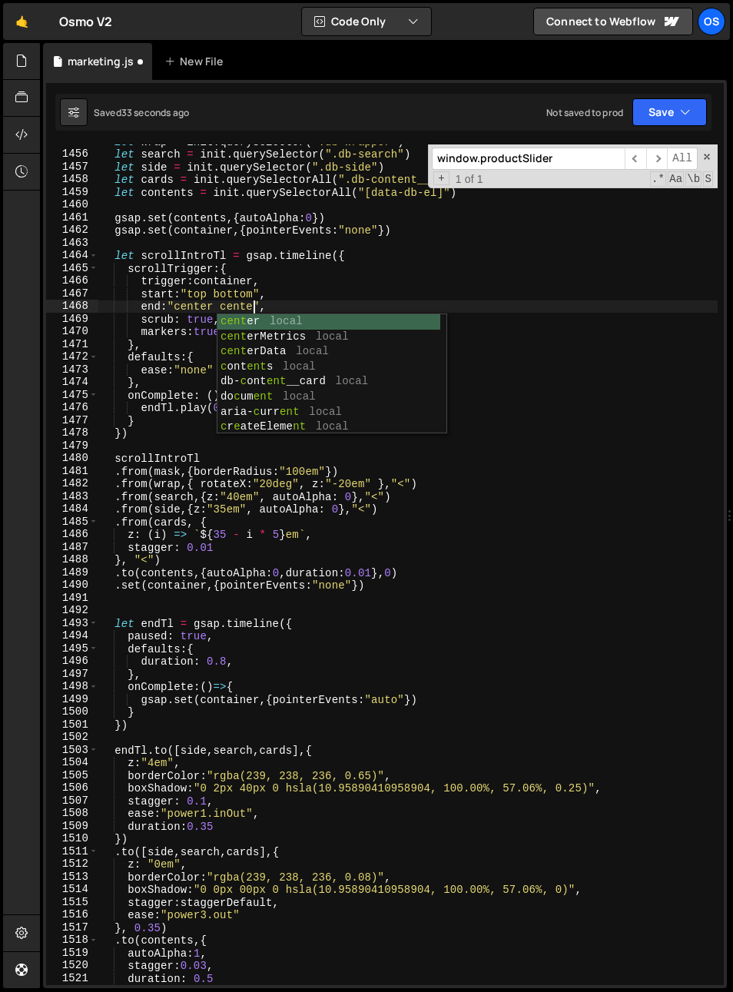
scroll to position [0, 11]
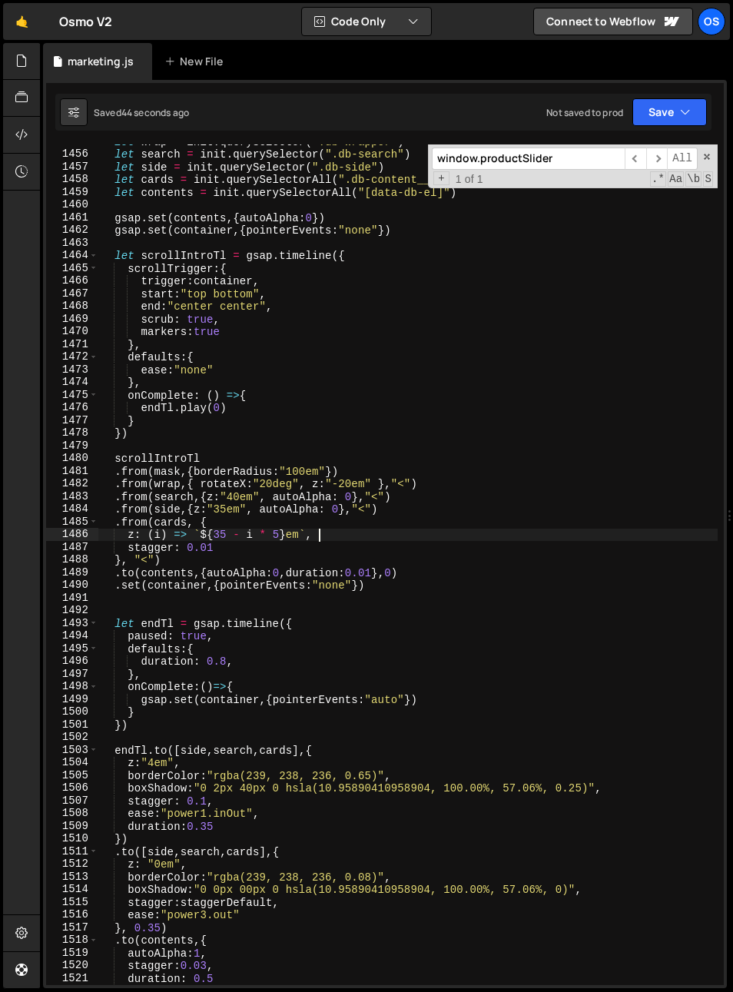
click at [350, 539] on div "let wrap = init . querySelector ( ".db-wrapper" ) let search = init . querySele…" at bounding box center [408, 568] width 620 height 866
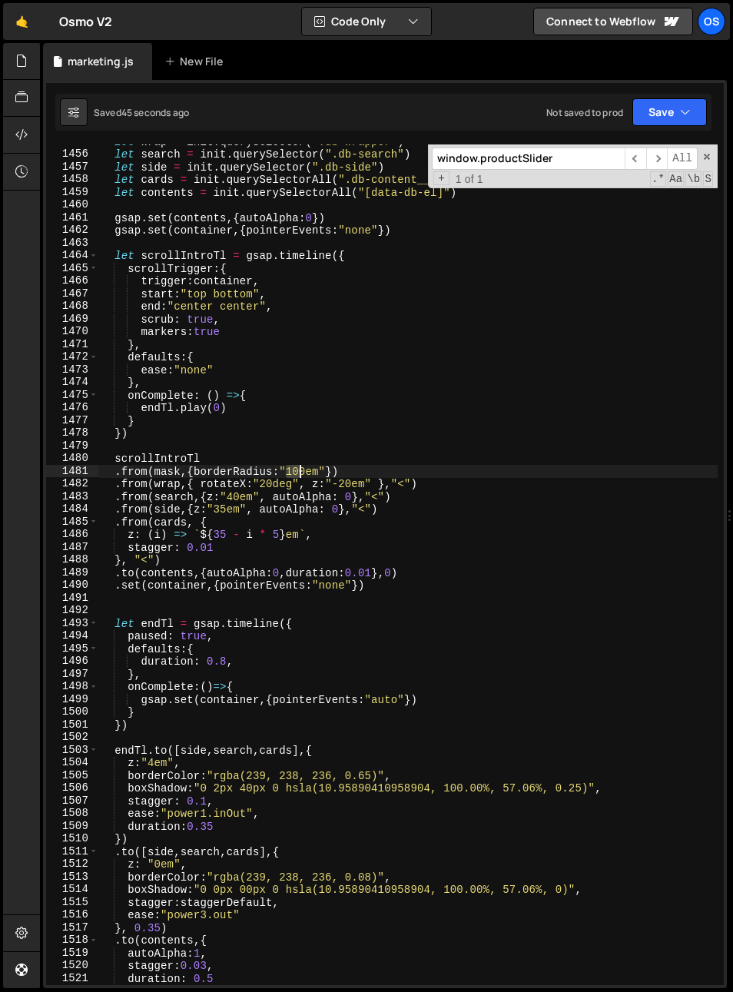
drag, startPoint x: 287, startPoint y: 470, endPoint x: 297, endPoint y: 471, distance: 9.3
click at [297, 471] on div "let wrap = init . querySelector ( ".db-wrapper" ) let search = init . querySele…" at bounding box center [408, 568] width 620 height 866
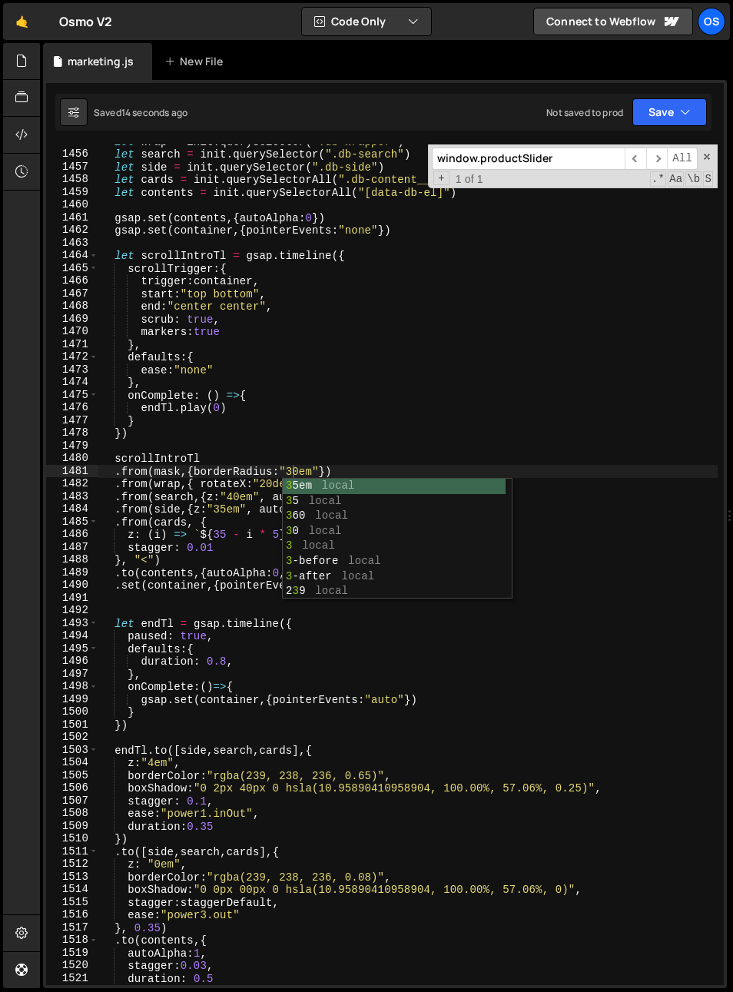
click at [197, 474] on div "let wrap = init . querySelector ( ".db-wrapper" ) let search = init . querySele…" at bounding box center [408, 568] width 620 height 866
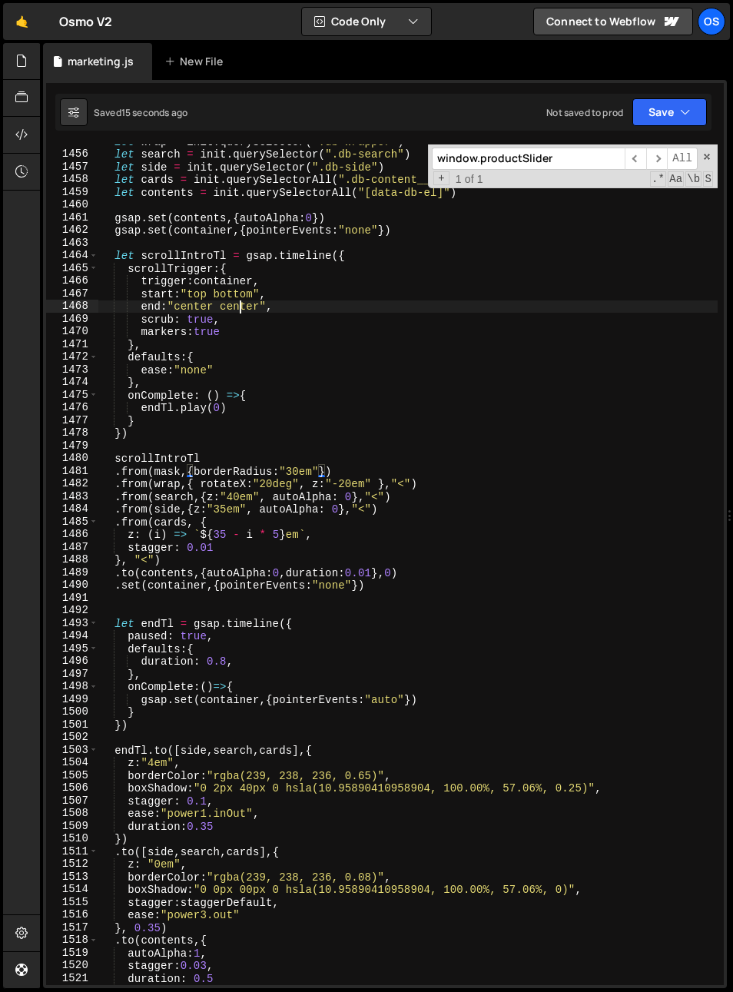
click at [238, 307] on div "let wrap = init . querySelector ( ".db-wrapper" ) let search = init . querySele…" at bounding box center [408, 568] width 620 height 866
click at [238, 308] on div "let wrap = init . querySelector ( ".db-wrapper" ) let search = init . querySele…" at bounding box center [408, 568] width 620 height 866
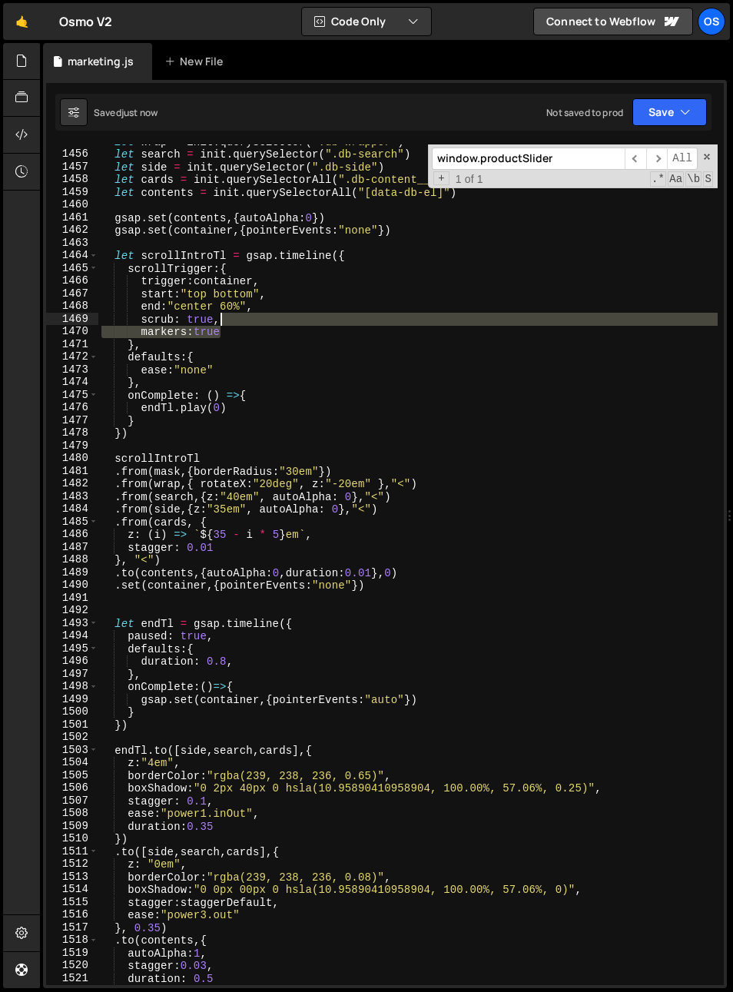
click at [253, 323] on div "let wrap = init . querySelector ( ".db-wrapper" ) let search = init . querySele…" at bounding box center [408, 568] width 620 height 866
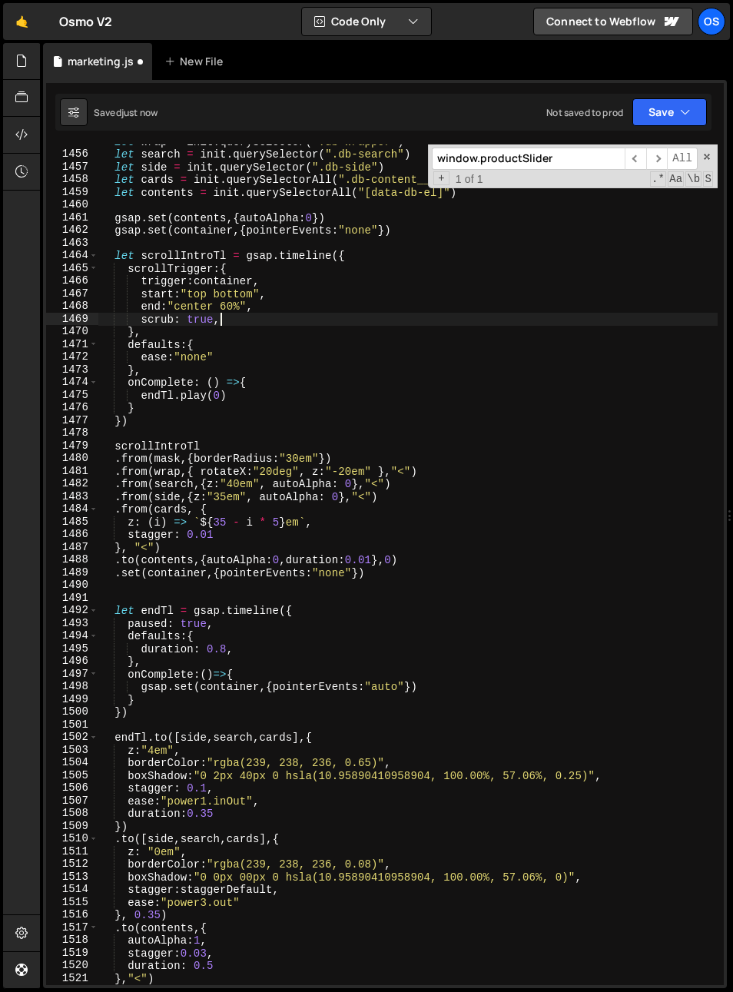
scroll to position [1234, 0]
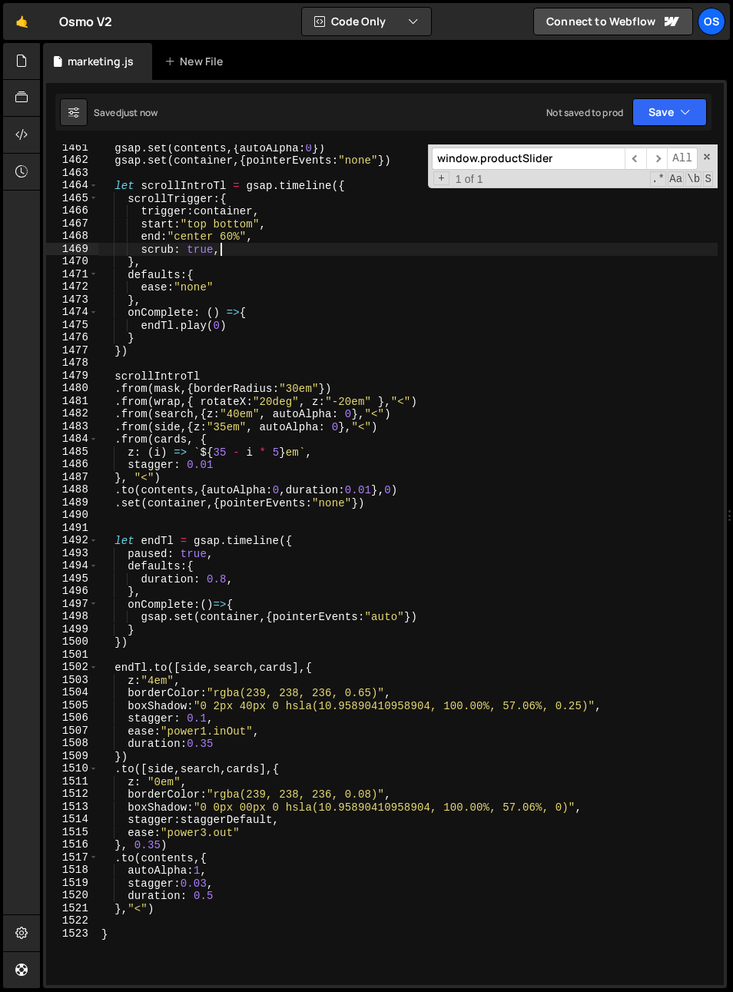
click at [205, 712] on div "gsap . set ( contents , { autoAlpha : 0 }) gsap . set ( container , { pointerEv…" at bounding box center [408, 574] width 620 height 866
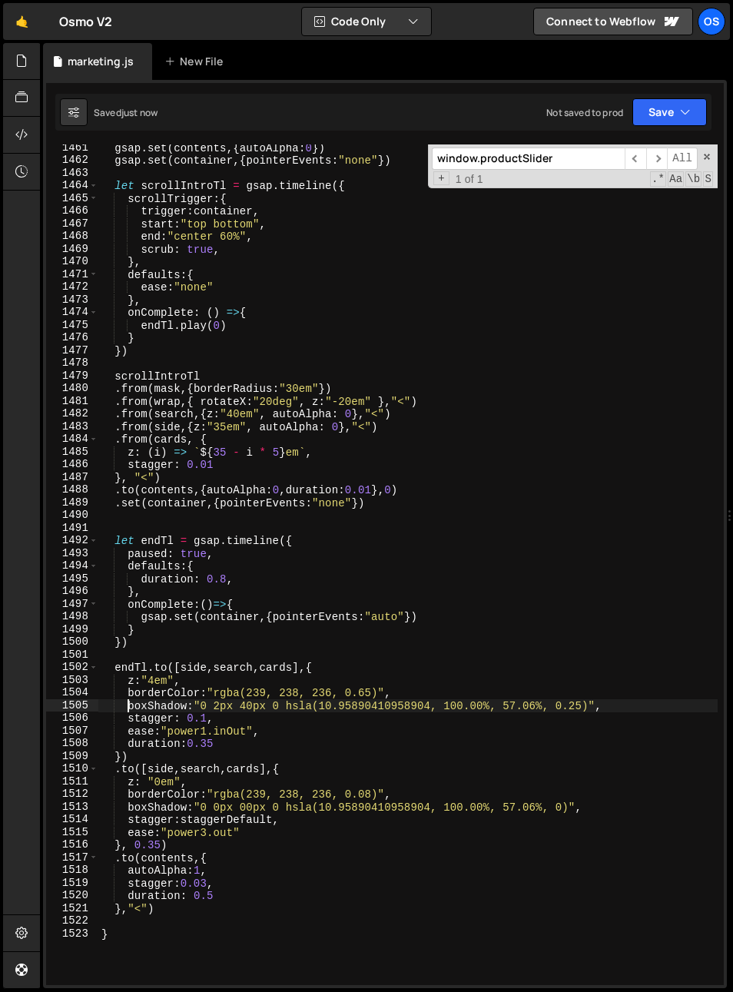
click at [128, 706] on div "gsap . set ( contents , { autoAlpha : 0 }) gsap . set ( container , { pointerEv…" at bounding box center [408, 574] width 620 height 866
click at [181, 722] on div "gsap . set ( contents , { autoAlpha : 0 }) gsap . set ( container , { pointerEv…" at bounding box center [408, 574] width 620 height 866
click at [221, 708] on div "gsap . set ( contents , { autoAlpha : 0 }) gsap . set ( container , { pointerEv…" at bounding box center [408, 574] width 620 height 866
click at [221, 707] on div "gsap . set ( contents , { autoAlpha : 0 }) gsap . set ( container , { pointerEv…" at bounding box center [408, 574] width 620 height 866
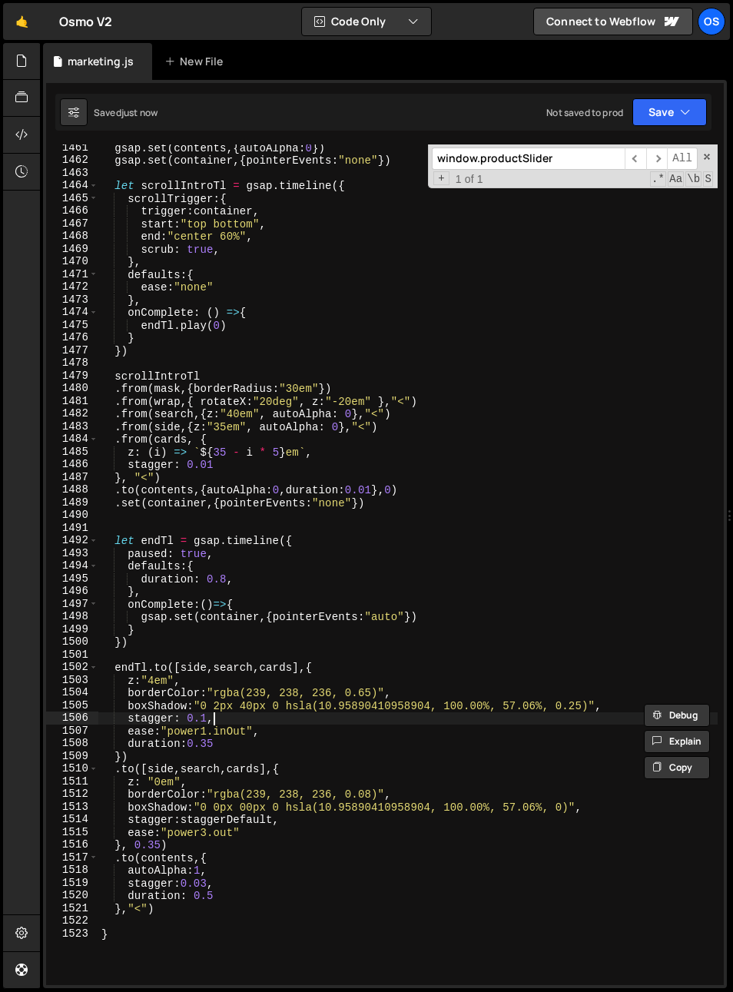
click at [303, 719] on div "gsap . set ( contents , { autoAlpha : 0 }) gsap . set ( container , { pointerEv…" at bounding box center [408, 574] width 620 height 866
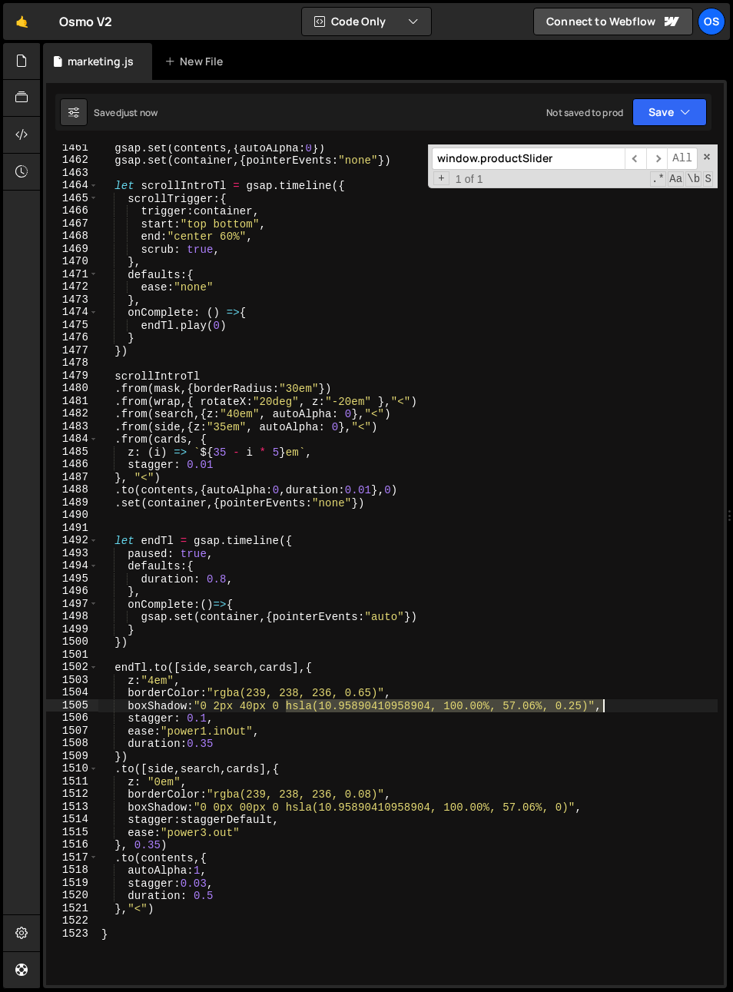
drag, startPoint x: 287, startPoint y: 709, endPoint x: 611, endPoint y: 712, distance: 324.4
click at [611, 712] on div "gsap . set ( contents , { autoAlpha : 0 }) gsap . set ( container , { pointerEv…" at bounding box center [408, 574] width 620 height 866
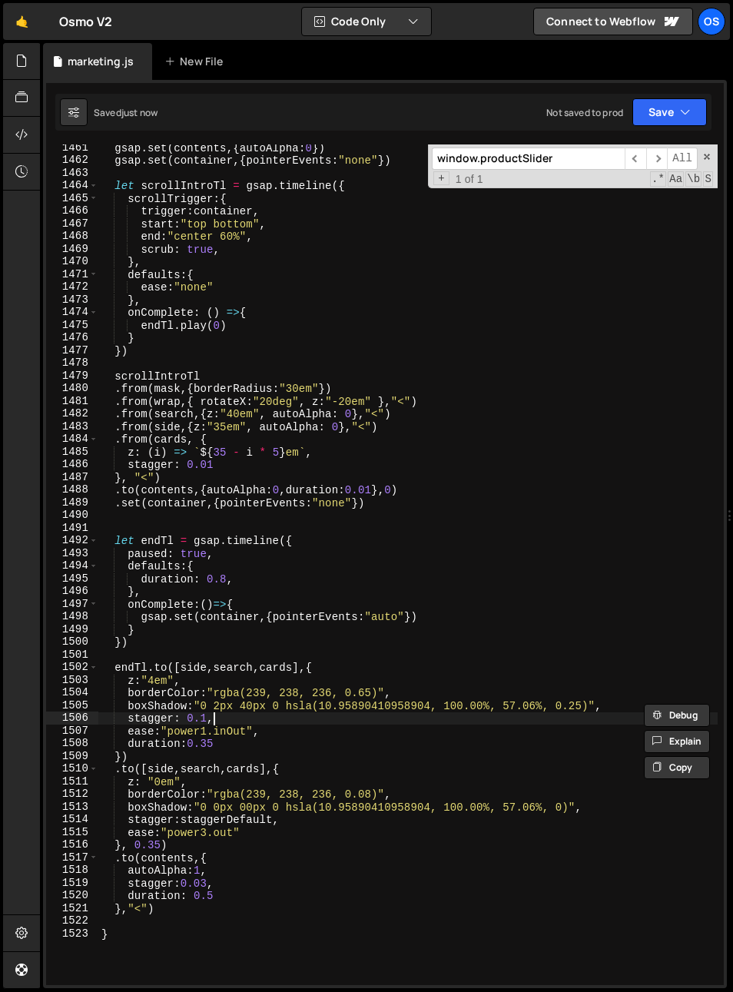
click at [595, 716] on div "gsap . set ( contents , { autoAlpha : 0 }) gsap . set ( container , { pointerEv…" at bounding box center [408, 574] width 620 height 866
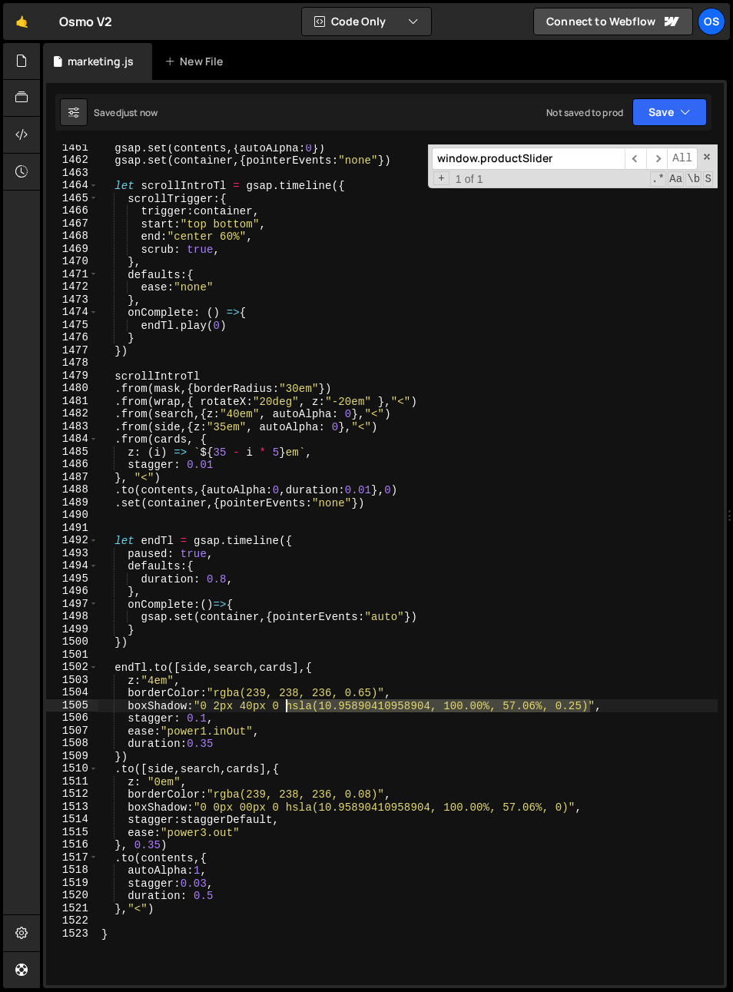
drag, startPoint x: 586, startPoint y: 706, endPoint x: 285, endPoint y: 705, distance: 300.6
click at [285, 705] on div "gsap . set ( contents , { autoAlpha : 0 }) gsap . set ( container , { pointerEv…" at bounding box center [408, 574] width 620 height 866
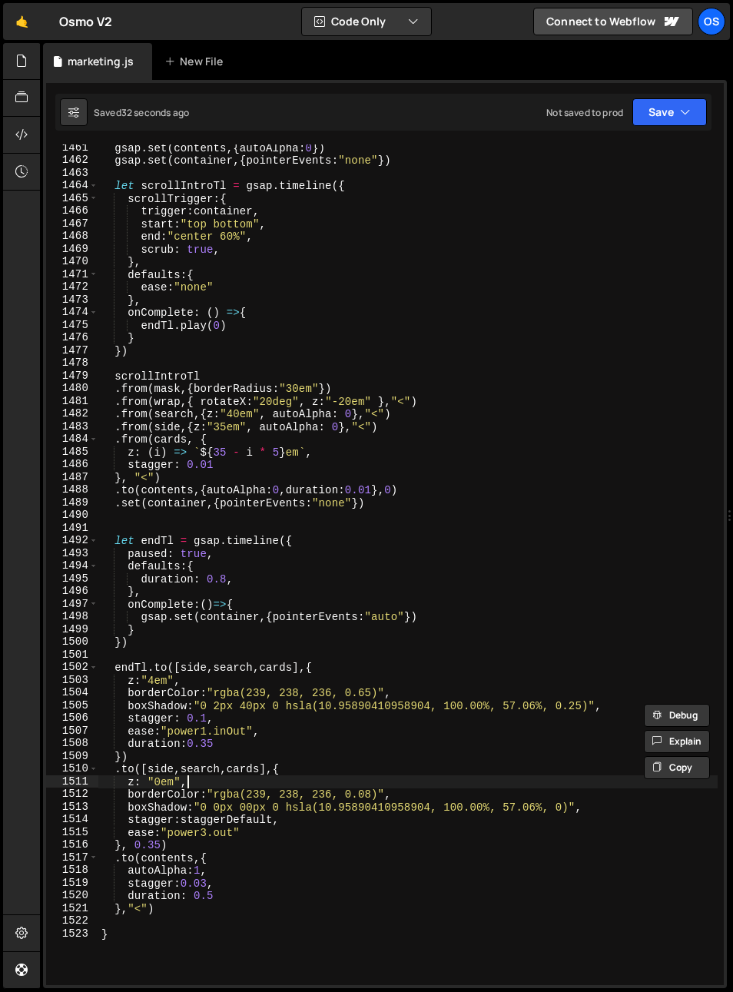
click at [417, 781] on div "gsap . set ( contents , { autoAlpha : 0 }) gsap . set ( container , { pointerEv…" at bounding box center [408, 574] width 620 height 866
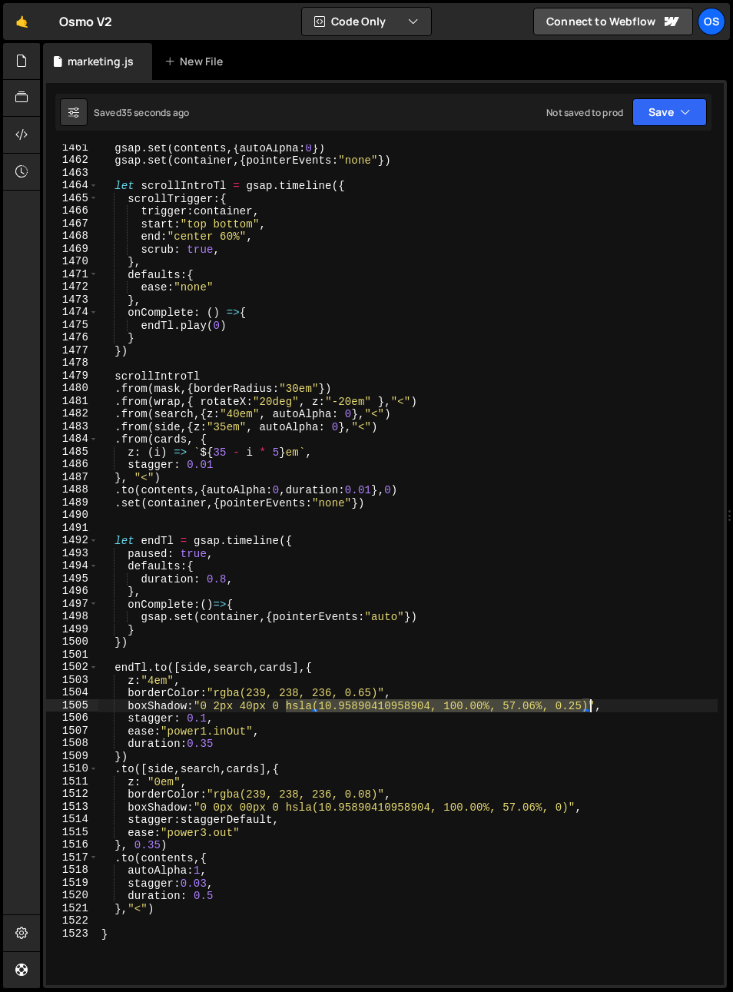
drag, startPoint x: 287, startPoint y: 706, endPoint x: 588, endPoint y: 707, distance: 301.3
click at [588, 707] on div "gsap . set ( contents , { autoAlpha : 0 }) gsap . set ( container , { pointerEv…" at bounding box center [408, 574] width 620 height 866
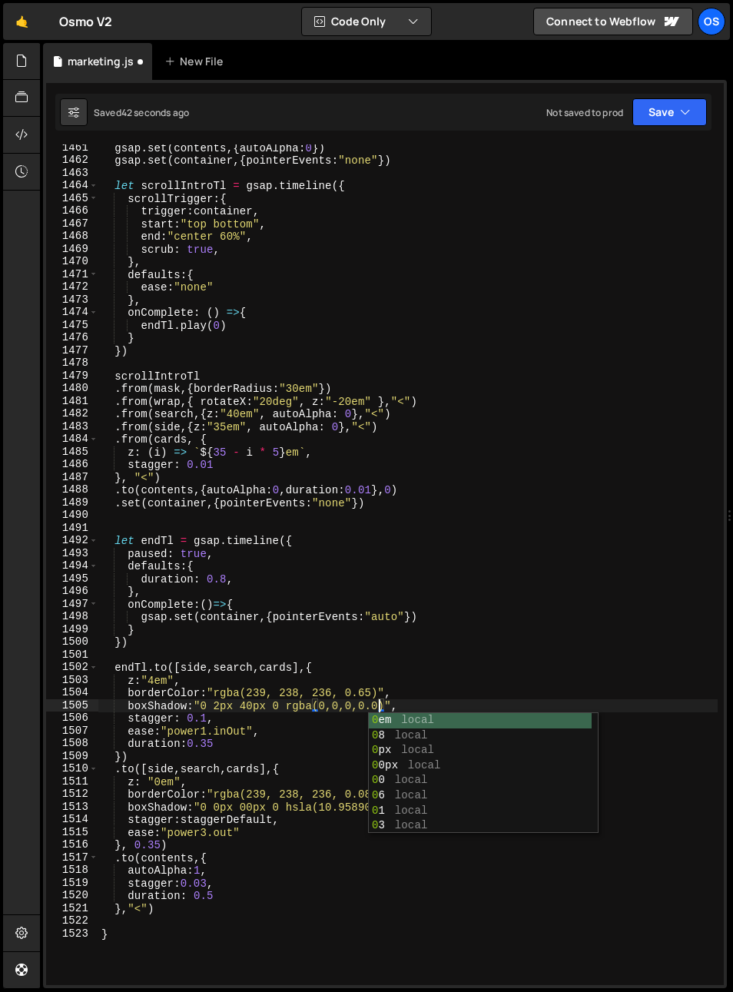
scroll to position [0, 19]
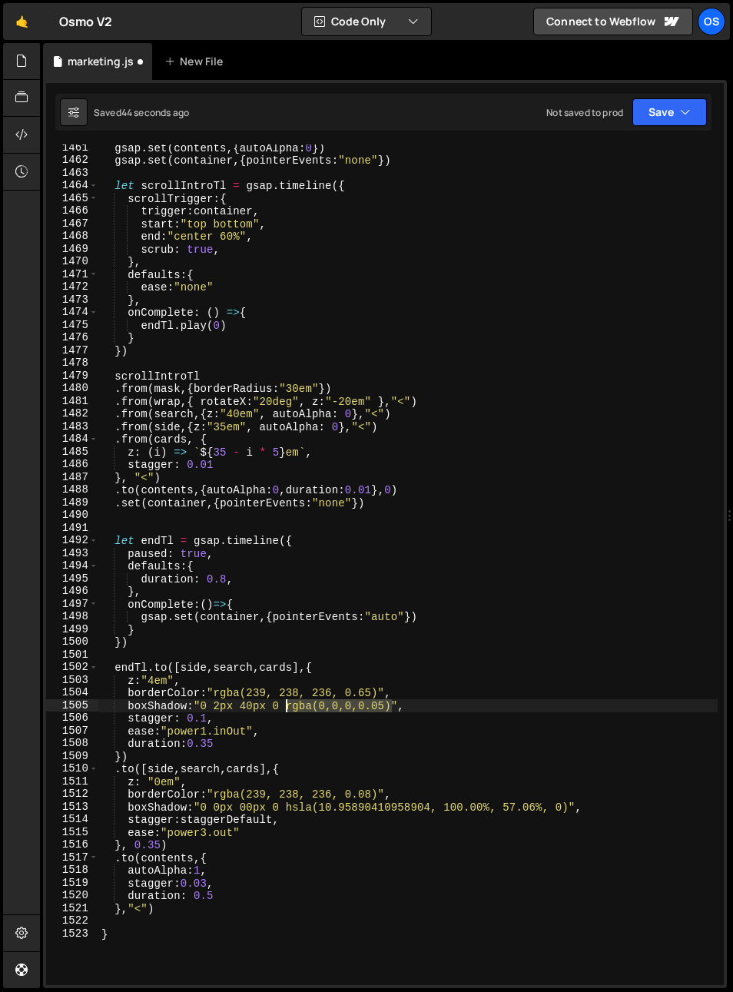
drag, startPoint x: 392, startPoint y: 705, endPoint x: 286, endPoint y: 707, distance: 106.1
click at [285, 706] on div "gsap . set ( contents , { autoAlpha : 0 }) gsap . set ( container , { pointerEv…" at bounding box center [408, 574] width 620 height 866
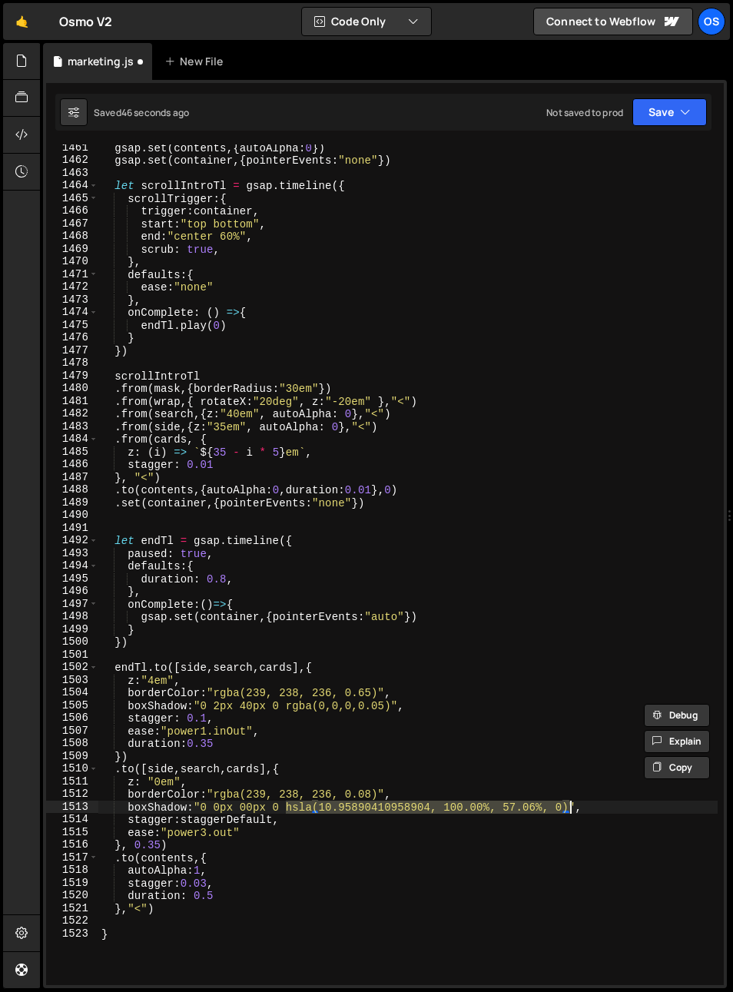
drag, startPoint x: 288, startPoint y: 808, endPoint x: 570, endPoint y: 808, distance: 282.1
click at [570, 808] on div "gsap . set ( contents , { autoAlpha : 0 }) gsap . set ( container , { pointerEv…" at bounding box center [408, 574] width 620 height 866
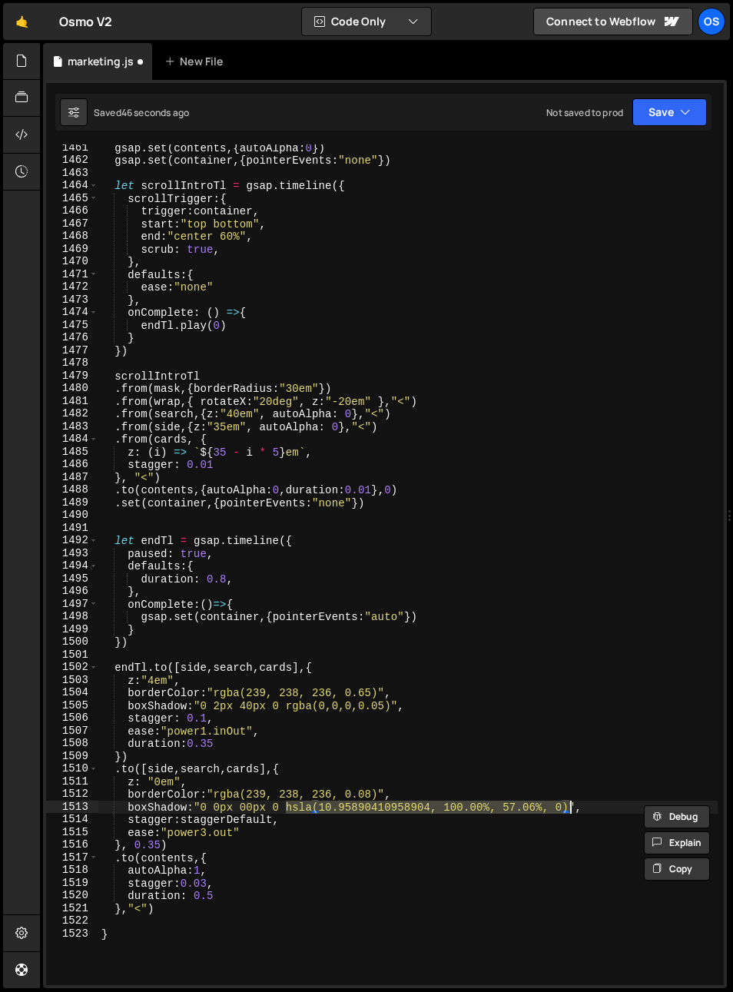
paste textarea "rgba(0,0,0,0.05"
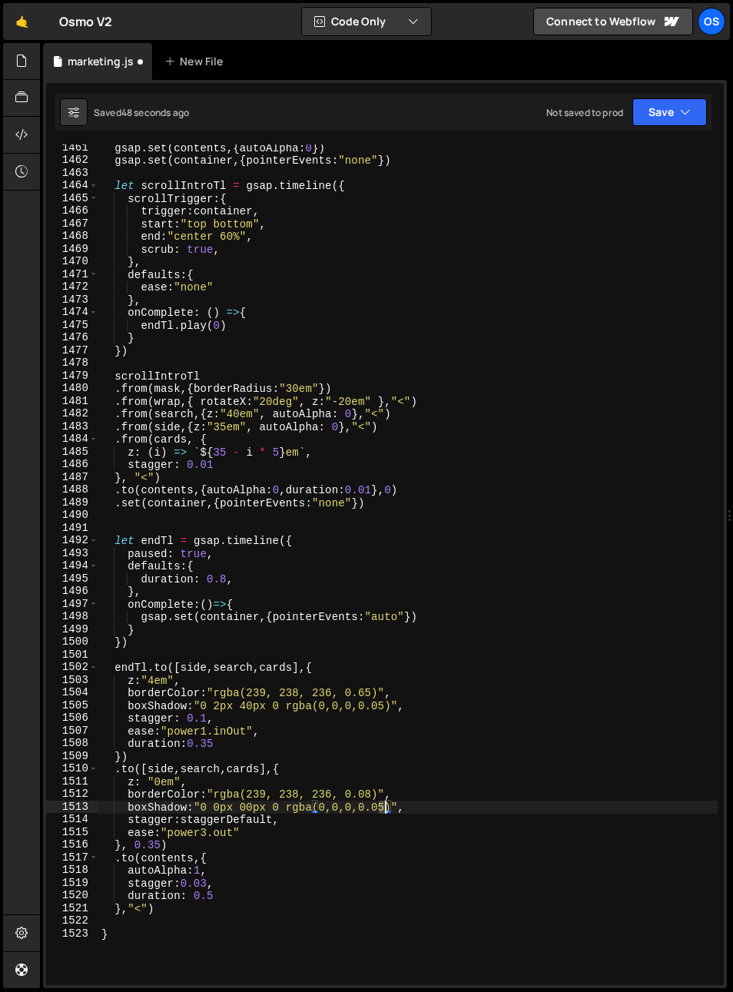
click at [383, 809] on div "gsap . set ( contents , { autoAlpha : 0 }) gsap . set ( container , { pointerEv…" at bounding box center [408, 574] width 620 height 866
click at [327, 675] on div "gsap . set ( contents , { autoAlpha : 0 }) gsap . set ( container , { pointerEv…" at bounding box center [408, 574] width 620 height 866
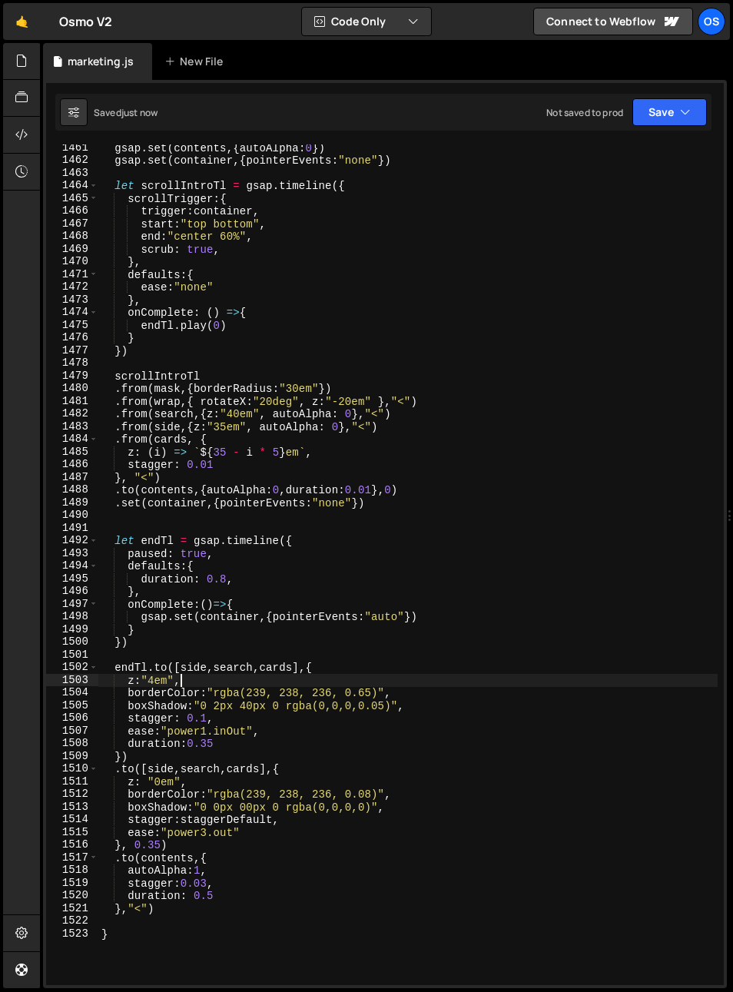
scroll to position [0, 5]
click at [283, 824] on div "gsap . set ( contents , { autoAlpha : 0 }) gsap . set ( container , { pointerEv…" at bounding box center [408, 574] width 620 height 866
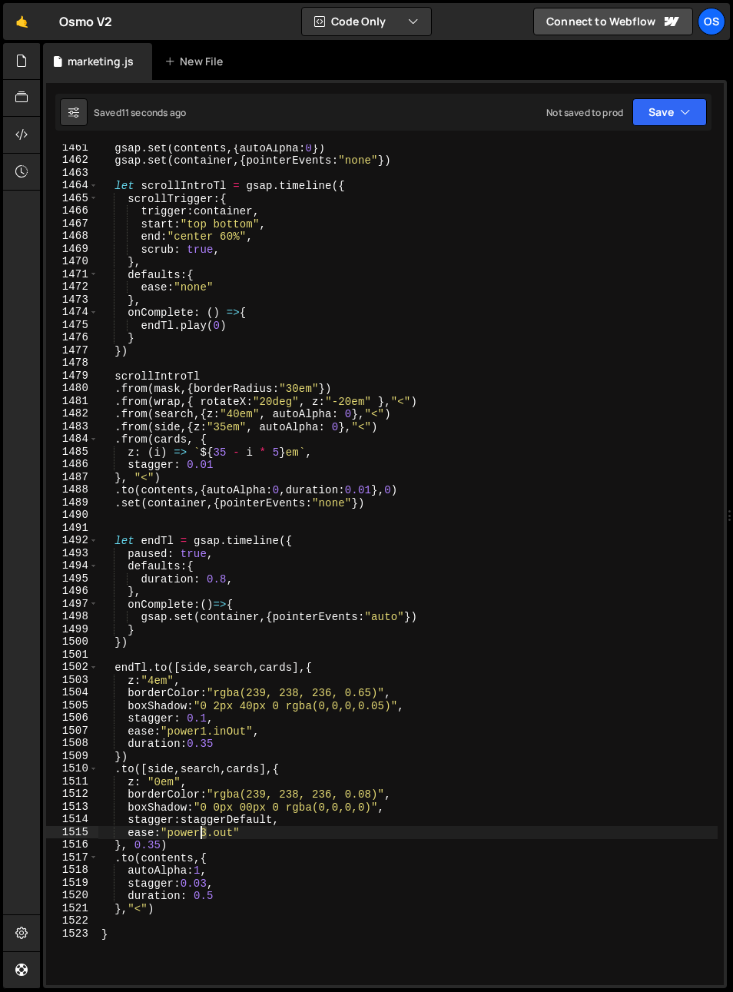
click at [202, 833] on div "gsap . set ( contents , { autoAlpha : 0 }) gsap . set ( container , { pointerEv…" at bounding box center [408, 574] width 620 height 866
click at [178, 832] on div "gsap . set ( contents , { autoAlpha : 0 }) gsap . set ( container , { pointerEv…" at bounding box center [408, 574] width 620 height 866
drag, startPoint x: 301, startPoint y: 805, endPoint x: 307, endPoint y: 818, distance: 14.4
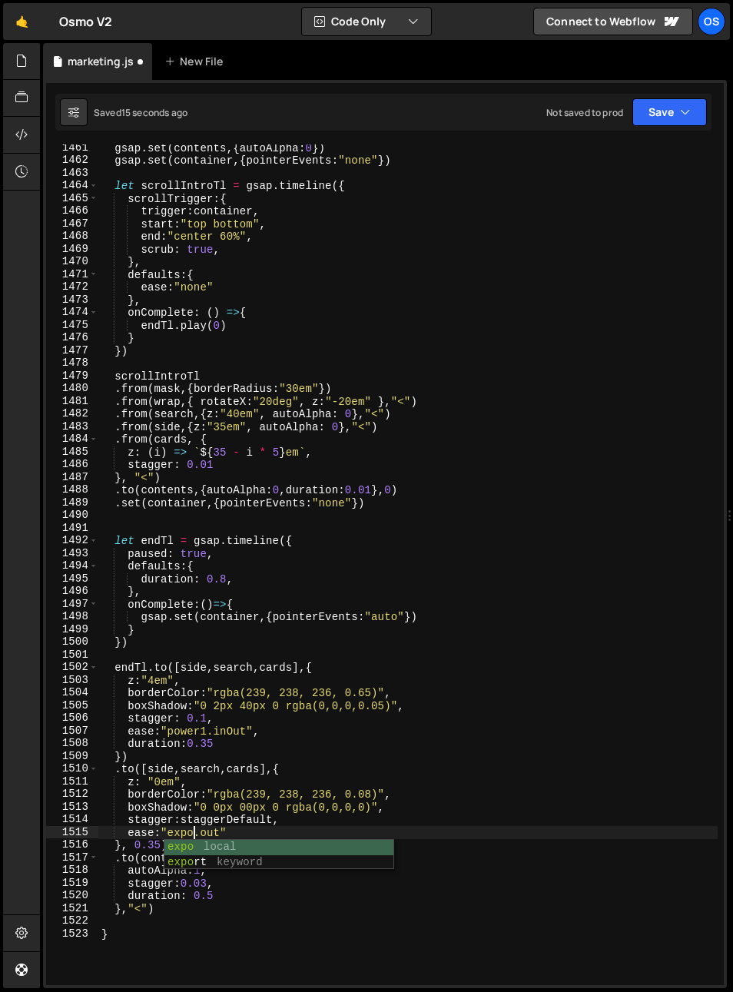
click at [301, 806] on div "gsap . set ( contents , { autoAlpha : 0 }) gsap . set ( container , { pointerEv…" at bounding box center [408, 574] width 620 height 866
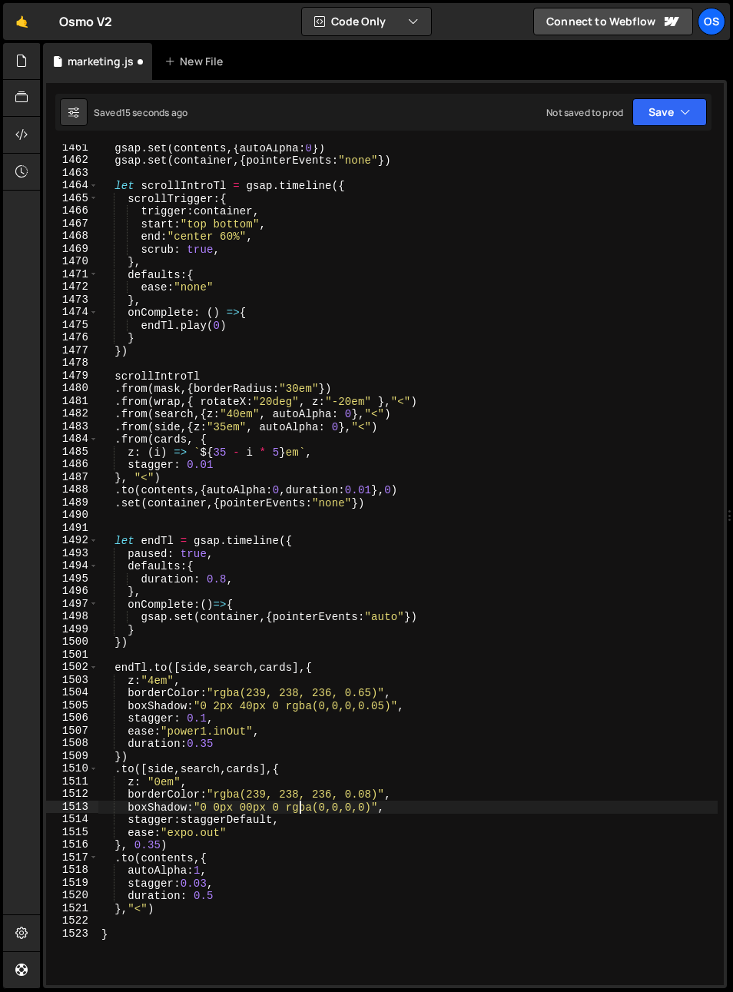
click at [304, 826] on div "gsap . set ( contents , { autoAlpha : 0 }) gsap . set ( container , { pointerEv…" at bounding box center [408, 574] width 620 height 866
click at [324, 819] on div "gsap . set ( contents , { autoAlpha : 0 }) gsap . set ( container , { pointerEv…" at bounding box center [408, 574] width 620 height 866
click at [271, 827] on div "gsap . set ( contents , { autoAlpha : 0 }) gsap . set ( container , { pointerEv…" at bounding box center [408, 574] width 620 height 866
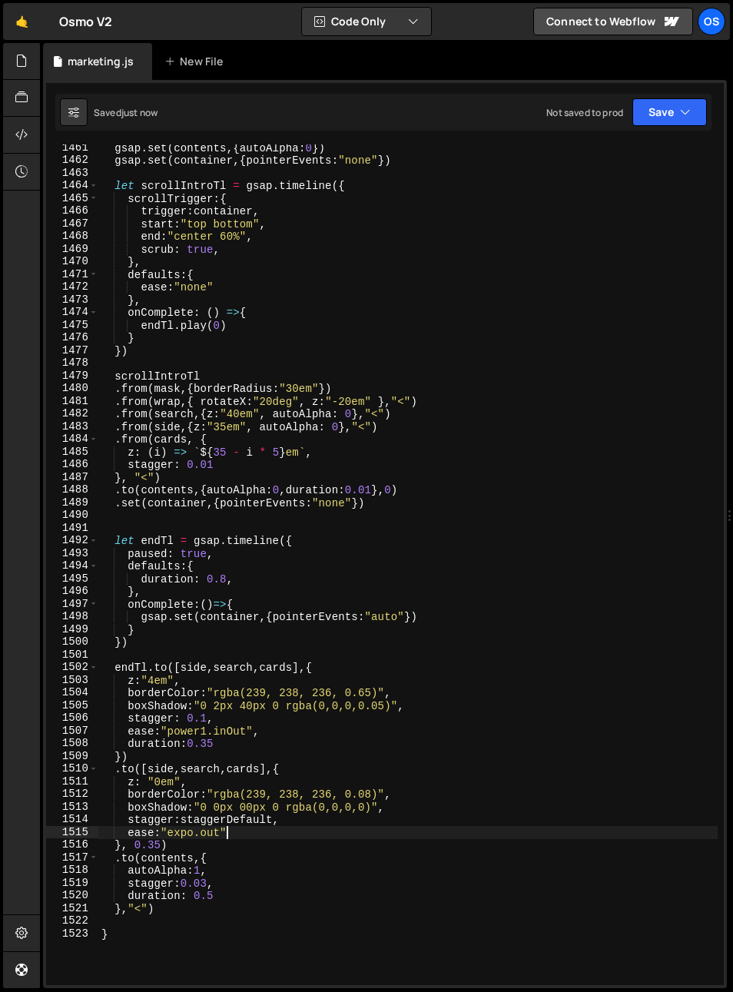
click at [254, 832] on div "gsap . set ( contents , { autoAlpha : 0 }) gsap . set ( container , { pointerEv…" at bounding box center [408, 574] width 620 height 866
click at [349, 700] on div "gsap . set ( contents , { autoAlpha : 0 }) gsap . set ( container , { pointerEv…" at bounding box center [408, 574] width 620 height 866
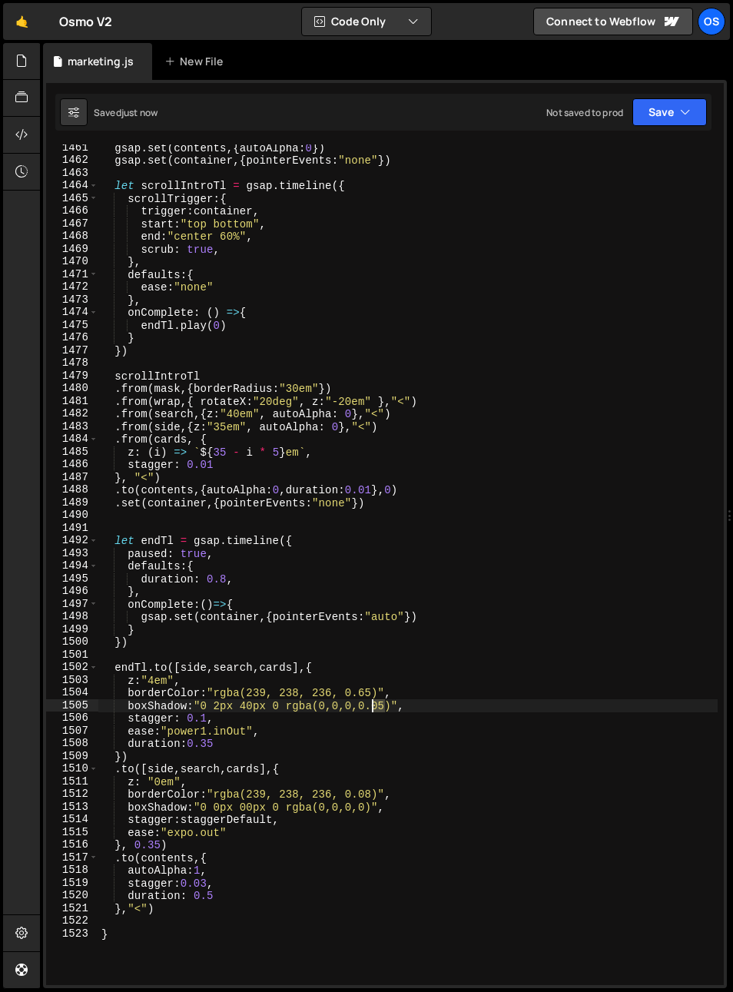
drag, startPoint x: 385, startPoint y: 706, endPoint x: 374, endPoint y: 709, distance: 11.8
click at [373, 707] on div "gsap . set ( contents , { autoAlpha : 0 }) gsap . set ( container , { pointerEv…" at bounding box center [408, 574] width 620 height 866
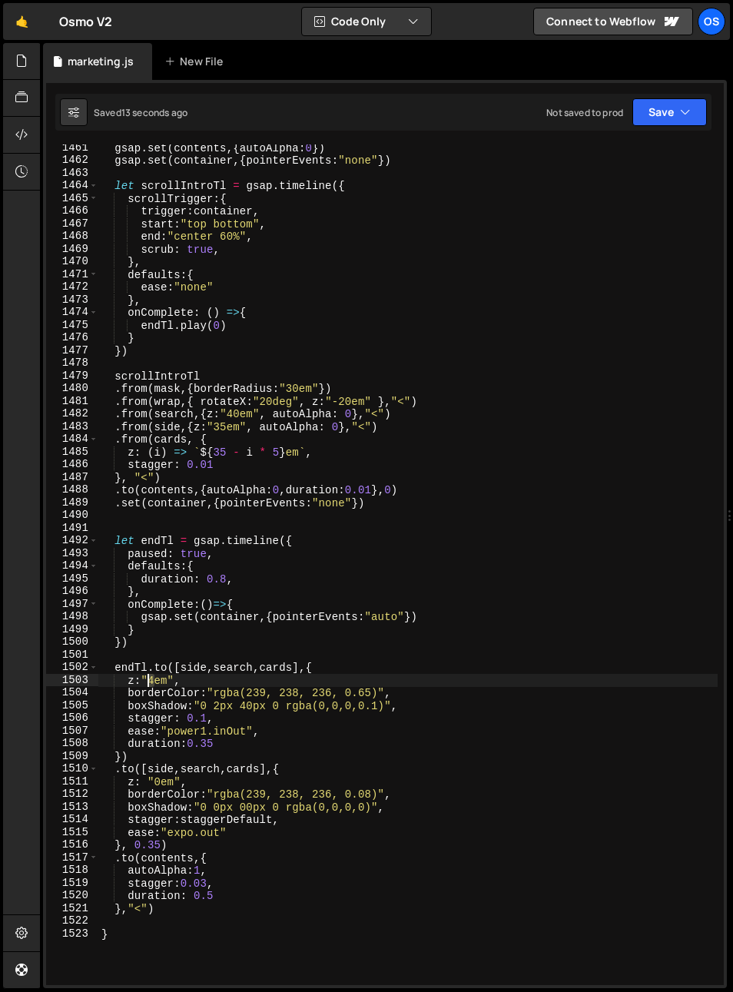
click at [151, 684] on div "gsap . set ( contents , { autoAlpha : 0 }) gsap . set ( container , { pointerEv…" at bounding box center [408, 574] width 620 height 866
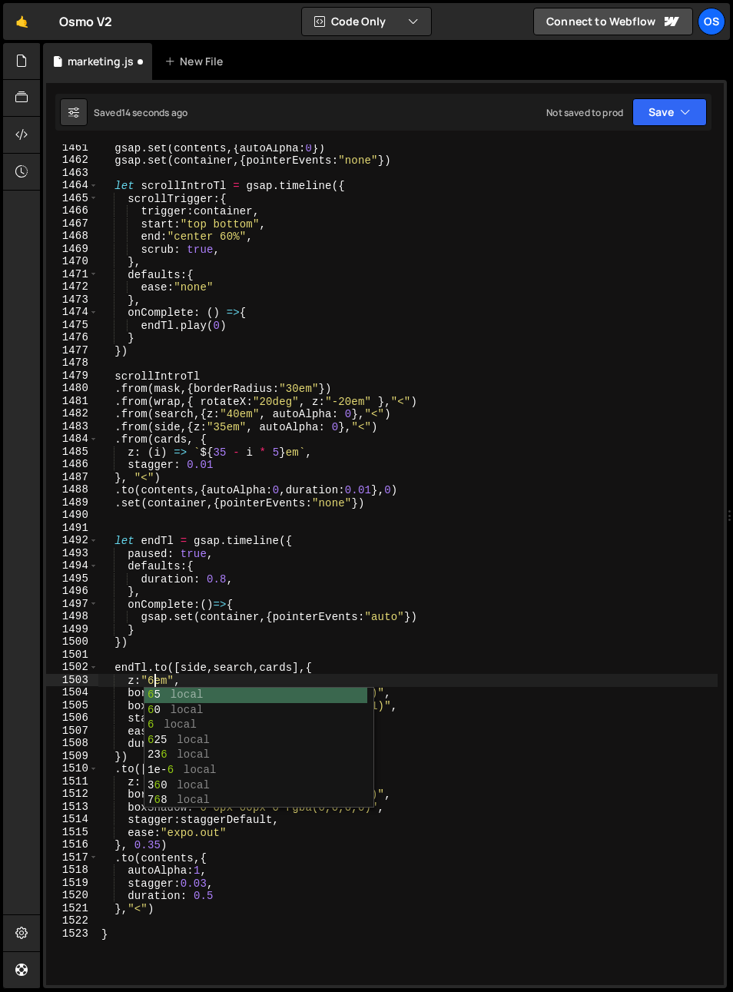
scroll to position [0, 4]
click at [297, 587] on div "gsap . set ( contents , { autoAlpha : 0 }) gsap . set ( container , { pointerEv…" at bounding box center [408, 574] width 620 height 866
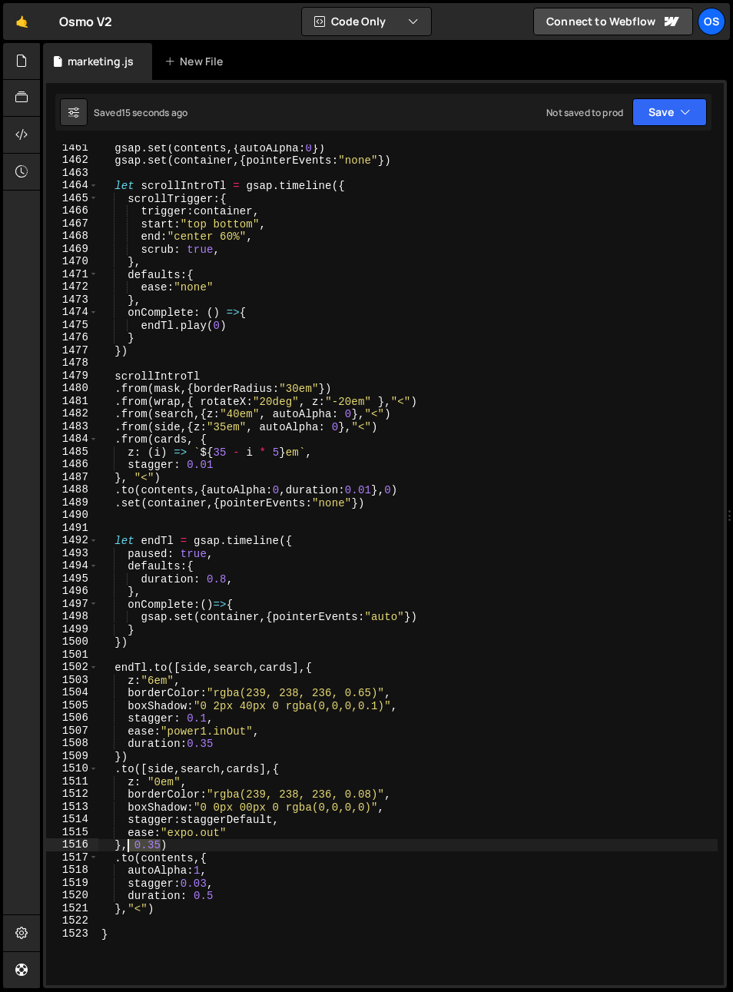
drag, startPoint x: 162, startPoint y: 846, endPoint x: 128, endPoint y: 848, distance: 33.9
click at [128, 849] on div "gsap . set ( contents , { autoAlpha : 0 }) gsap . set ( container , { pointerEv…" at bounding box center [408, 574] width 620 height 866
click at [129, 848] on div "gsap . set ( contents , { autoAlpha : 0 }) gsap . set ( container , { pointerEv…" at bounding box center [408, 565] width 620 height 841
click at [244, 823] on div "gsap . set ( contents , { autoAlpha : 0 }) gsap . set ( container , { pointerEv…" at bounding box center [408, 574] width 620 height 866
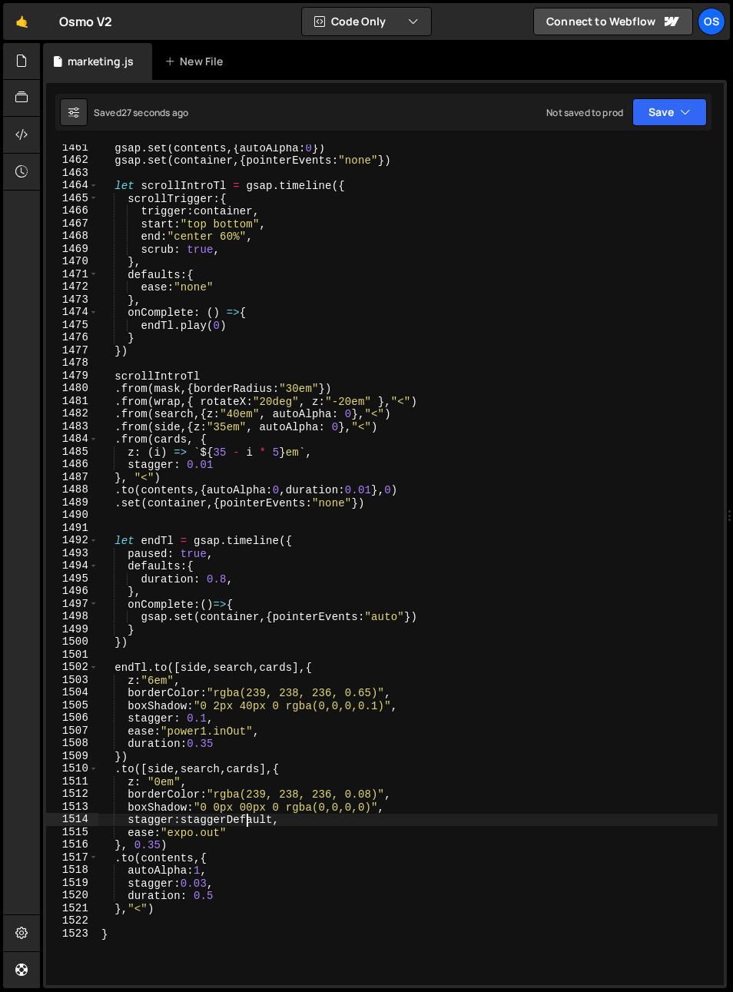
click at [244, 823] on div "gsap . set ( contents , { autoAlpha : 0 }) gsap . set ( container , { pointerEv…" at bounding box center [408, 574] width 620 height 866
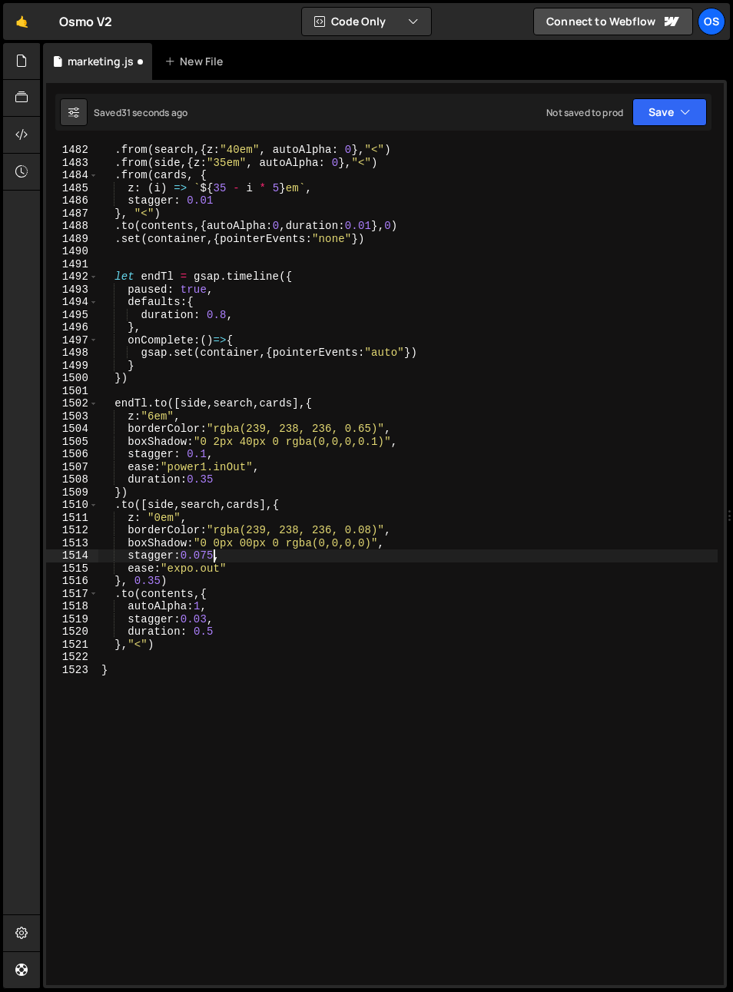
scroll to position [0, 7]
click at [294, 587] on div ". from ( search , { z : "40em" , autoAlpha : 0 } , "<" ) . from ( side , { z : …" at bounding box center [408, 577] width 620 height 866
drag, startPoint x: 206, startPoint y: 557, endPoint x: 218, endPoint y: 567, distance: 16.3
click at [214, 557] on div ". from ( search , { z : "40em" , autoAlpha : 0 } , "<" ) . from ( side , { z : …" at bounding box center [408, 577] width 620 height 866
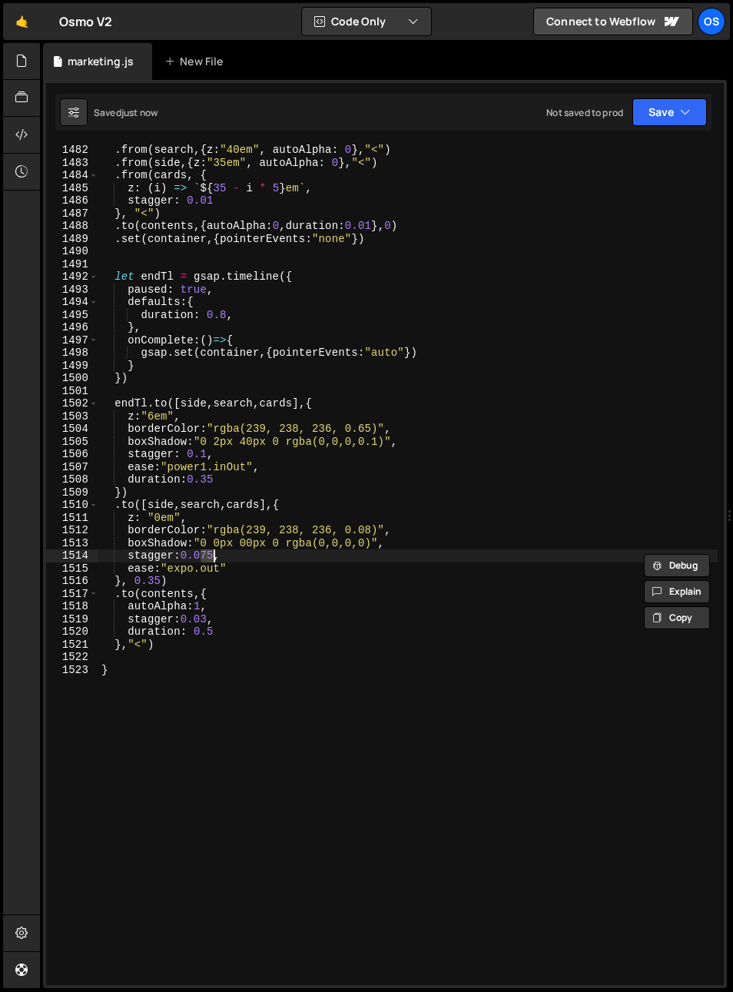
scroll to position [0, 7]
click at [121, 566] on div ". from ( search , { z : "40em" , autoAlpha : 0 } , "<" ) . from ( side , { z : …" at bounding box center [408, 577] width 620 height 866
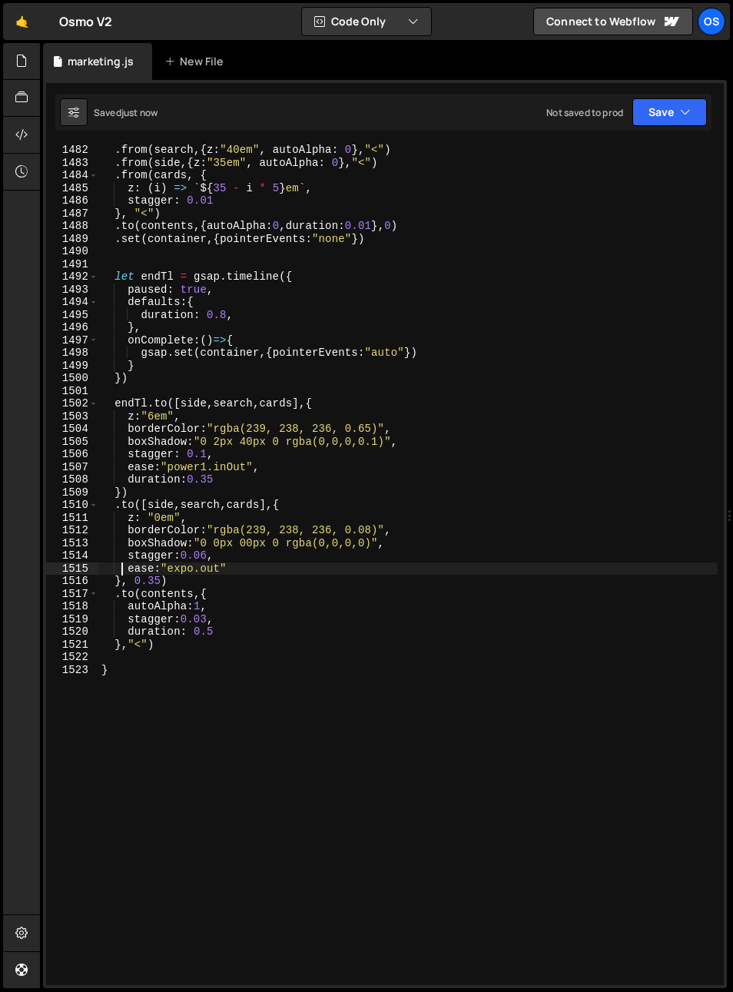
click at [131, 570] on div ". from ( search , { z : "40em" , autoAlpha : 0 } , "<" ) . from ( side , { z : …" at bounding box center [408, 577] width 620 height 866
click at [128, 470] on div ". from ( search , { z : "40em" , autoAlpha : 0 } , "<" ) . from ( side , { z : …" at bounding box center [408, 577] width 620 height 866
click at [144, 320] on div ". from ( search , { z : "40em" , autoAlpha : 0 } , "<" ) . from ( side , { z : …" at bounding box center [408, 577] width 620 height 866
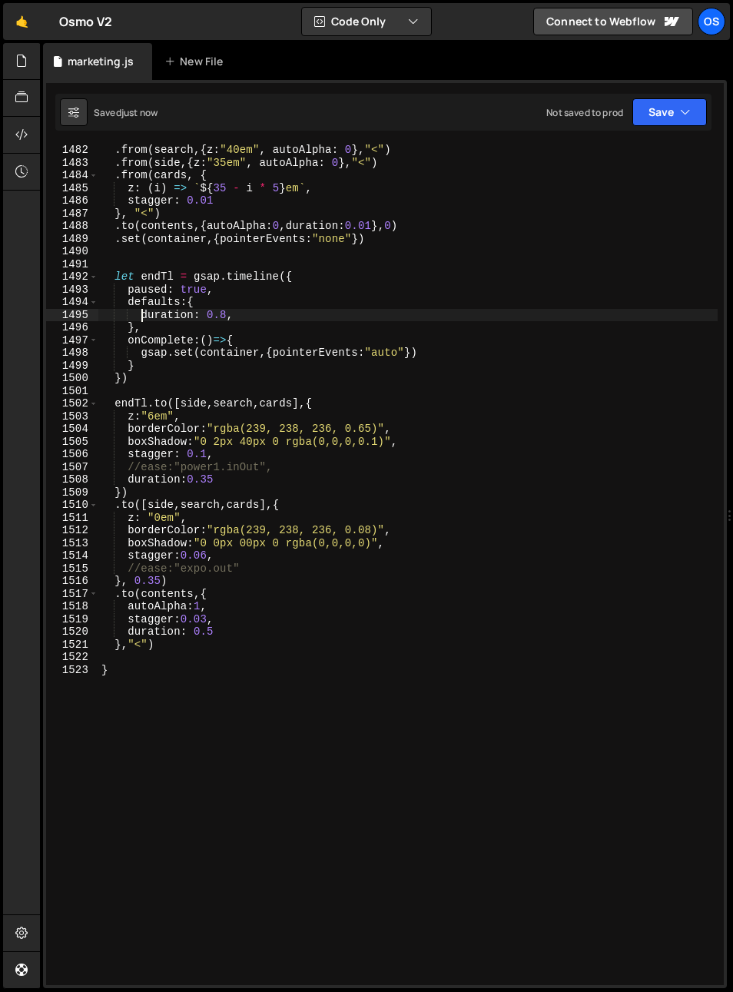
click at [141, 466] on div ". from ( search , { z : "40em" , autoAlpha : 0 } , "<" ) . from ( side , { z : …" at bounding box center [408, 577] width 620 height 866
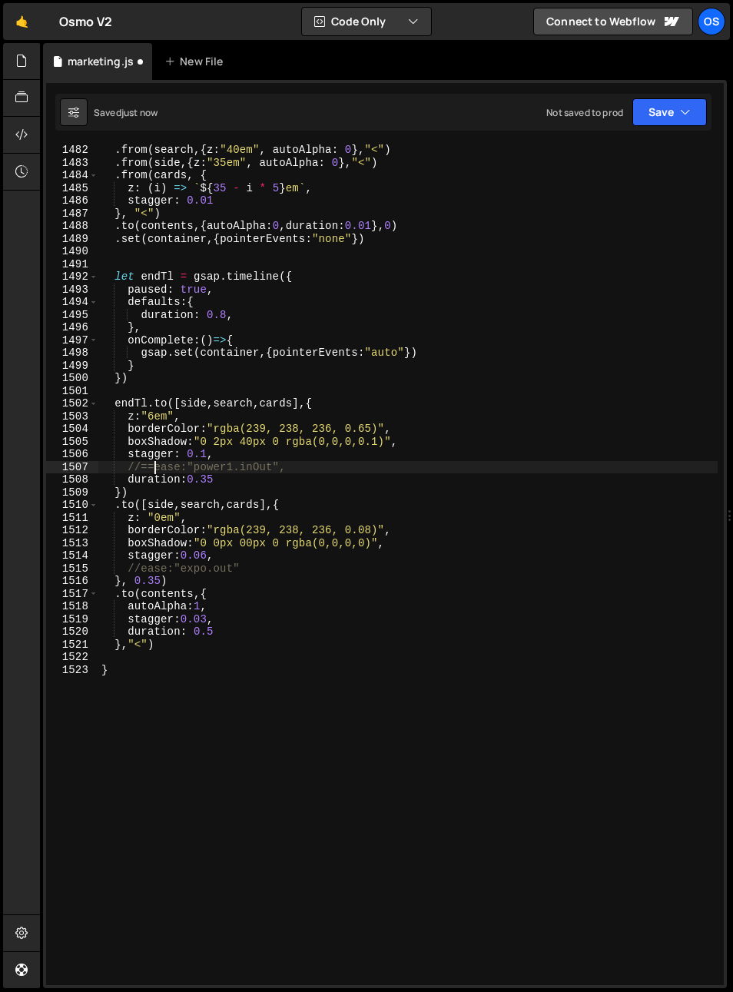
scroll to position [0, 3]
click at [141, 570] on div ". from ( search , { z : "40em" , autoAlpha : 0 } , "<" ) . from ( side , { z : …" at bounding box center [408, 577] width 620 height 866
click at [173, 575] on div ". from ( search , { z : "40em" , autoAlpha : 0 } , "<" ) . from ( side , { z : …" at bounding box center [408, 577] width 620 height 866
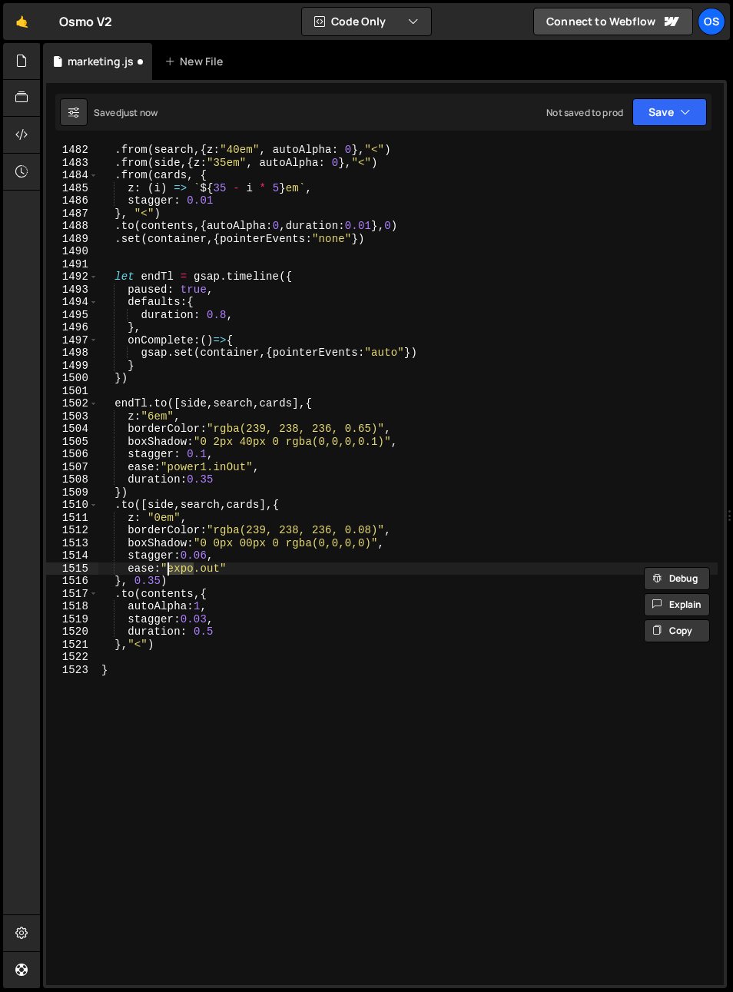
click at [188, 472] on div ". from ( search , { z : "40em" , autoAlpha : 0 } , "<" ) . from ( side , { z : …" at bounding box center [408, 577] width 620 height 866
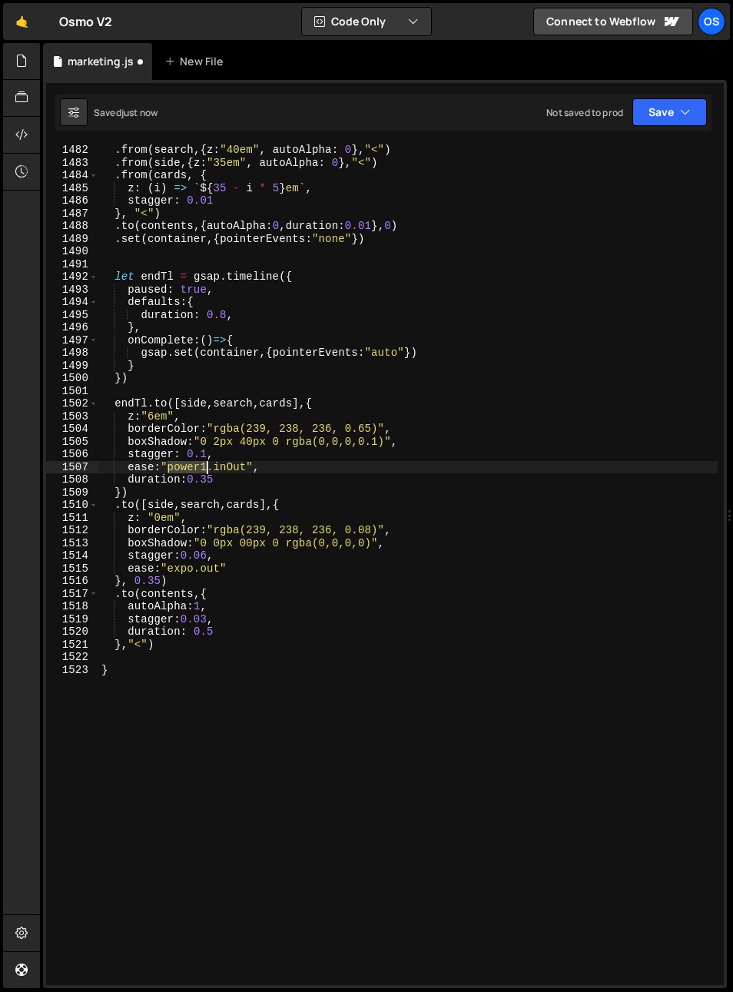
click at [188, 472] on div ". from ( search , { z : "40em" , autoAlpha : 0 } , "<" ) . from ( side , { z : …" at bounding box center [408, 577] width 620 height 866
click at [184, 572] on div ". from ( search , { z : "40em" , autoAlpha : 0 } , "<" ) . from ( side , { z : …" at bounding box center [408, 577] width 620 height 866
paste textarea "power1"
click at [202, 570] on div ". from ( search , { z : "40em" , autoAlpha : 0 } , "<" ) . from ( side , { z : …" at bounding box center [408, 577] width 620 height 866
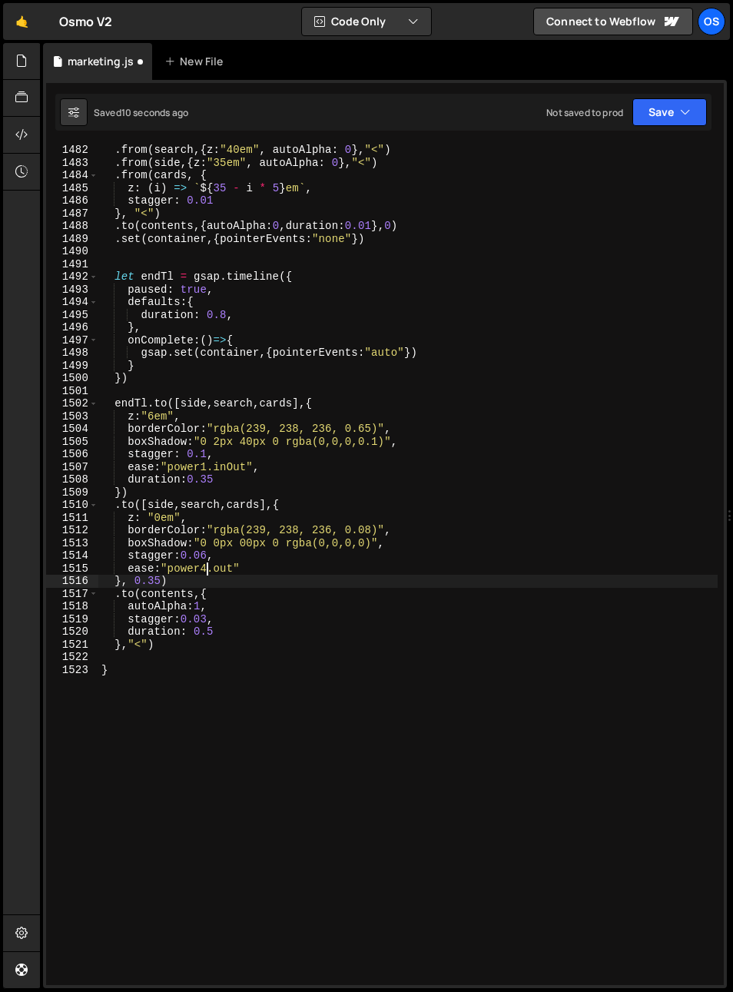
click at [287, 587] on div ". from ( search , { z : "40em" , autoAlpha : 0 } , "<" ) . from ( side , { z : …" at bounding box center [408, 577] width 620 height 866
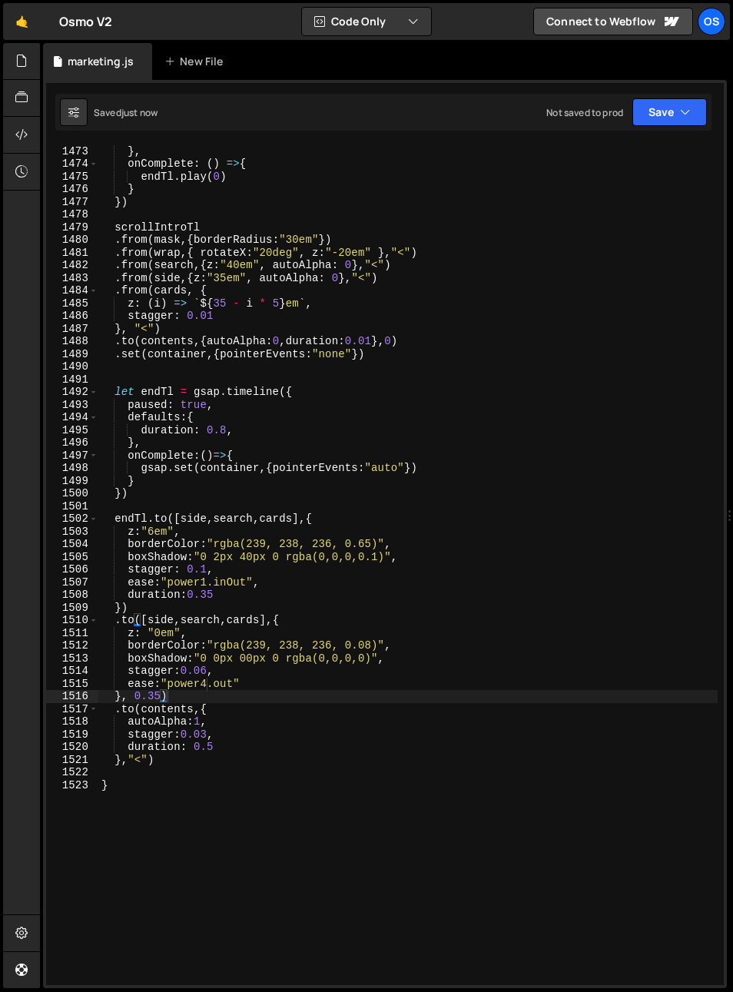
scroll to position [1187, 0]
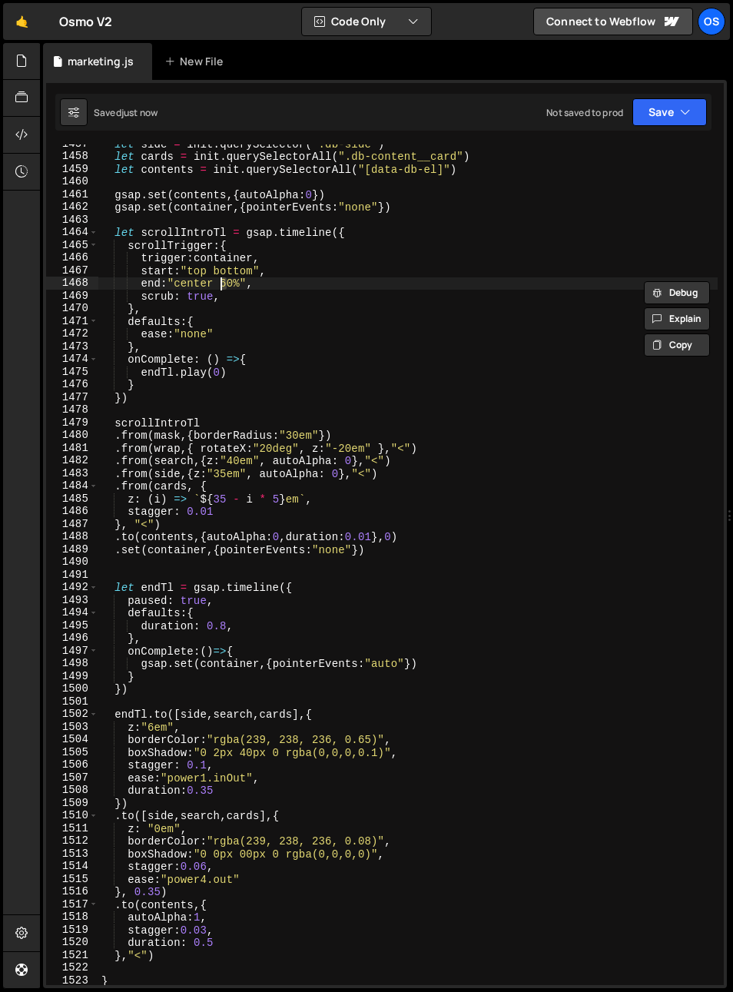
click at [223, 284] on div "let side = init . querySelector ( ".db-side" ) let cards = init . querySelector…" at bounding box center [408, 571] width 620 height 866
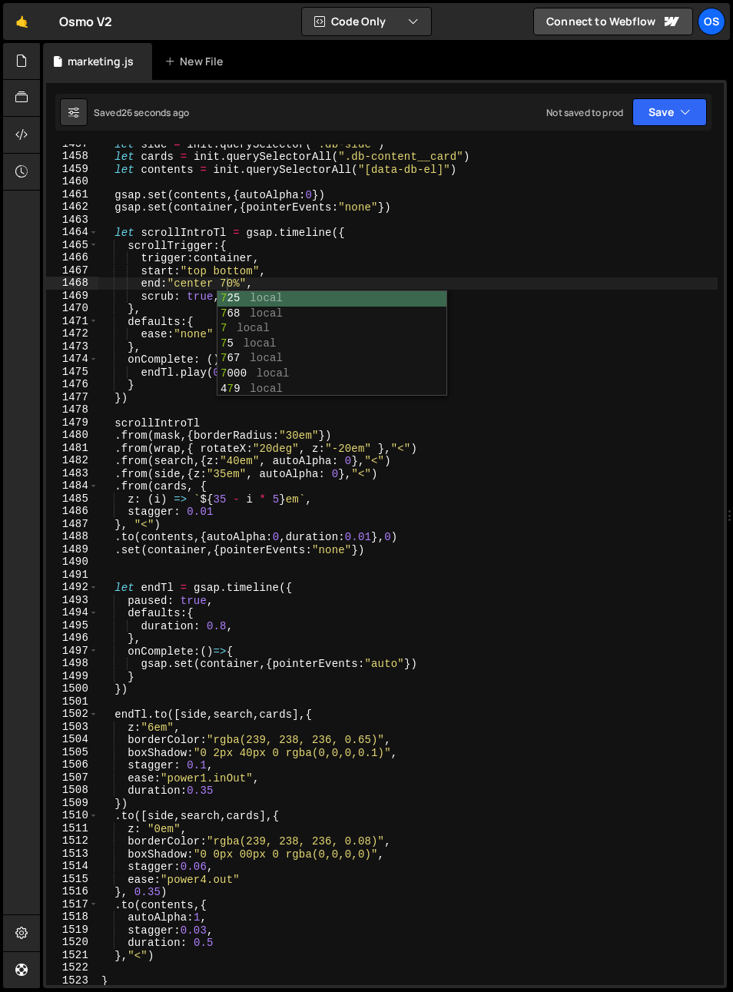
click at [307, 536] on div "let side = init . querySelector ( ".db-side" ) let cards = init . querySelector…" at bounding box center [408, 571] width 620 height 866
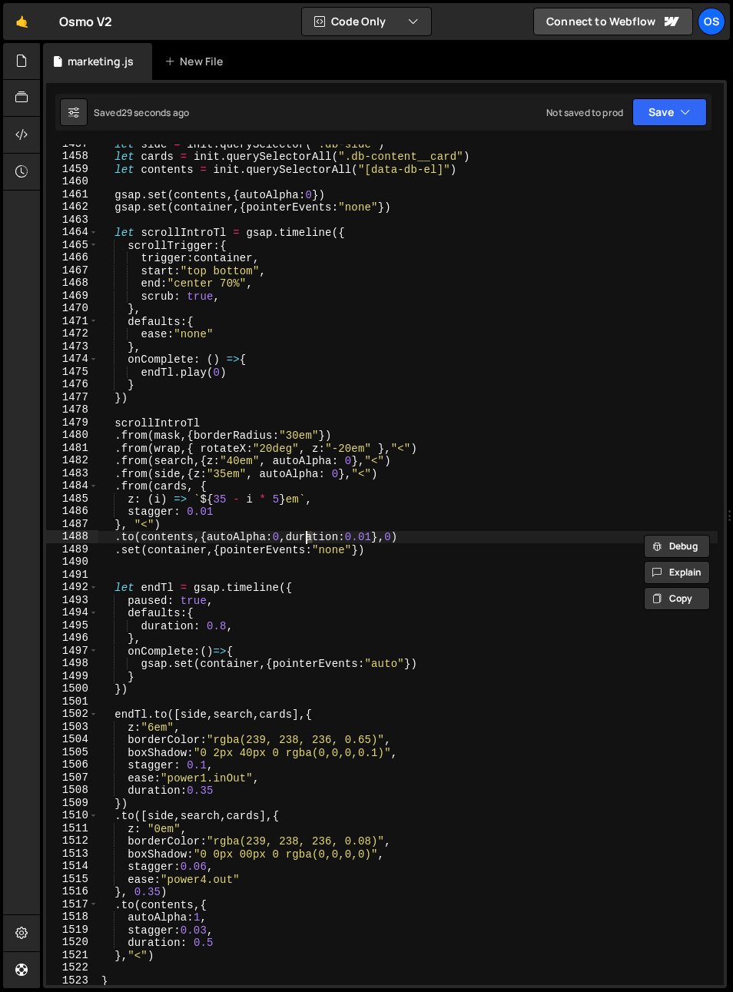
click at [241, 500] on div "let side = init . querySelector ( ".db-side" ) let cards = init . querySelector…" at bounding box center [408, 571] width 620 height 866
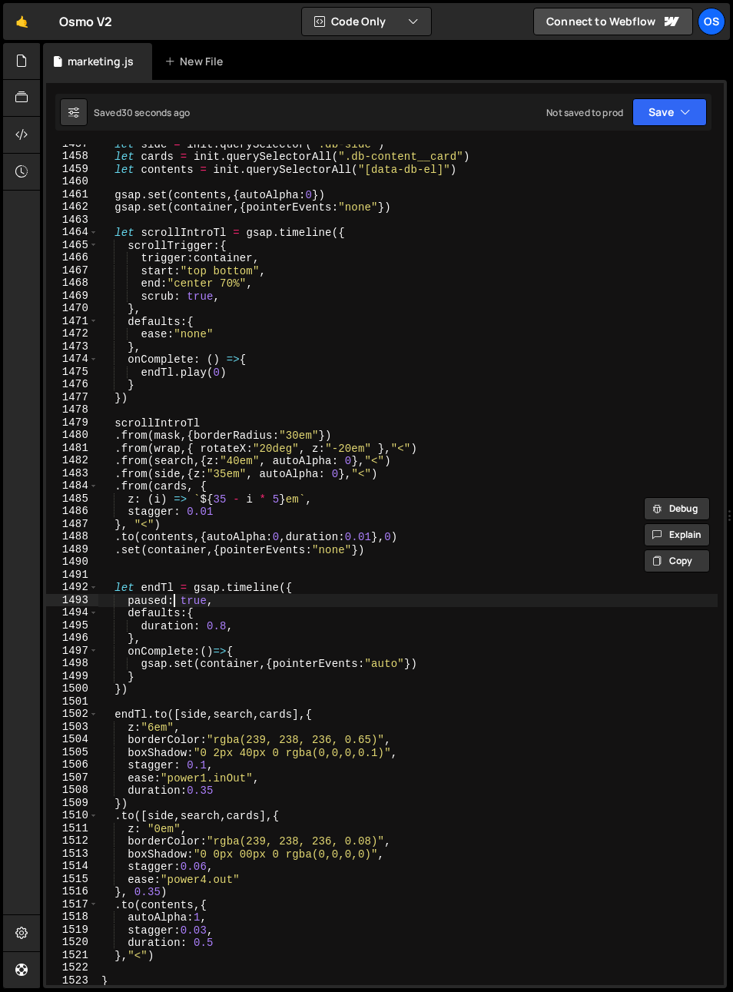
click at [171, 599] on div "let side = init . querySelector ( ".db-side" ) let cards = init . querySelector…" at bounding box center [408, 571] width 620 height 866
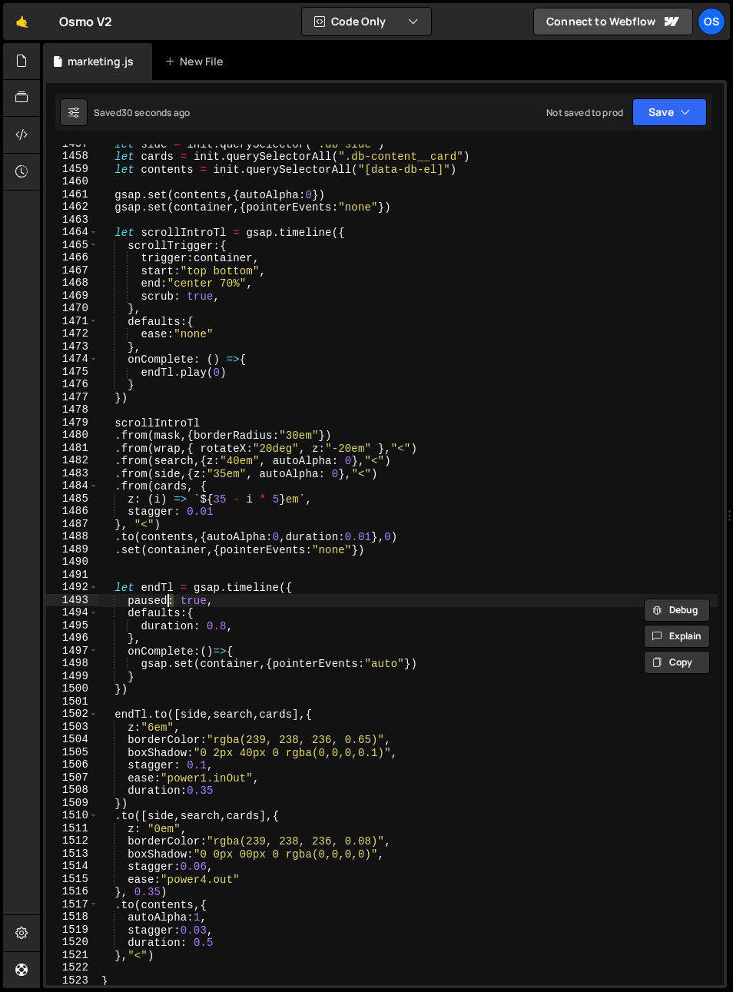
click at [166, 419] on div "let side = init . querySelector ( ".db-side" ) let cards = init . querySelector…" at bounding box center [408, 571] width 620 height 866
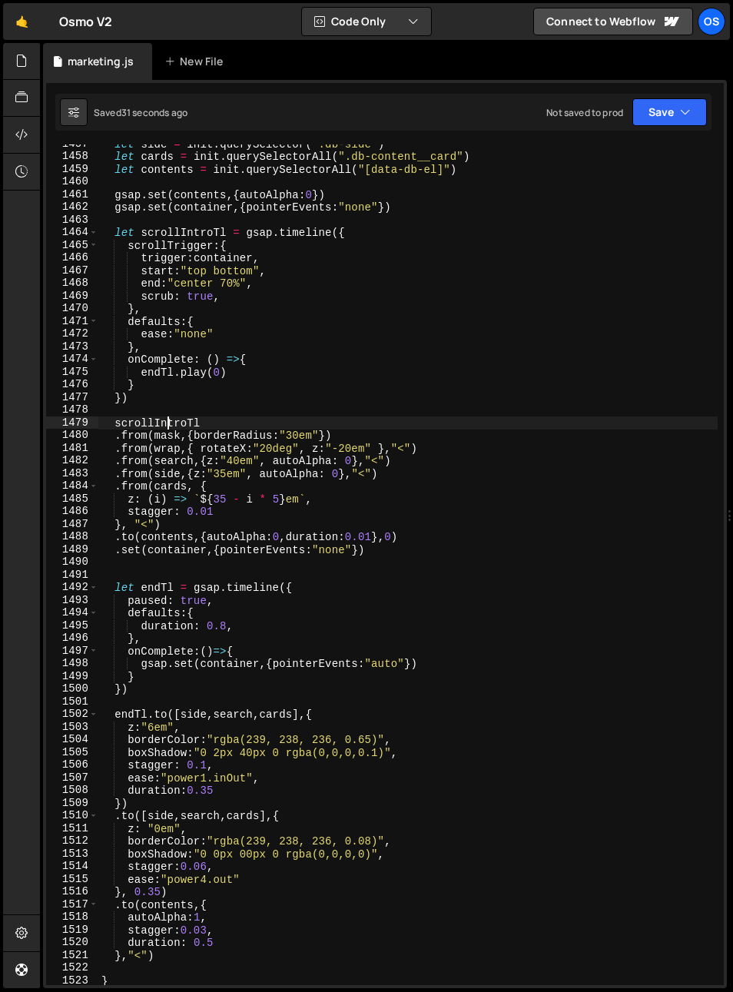
scroll to position [0, 6]
click at [166, 419] on div "let side = init . querySelector ( ".db-side" ) let cards = init . querySelector…" at bounding box center [408, 571] width 620 height 866
click at [142, 424] on div "let side = init . querySelector ( ".db-side" ) let cards = init . querySelector…" at bounding box center [408, 565] width 620 height 841
click at [142, 424] on div "let side = init . querySelector ( ".db-side" ) let cards = init . querySelector…" at bounding box center [408, 571] width 620 height 866
click at [249, 587] on div "let side = init . querySelector ( ".db-side" ) let cards = init . querySelector…" at bounding box center [408, 571] width 620 height 866
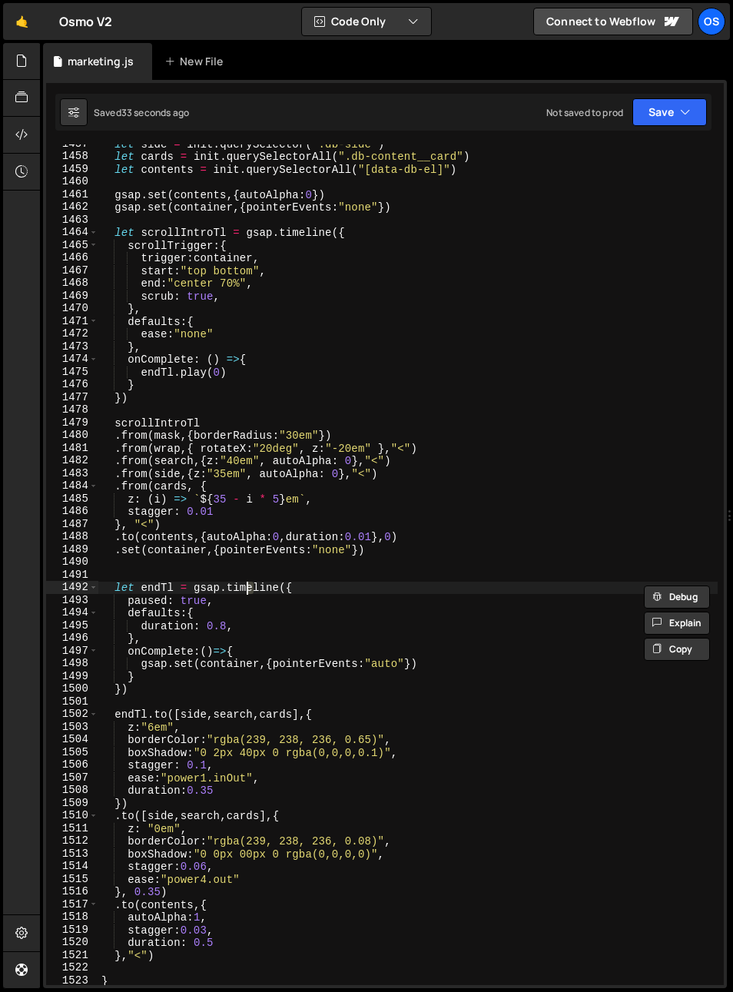
click at [197, 553] on div "let side = init . querySelector ( ".db-side" ) let cards = init . querySelector…" at bounding box center [408, 571] width 620 height 866
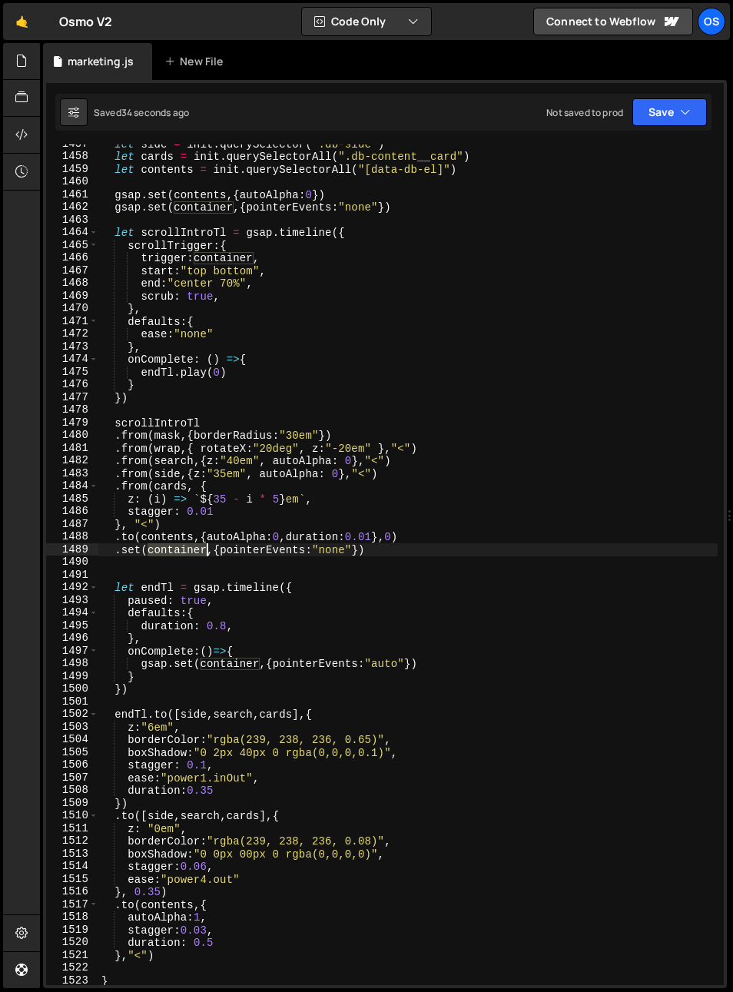
click at [197, 553] on div "let side = init . querySelector ( ".db-side" ) let cards = init . querySelector…" at bounding box center [408, 571] width 620 height 866
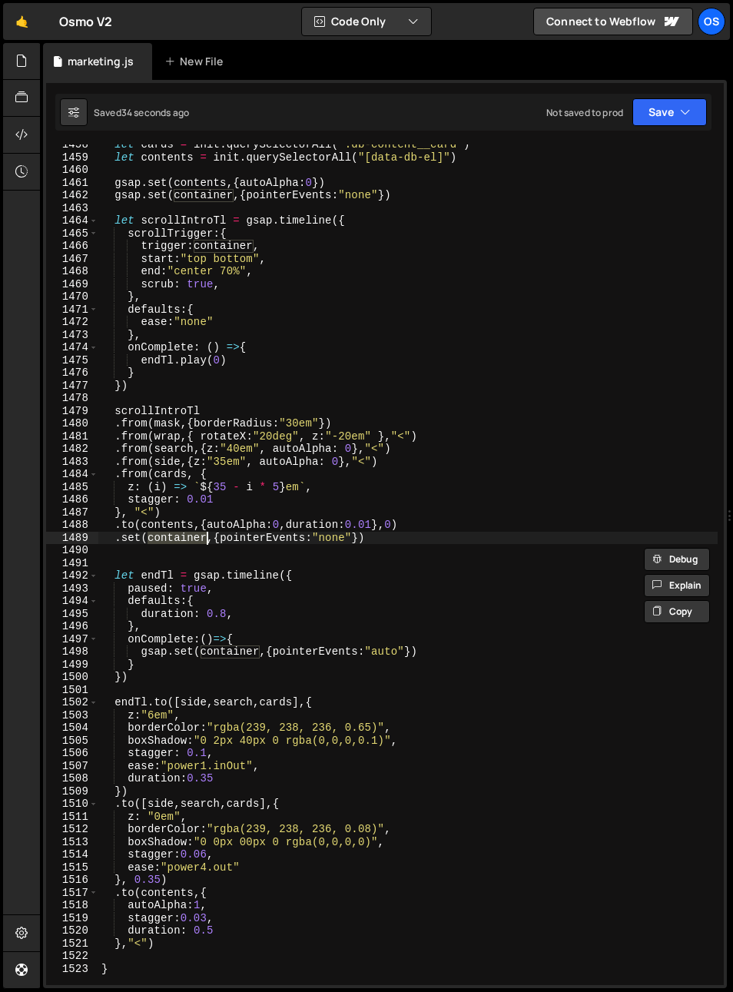
scroll to position [1198, 0]
click at [156, 893] on div "let cards = init . querySelectorAll ( ".db-content__card" ) let contents = init…" at bounding box center [408, 571] width 620 height 866
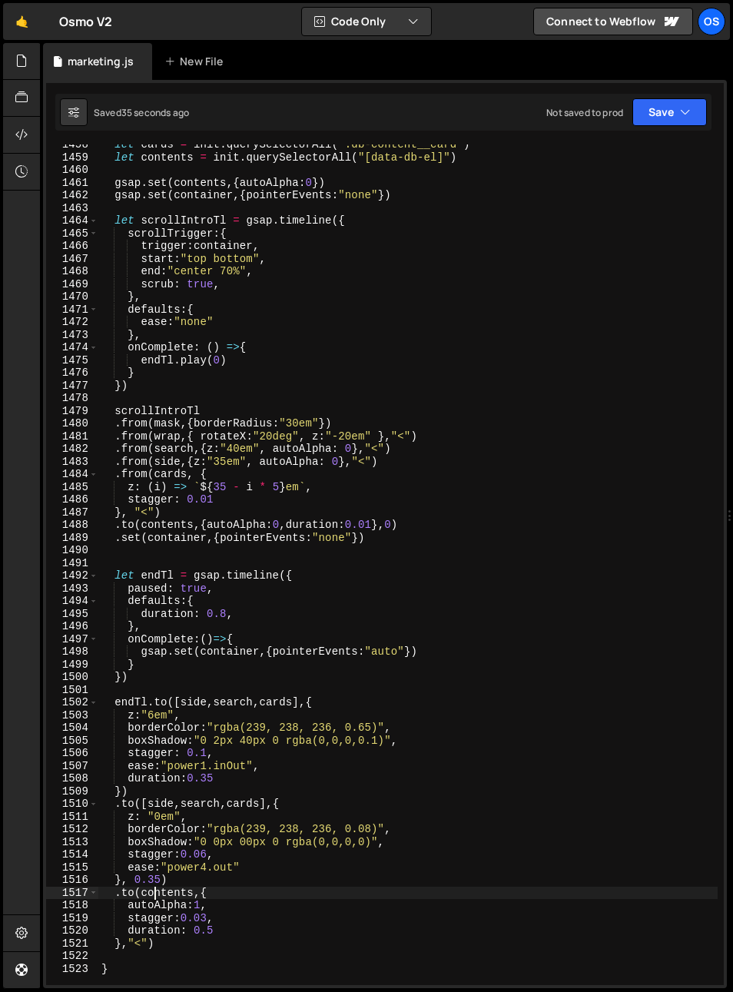
click at [156, 893] on div "let cards = init . querySelectorAll ( ".db-content__card" ) let contents = init…" at bounding box center [408, 571] width 620 height 866
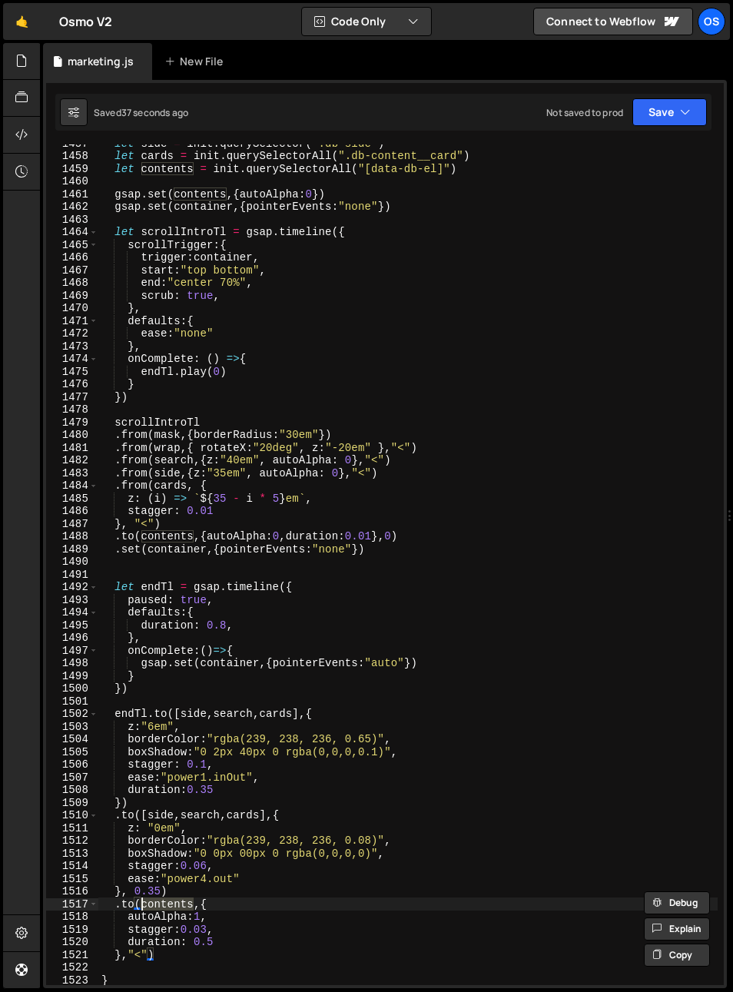
scroll to position [1187, 0]
click at [171, 538] on div "let side = init . querySelector ( ".db-side" ) let cards = init . querySelector…" at bounding box center [408, 570] width 620 height 866
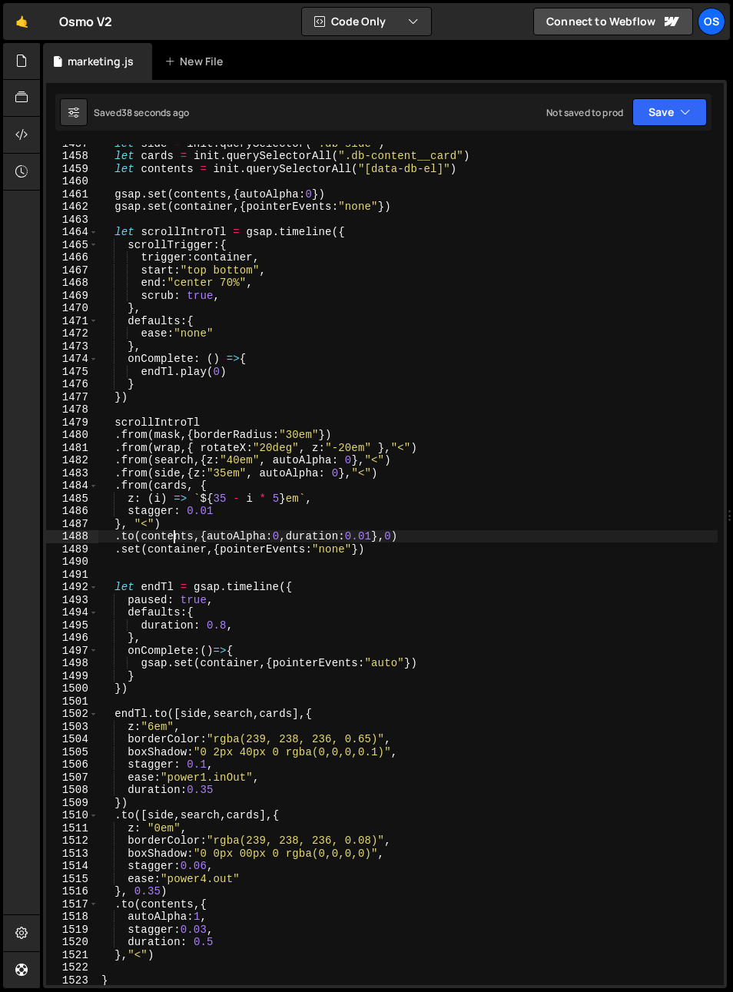
click at [171, 538] on div "let side = init . querySelector ( ".db-side" ) let cards = init . querySelector…" at bounding box center [408, 570] width 620 height 866
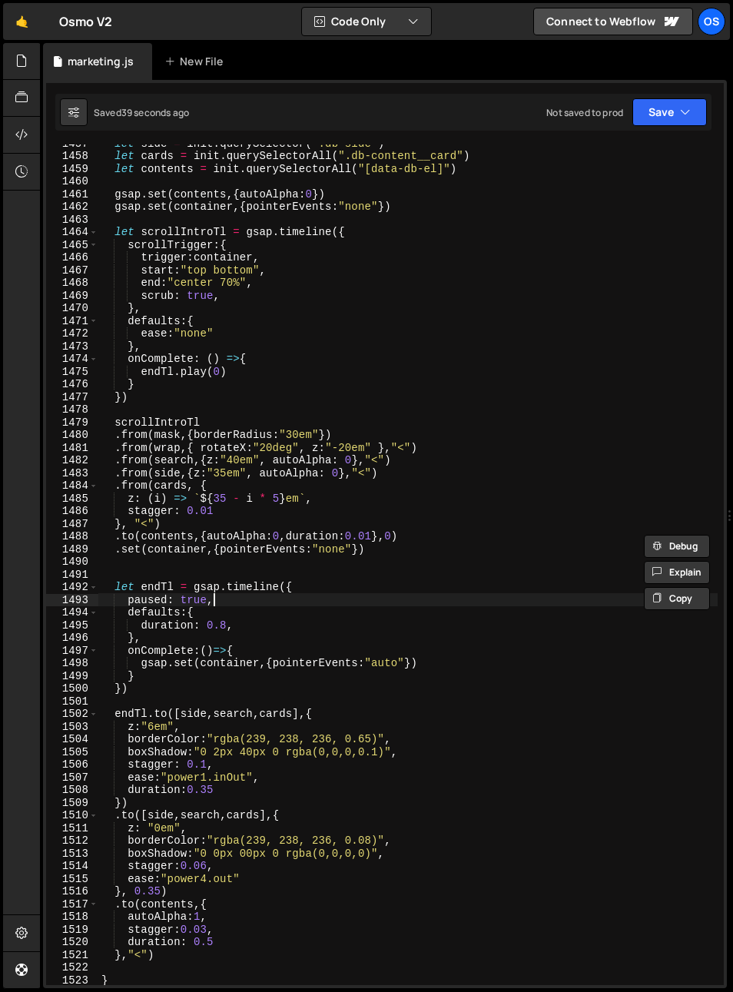
click at [231, 597] on div "let side = init . querySelector ( ".db-side" ) let cards = init . querySelector…" at bounding box center [408, 570] width 620 height 866
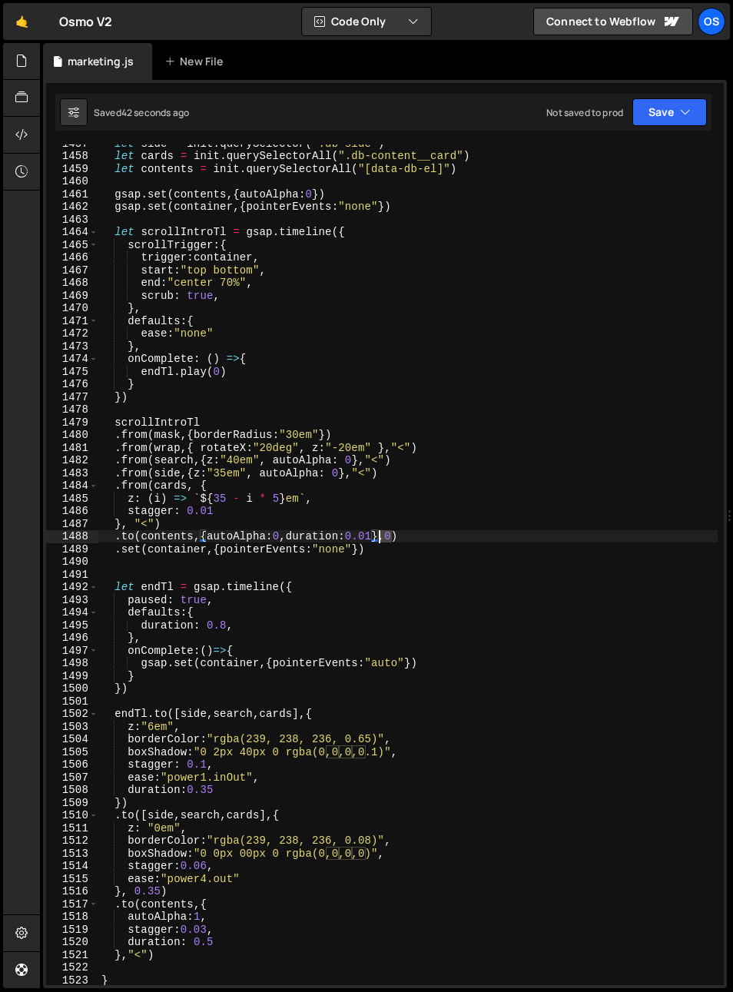
drag, startPoint x: 390, startPoint y: 537, endPoint x: 381, endPoint y: 540, distance: 9.7
click at [381, 540] on div "let side = init . querySelector ( ".db-side" ) let cards = init . querySelector…" at bounding box center [408, 570] width 620 height 866
drag, startPoint x: 395, startPoint y: 536, endPoint x: 115, endPoint y: 537, distance: 279.8
click at [115, 537] on div "let side = init . querySelector ( ".db-side" ) let cards = init . querySelector…" at bounding box center [408, 570] width 620 height 866
click at [370, 546] on div "let side = init . querySelector ( ".db-side" ) let cards = init . querySelector…" at bounding box center [408, 565] width 620 height 841
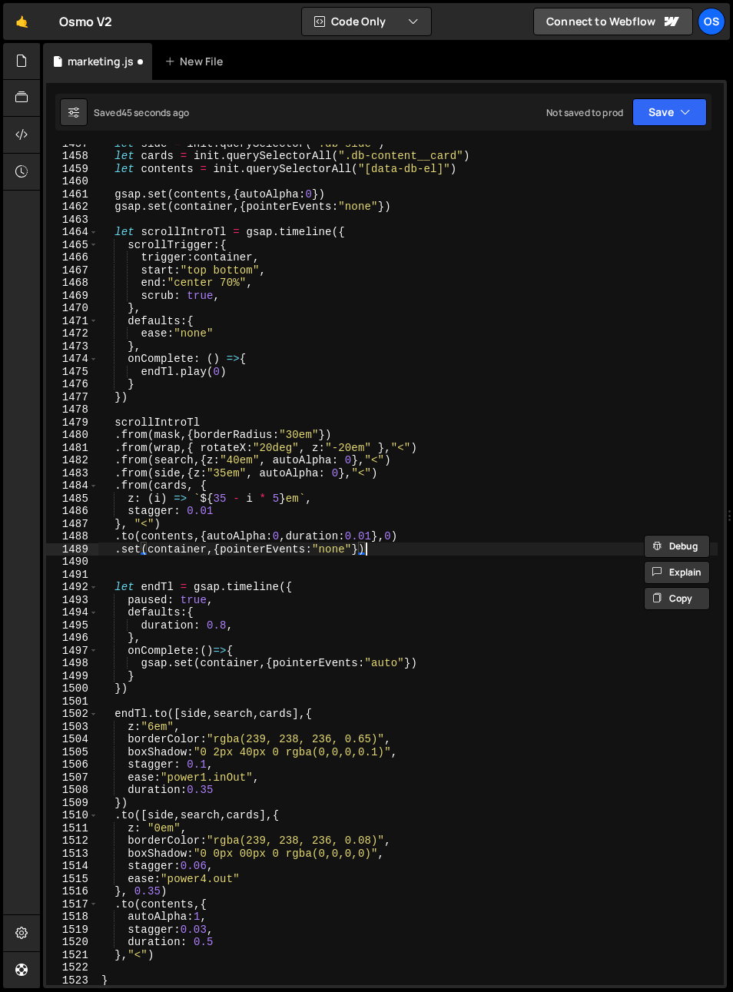
click at [391, 553] on div "let side = init . querySelector ( ".db-side" ) let cards = init . querySelector…" at bounding box center [408, 570] width 620 height 866
type textarea ".set(container,{pointerEvents:"none"})"
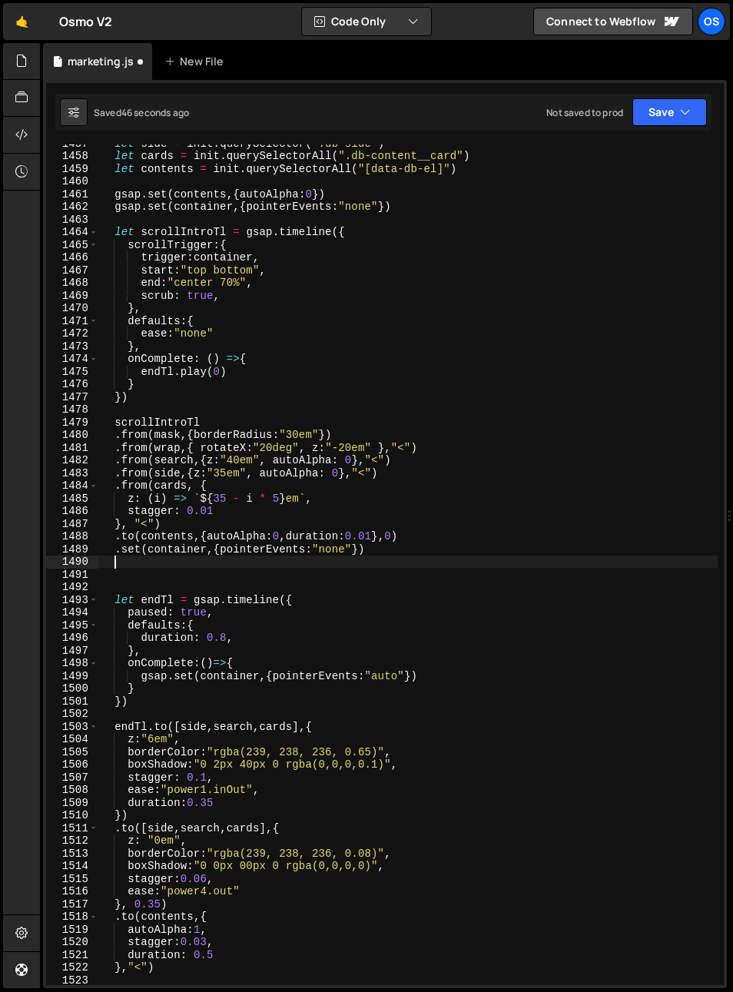
paste textarea ".to(contents,{autoAlpha:0,duration:0.01},0)"
drag, startPoint x: 391, startPoint y: 561, endPoint x: 381, endPoint y: 563, distance: 10.3
click at [381, 563] on div "let side = init . querySelector ( ".db-side" ) let cards = init . querySelector…" at bounding box center [408, 570] width 620 height 866
type textarea ".to(contents,{autoAlpha:0,duration:0.01})"
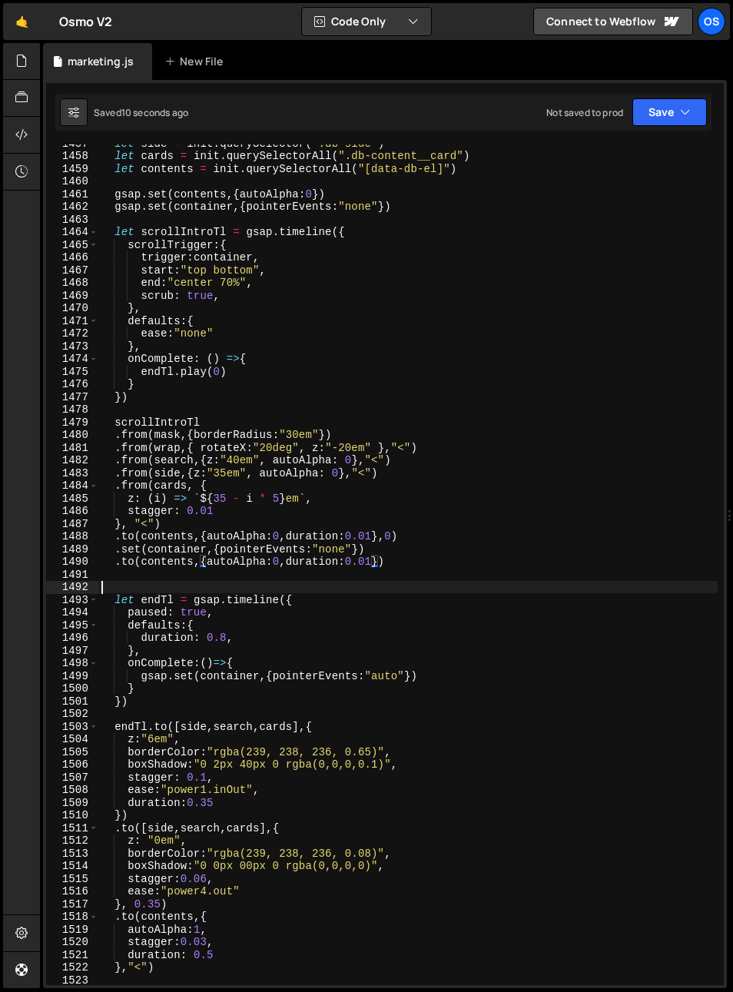
click at [300, 584] on div "let side = init . querySelector ( ".db-side" ) let cards = init . querySelector…" at bounding box center [408, 570] width 620 height 866
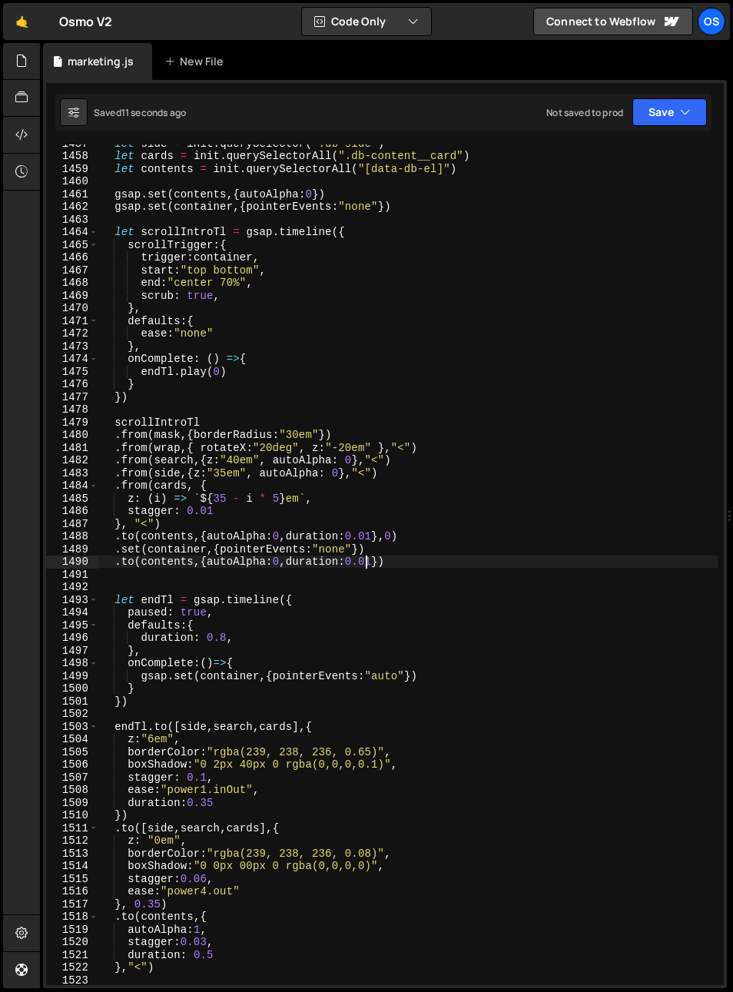
click at [362, 562] on div "let side = init . querySelector ( ".db-side" ) let cards = init . querySelector…" at bounding box center [408, 570] width 620 height 866
drag, startPoint x: 370, startPoint y: 562, endPoint x: 361, endPoint y: 563, distance: 8.6
click at [361, 563] on div "let side = init . querySelector ( ".db-side" ) let cards = init . querySelector…" at bounding box center [408, 570] width 620 height 866
click at [370, 560] on div "let side = init . querySelector ( ".db-side" ) let cards = init . querySelector…" at bounding box center [408, 570] width 620 height 866
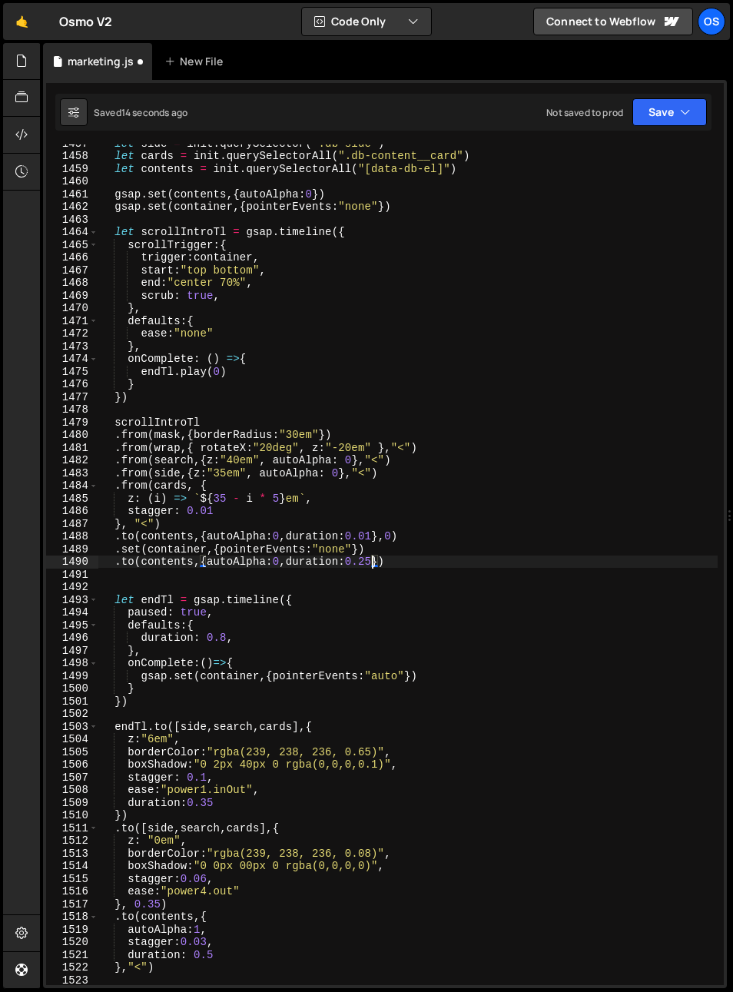
scroll to position [1205, 0]
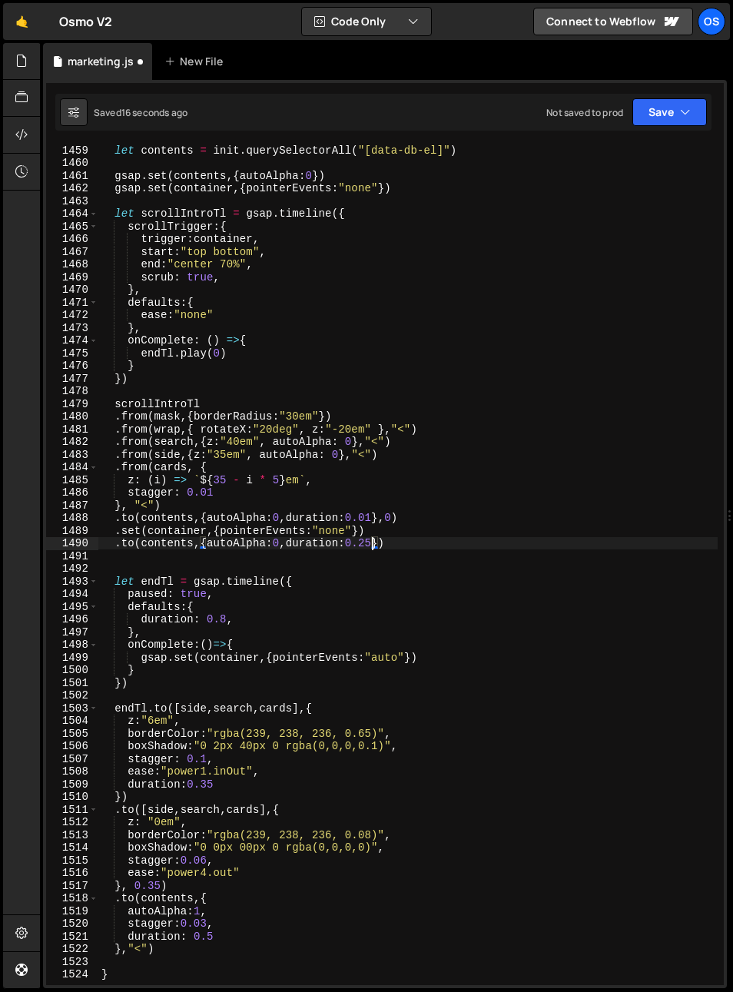
click at [224, 932] on div "let contents = init . querySelectorAll ( "[data-db-el]" ) gsap . set ( contents…" at bounding box center [408, 577] width 620 height 866
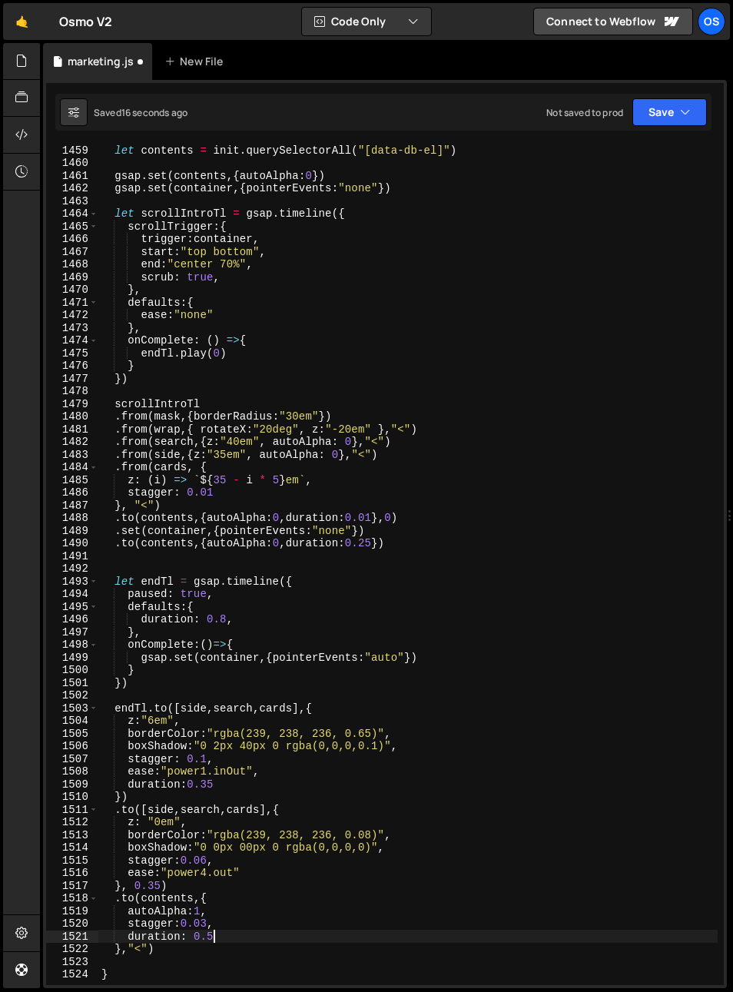
scroll to position [0, 7]
click at [409, 727] on div "let contents = init . querySelectorAll ( "[data-db-el]" ) gsap . set ( contents…" at bounding box center [408, 577] width 620 height 866
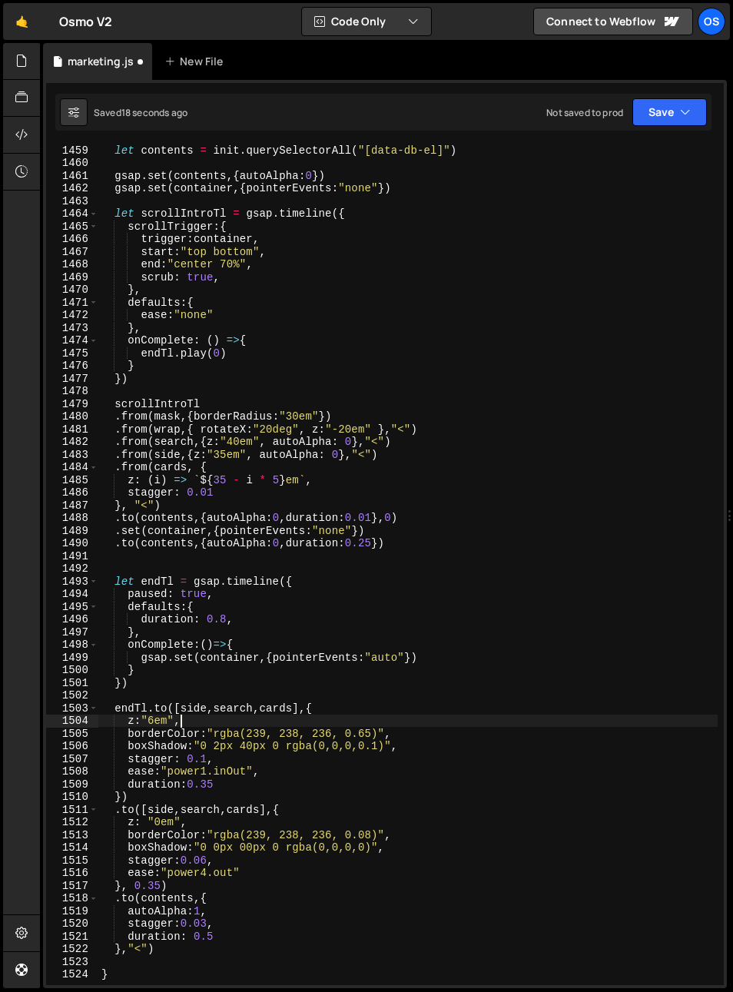
scroll to position [0, 5]
type textarea "z:"6em","
